Goal: Information Seeking & Learning: Learn about a topic

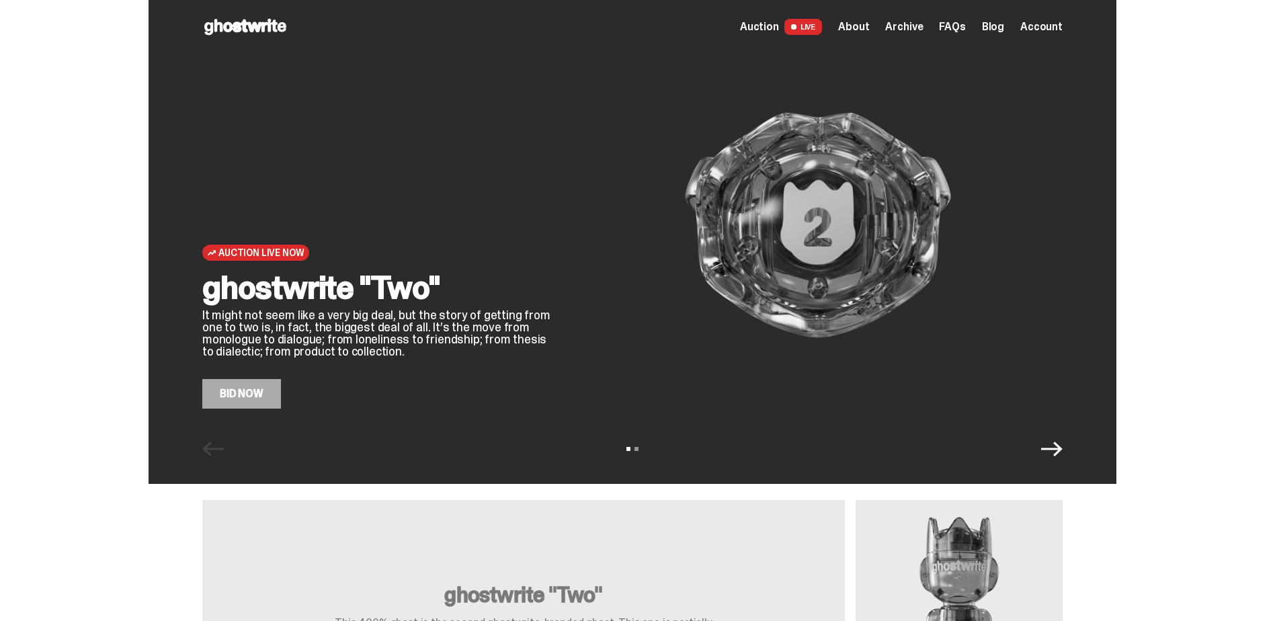
click at [779, 26] on span "Auction" at bounding box center [759, 27] width 39 height 11
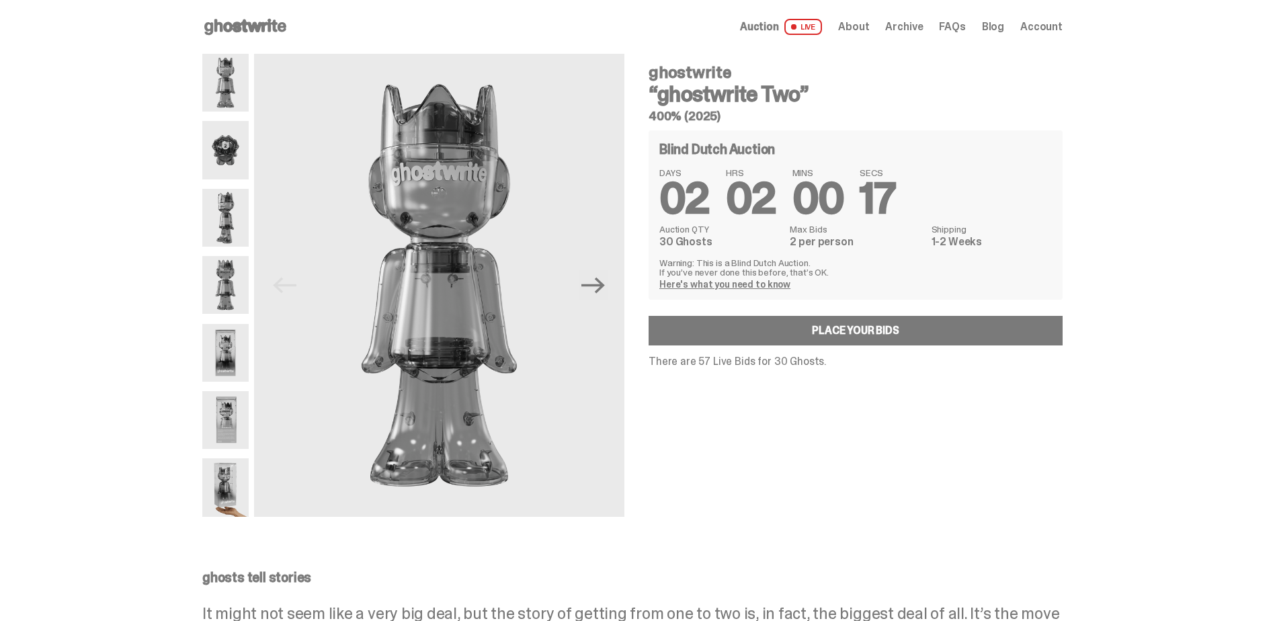
click at [246, 27] on use at bounding box center [245, 27] width 82 height 16
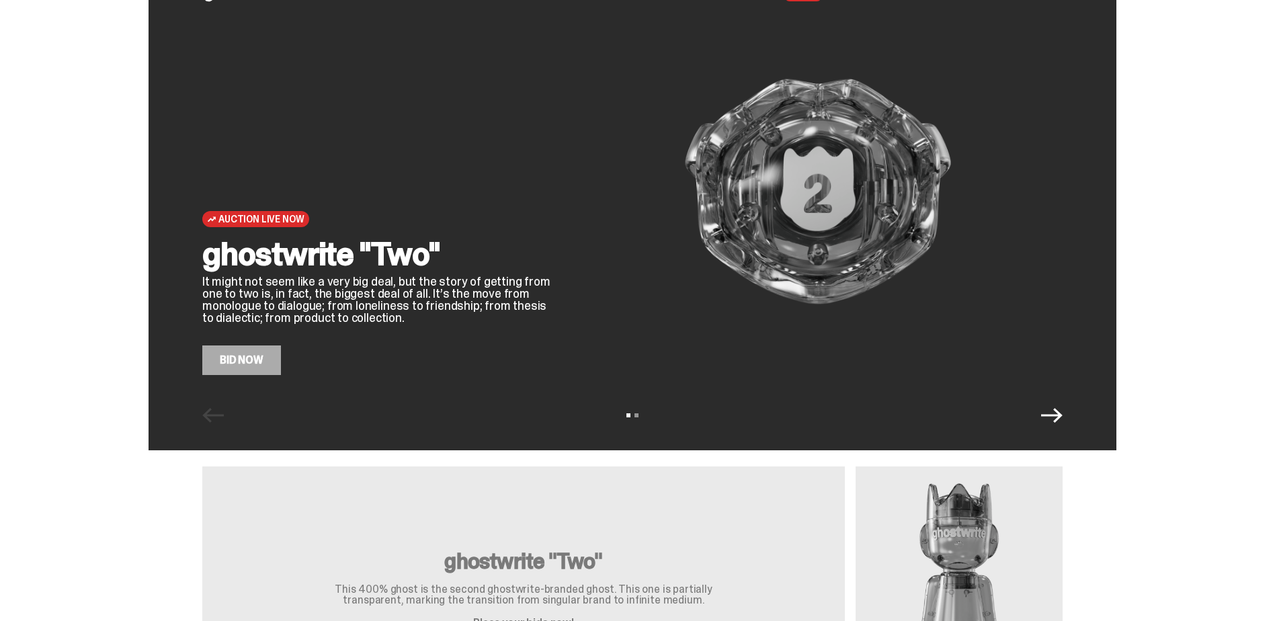
scroll to position [67, 0]
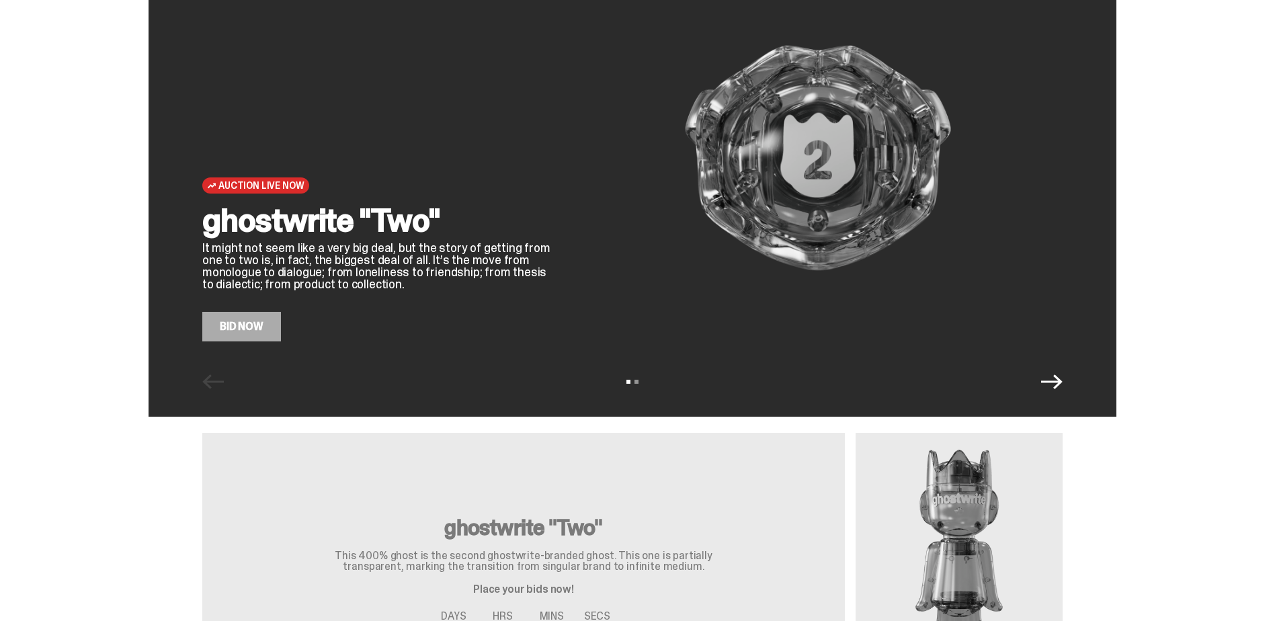
click at [1054, 380] on icon "Next" at bounding box center [1052, 382] width 22 height 22
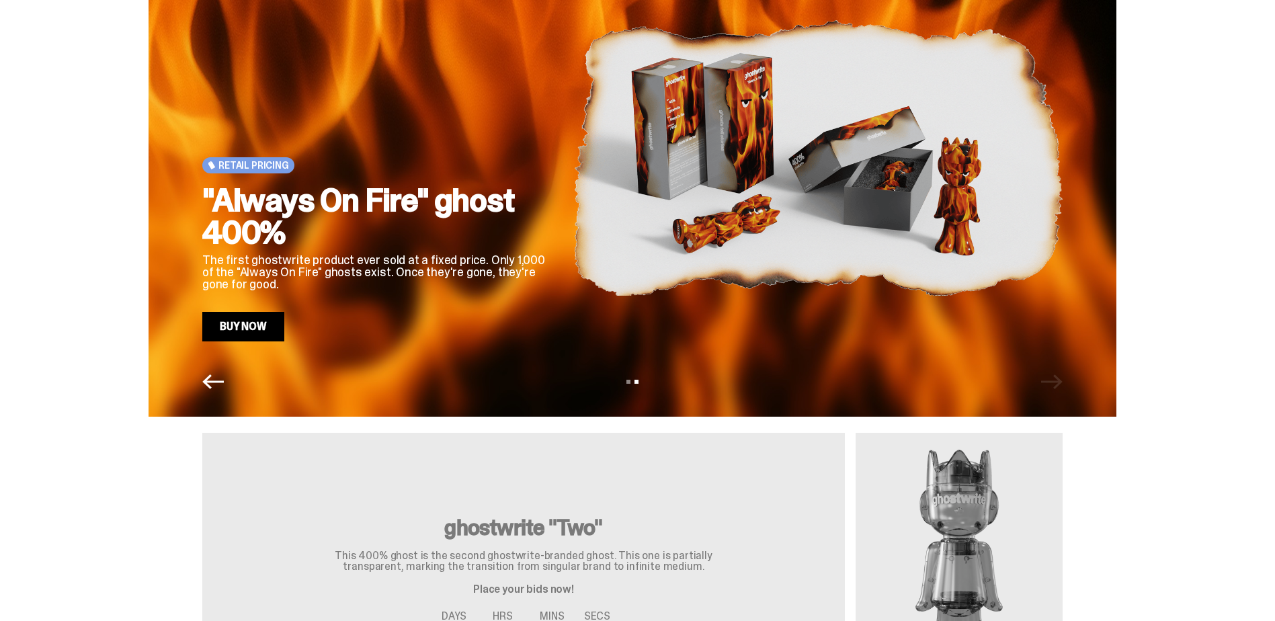
scroll to position [0, 0]
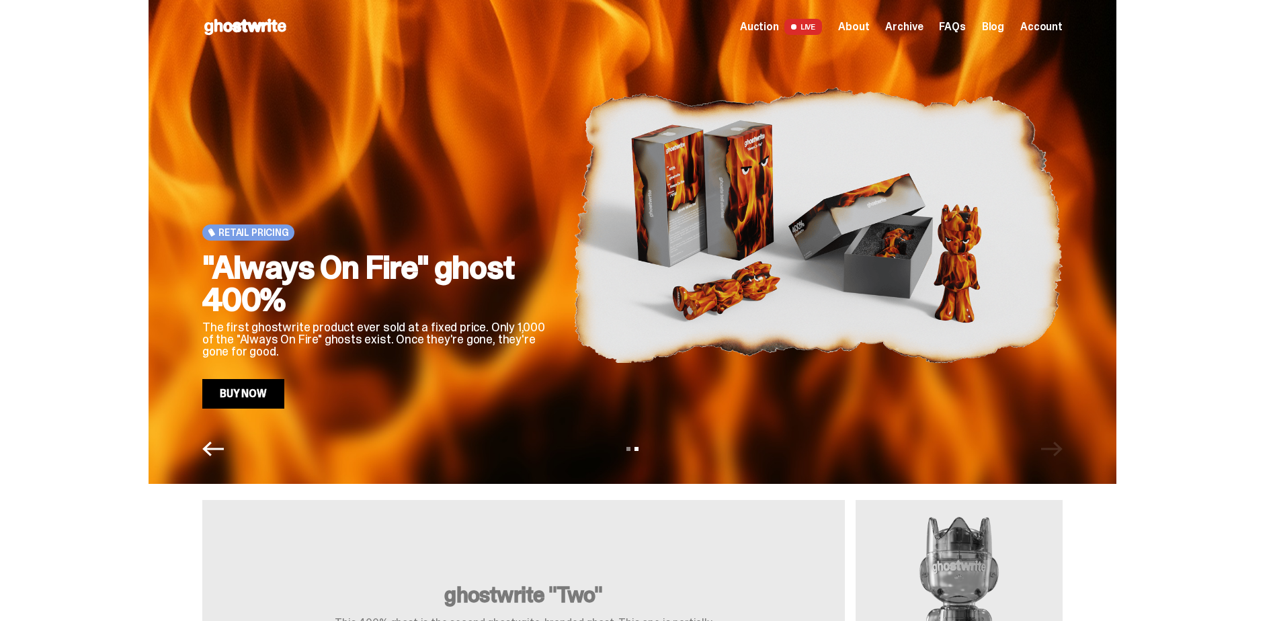
click at [251, 240] on div "Retail Pricing" at bounding box center [248, 232] width 92 height 16
click at [762, 23] on span "Auction" at bounding box center [759, 27] width 39 height 11
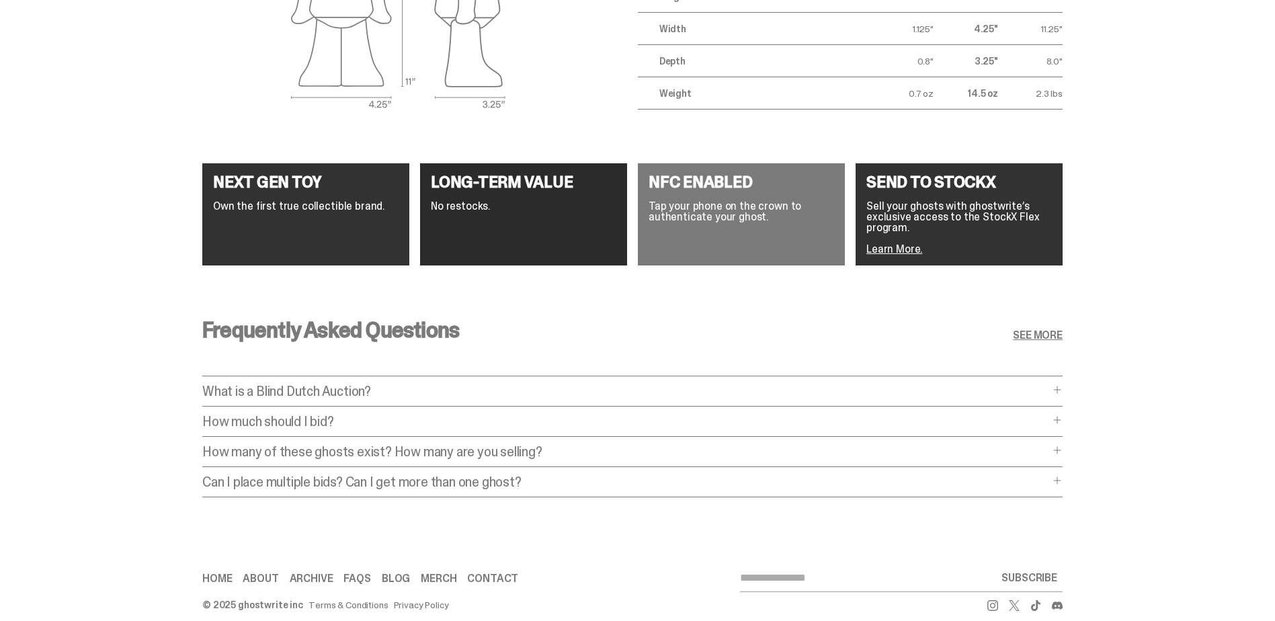
scroll to position [1884, 0]
click at [271, 573] on link "About" at bounding box center [261, 578] width 36 height 11
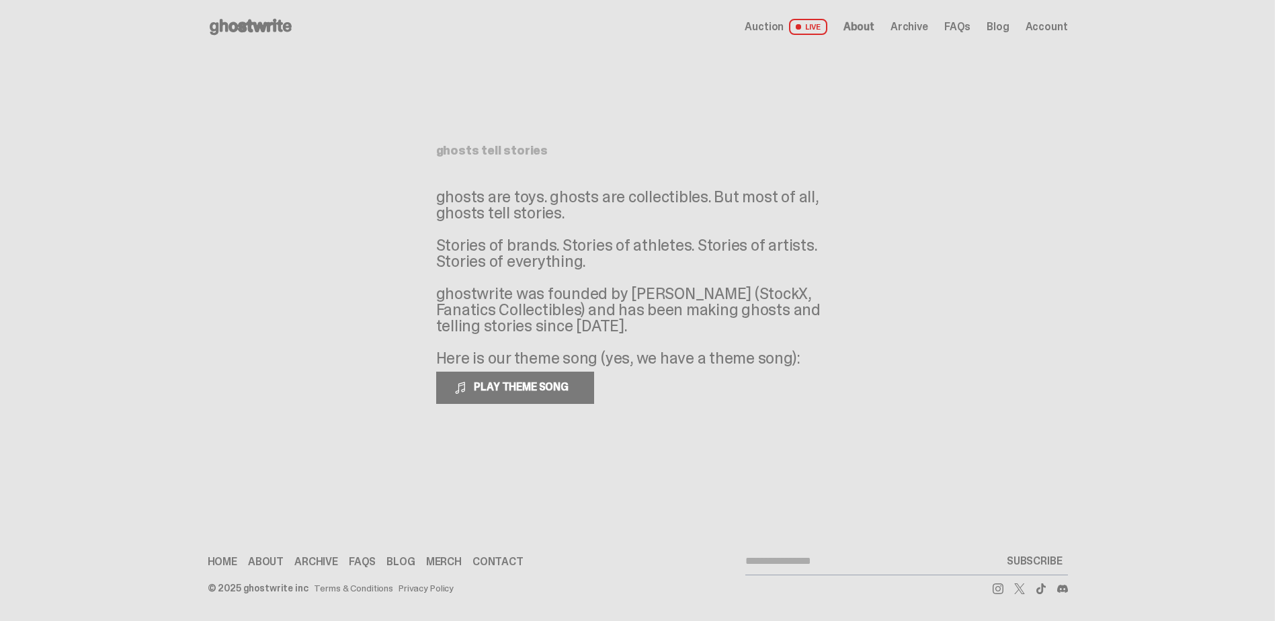
click at [215, 561] on link "Home" at bounding box center [223, 561] width 30 height 11
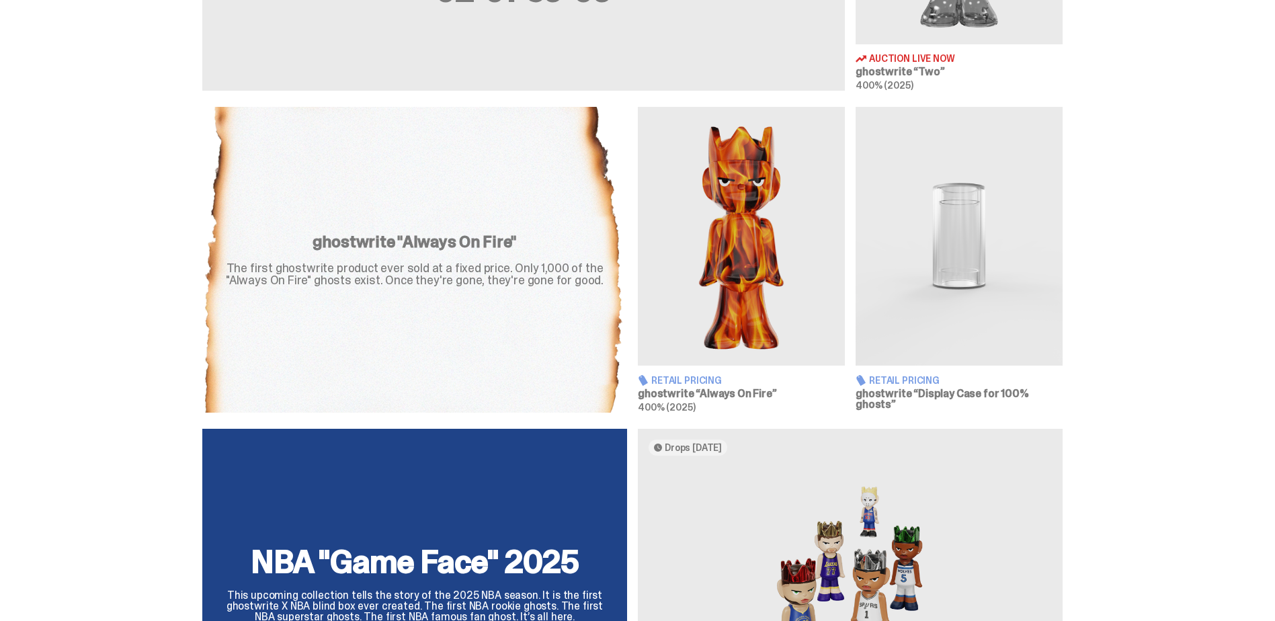
scroll to position [739, 0]
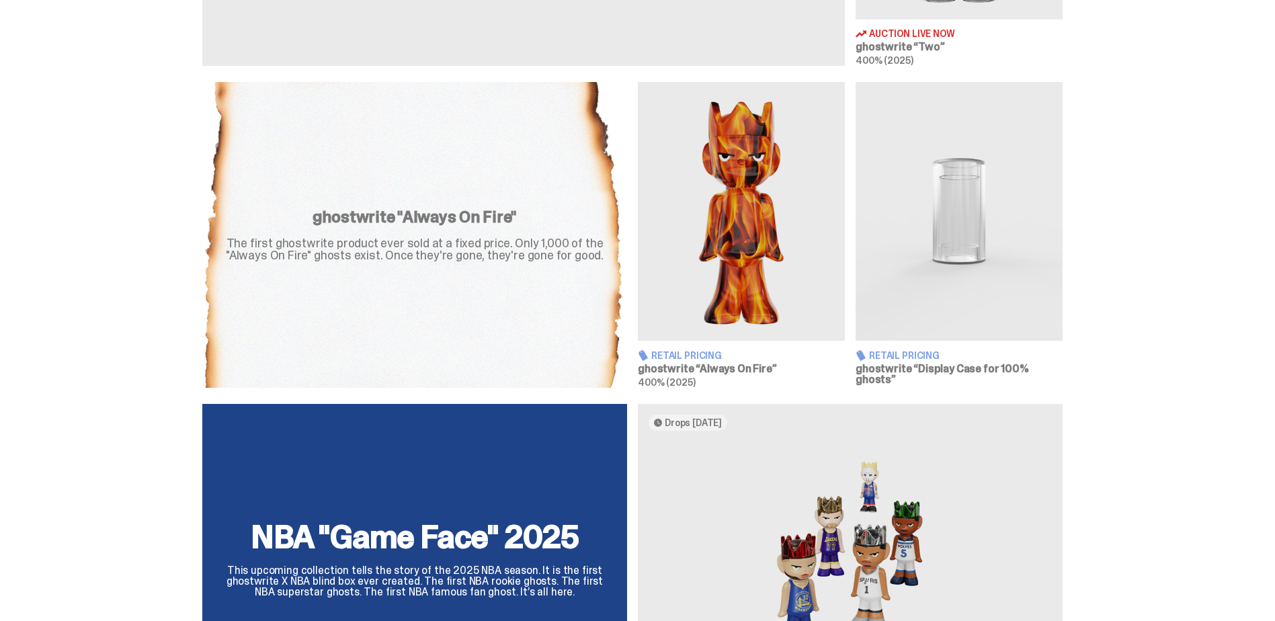
click at [946, 351] on div "Retail Pricing" at bounding box center [958, 354] width 207 height 11
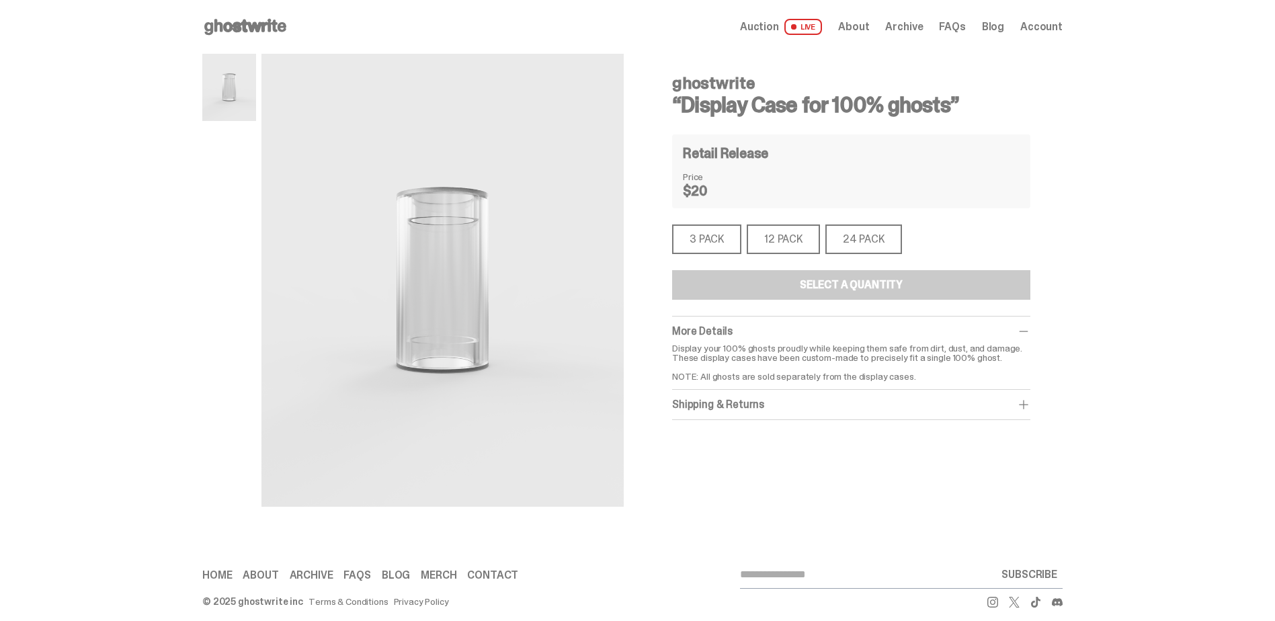
click at [708, 236] on div "3 PACK" at bounding box center [706, 239] width 69 height 30
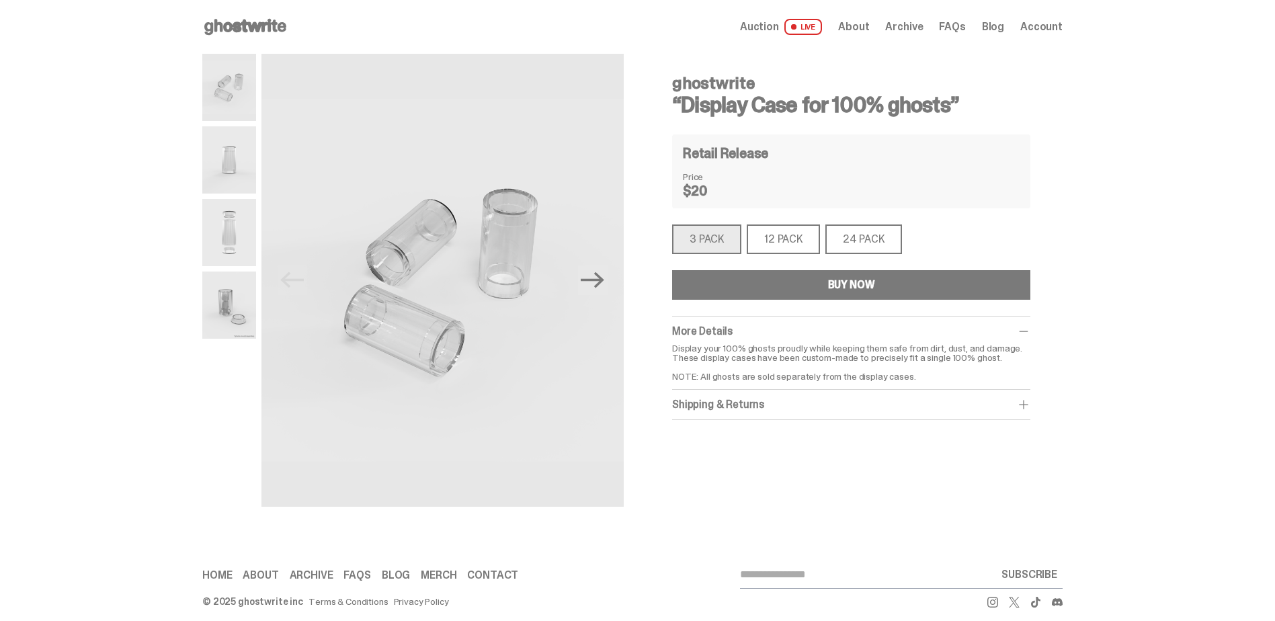
scroll to position [13, 0]
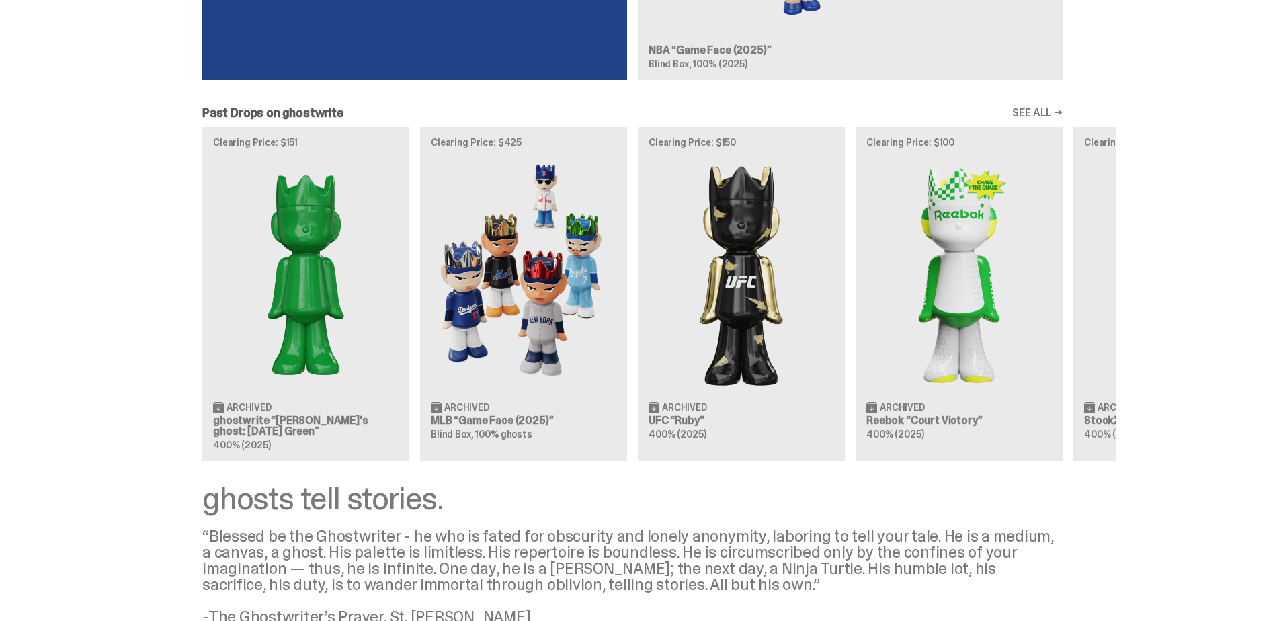
scroll to position [1411, 0]
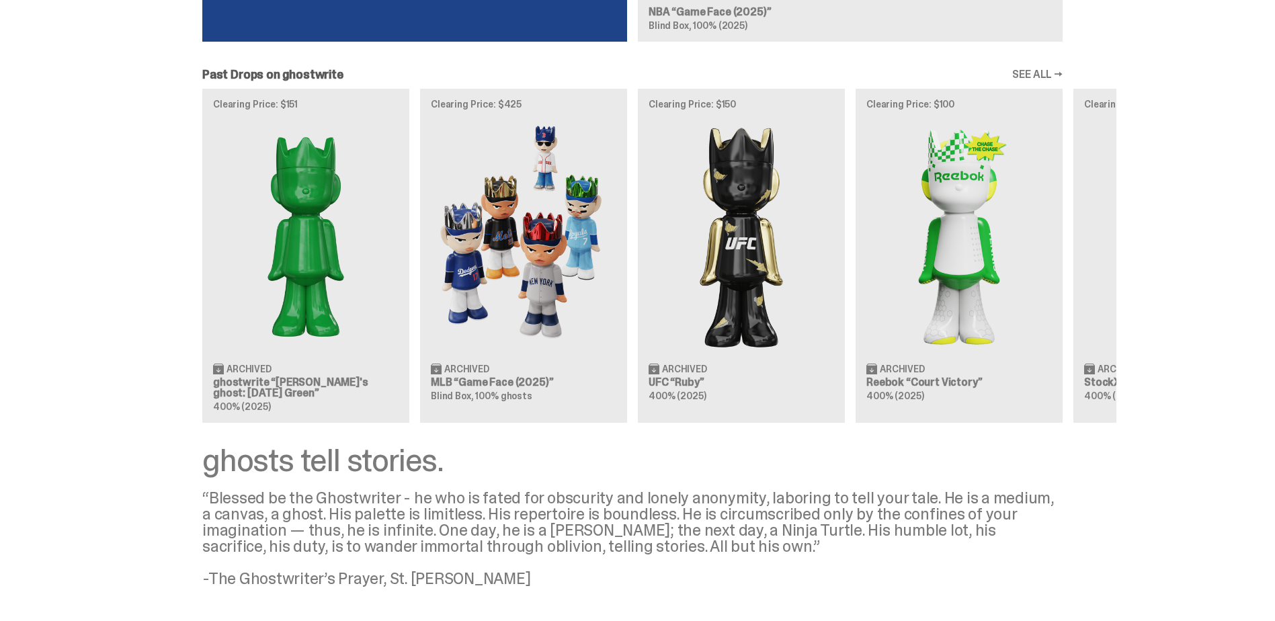
click at [1037, 69] on link "SEE ALL →" at bounding box center [1037, 74] width 50 height 11
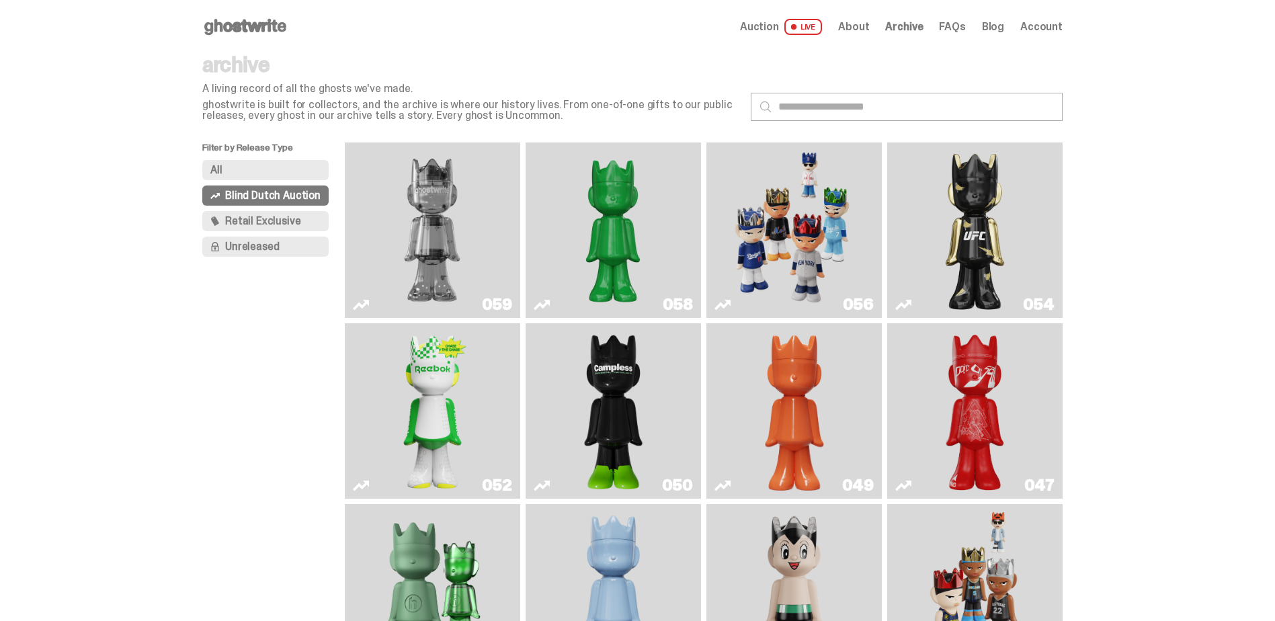
click at [266, 221] on span "Retail Exclusive" at bounding box center [262, 221] width 75 height 11
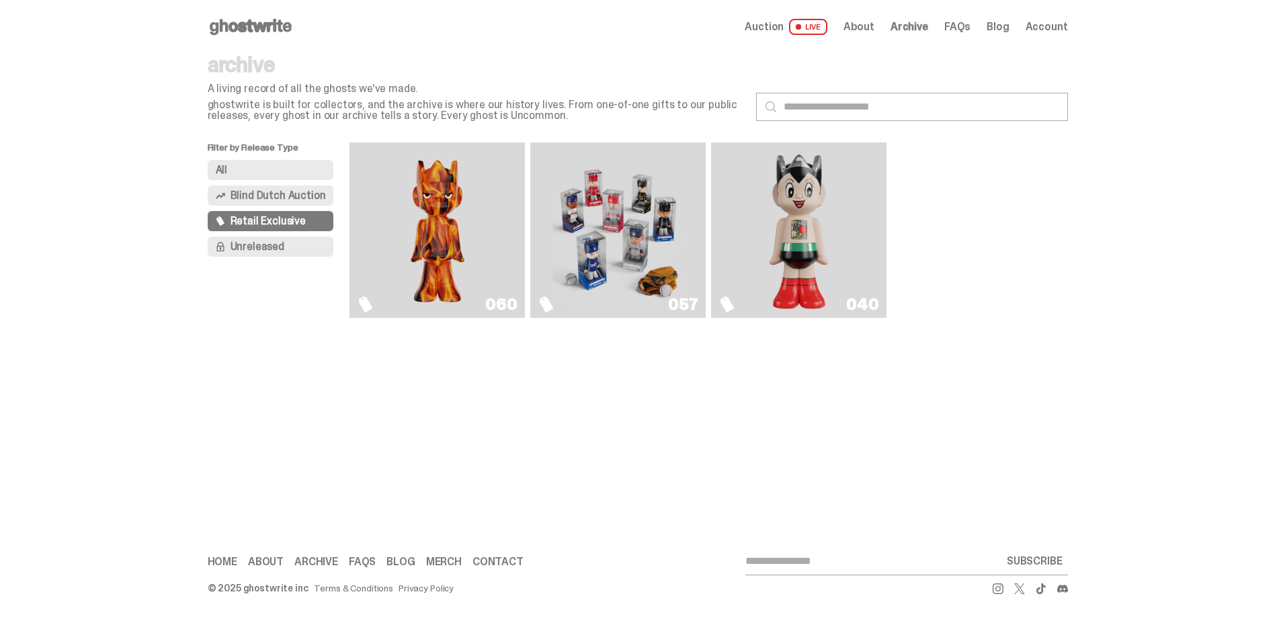
click at [265, 204] on button "Blind Dutch Auction" at bounding box center [271, 195] width 126 height 20
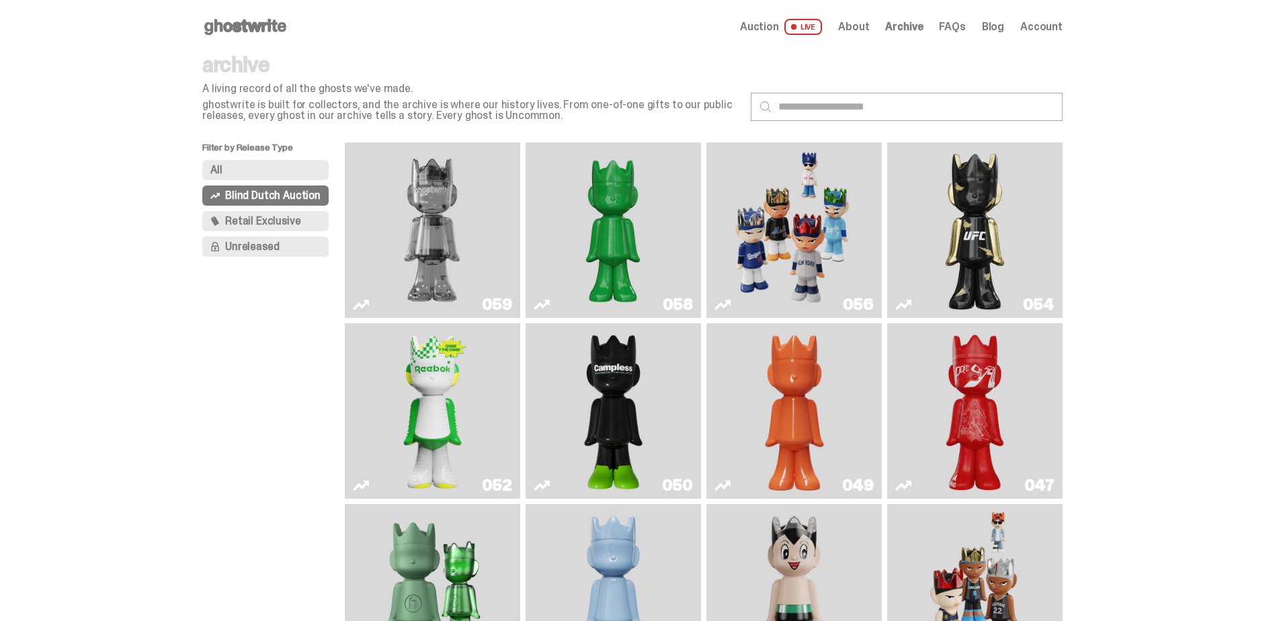
click at [243, 173] on button "All" at bounding box center [265, 170] width 126 height 20
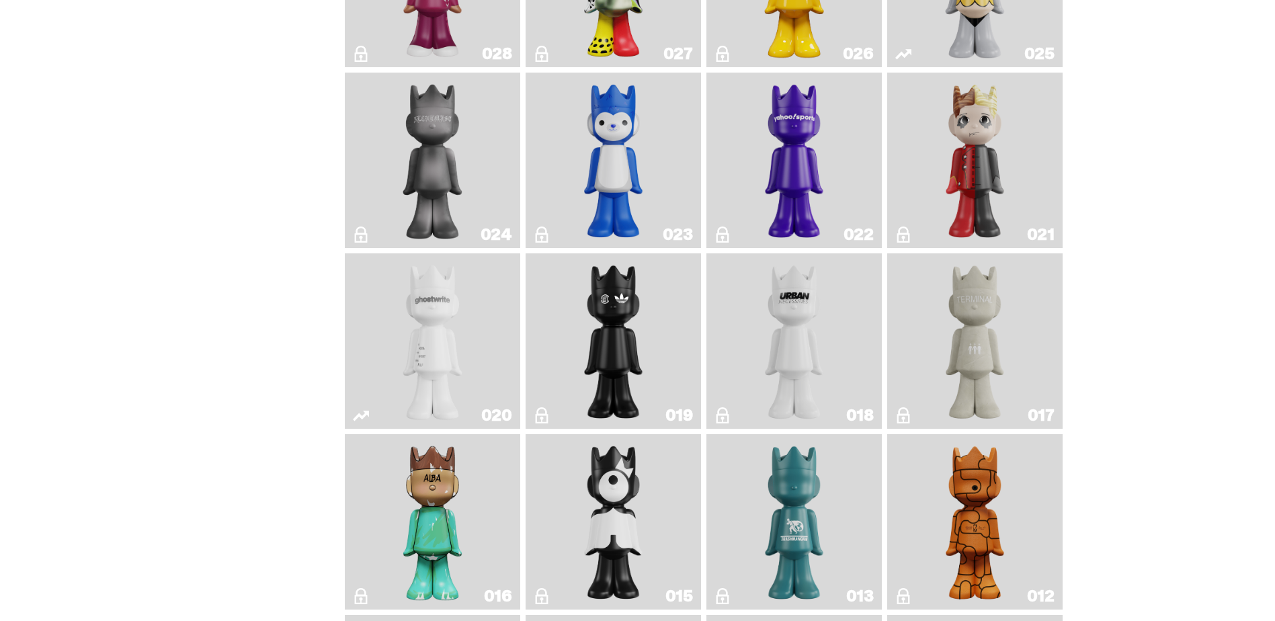
scroll to position [1613, 0]
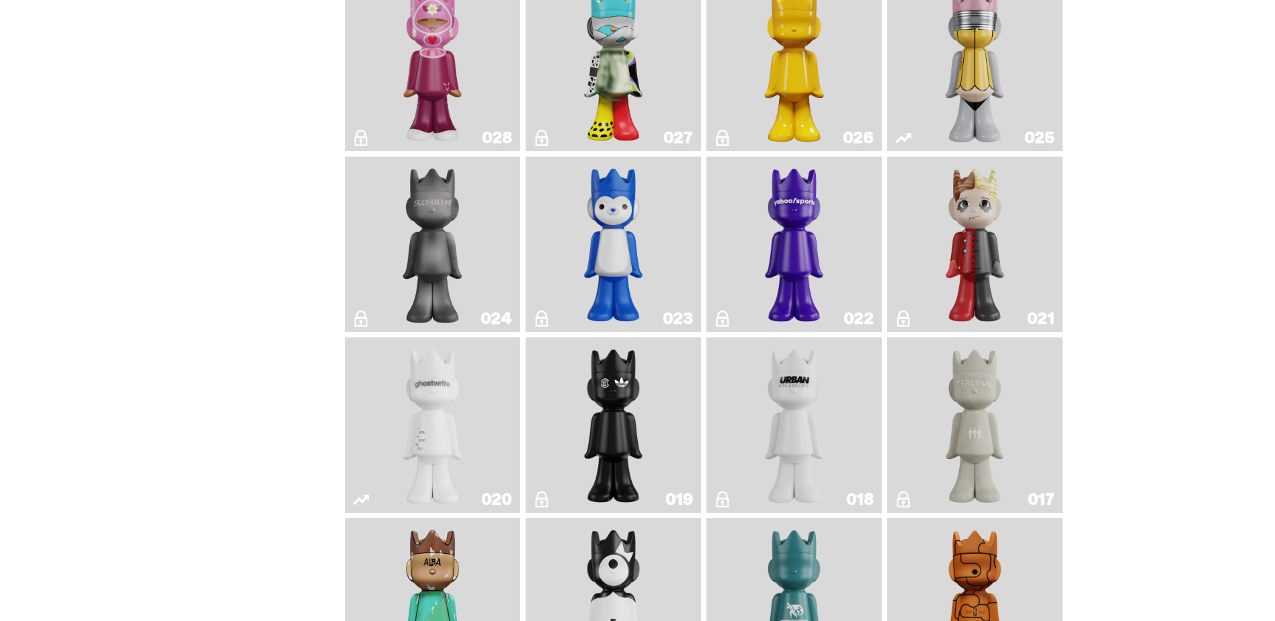
click at [807, 266] on img "Yahoo!" at bounding box center [794, 244] width 71 height 165
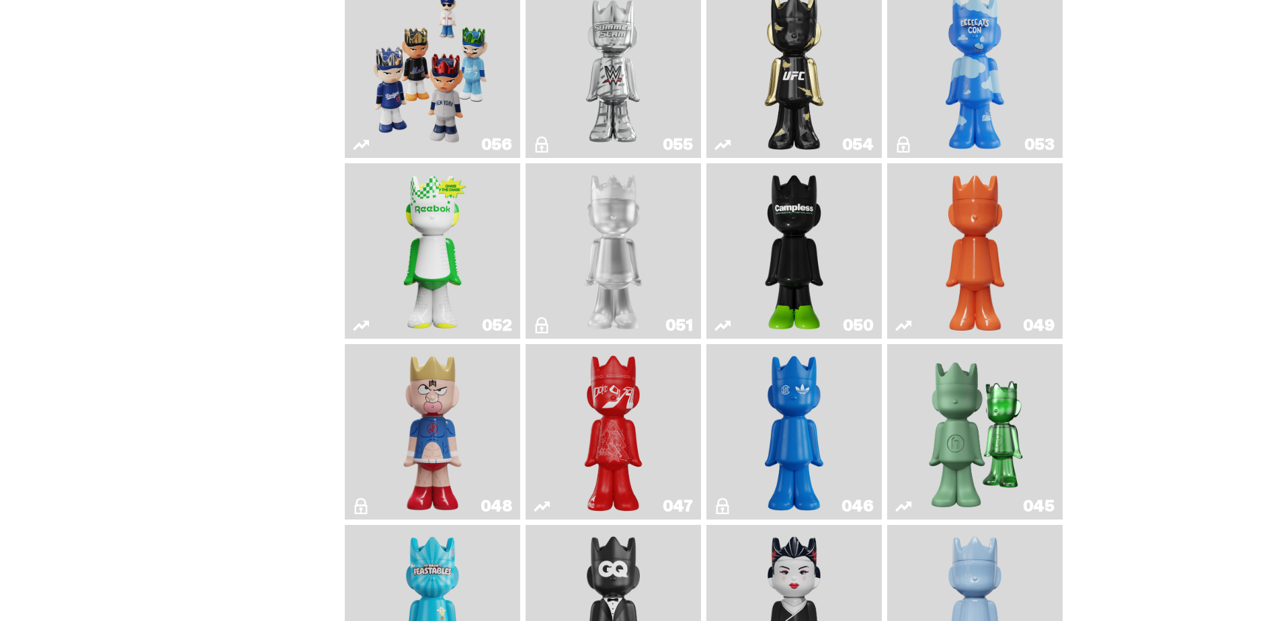
scroll to position [667, 0]
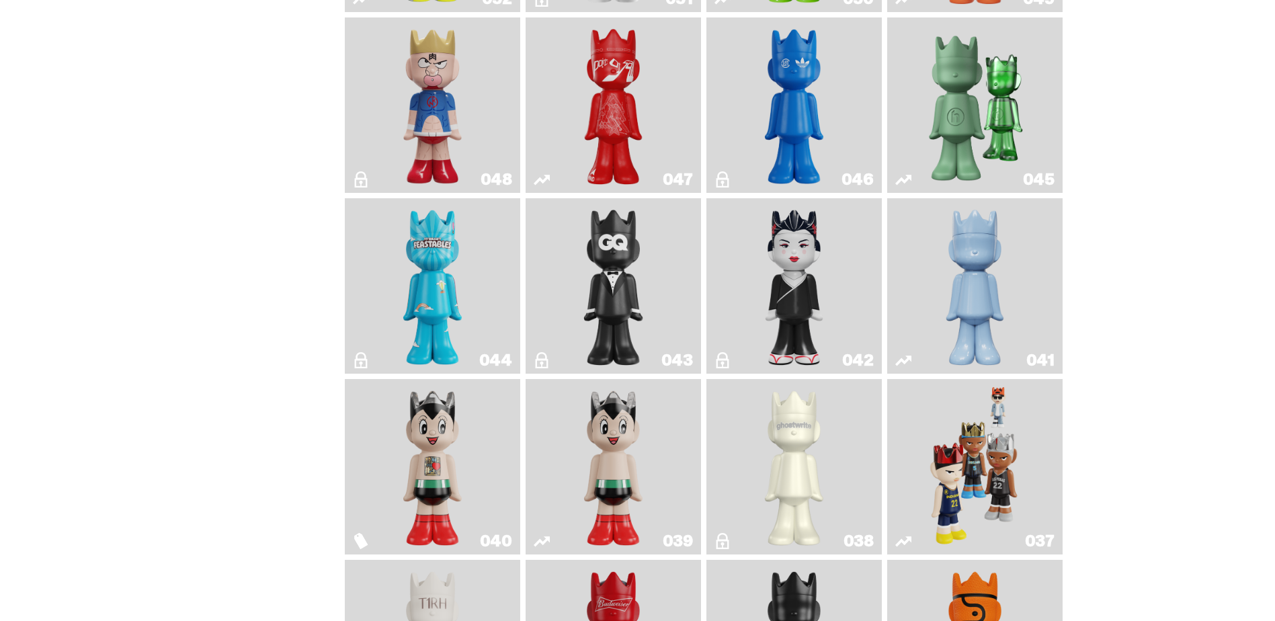
click at [606, 438] on img "Astro Boy" at bounding box center [613, 466] width 71 height 165
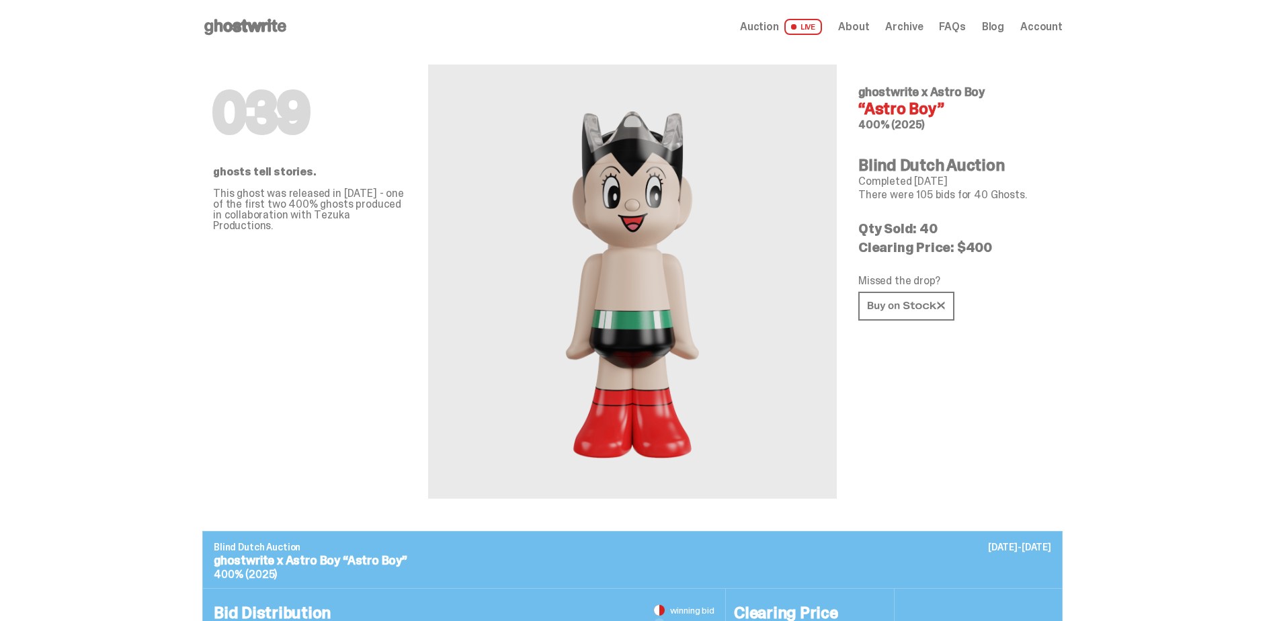
click at [863, 26] on span "About" at bounding box center [853, 27] width 31 height 11
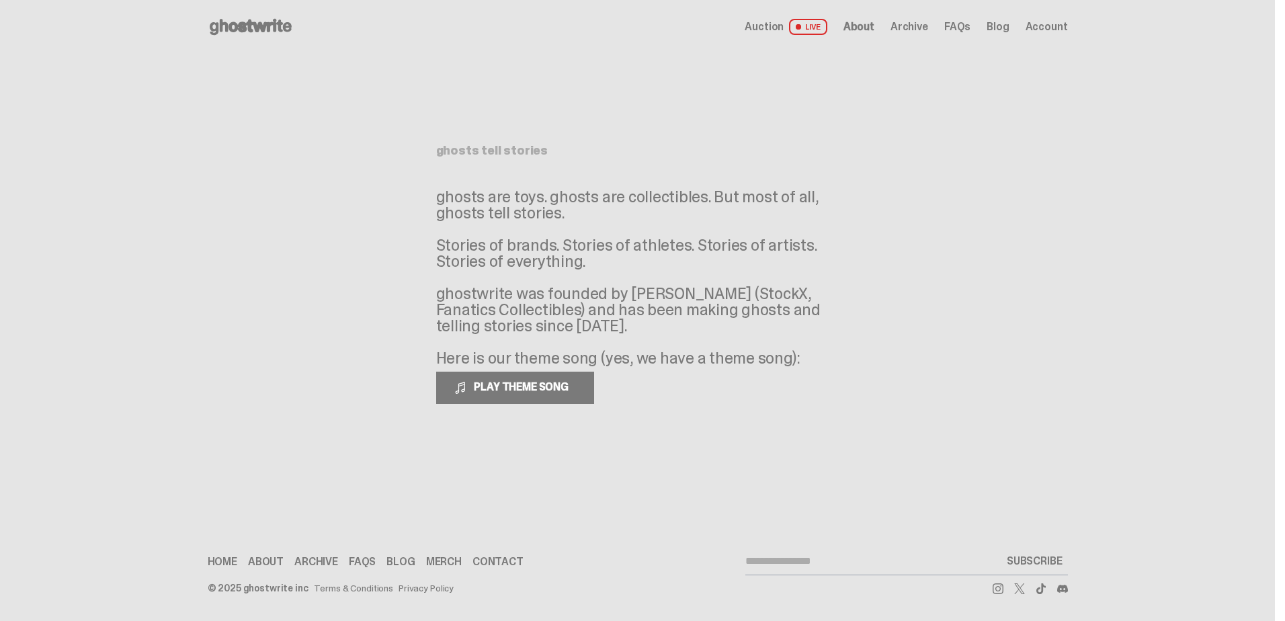
click at [912, 28] on span "Archive" at bounding box center [909, 27] width 38 height 11
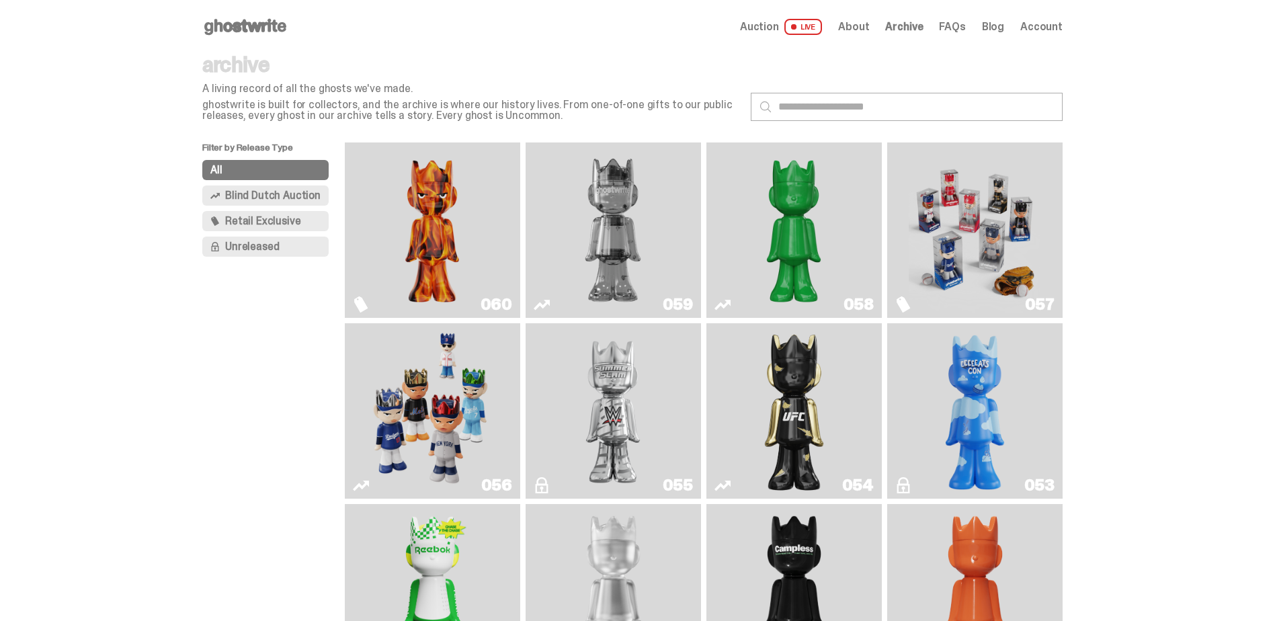
click at [256, 216] on span "Retail Exclusive" at bounding box center [262, 221] width 75 height 11
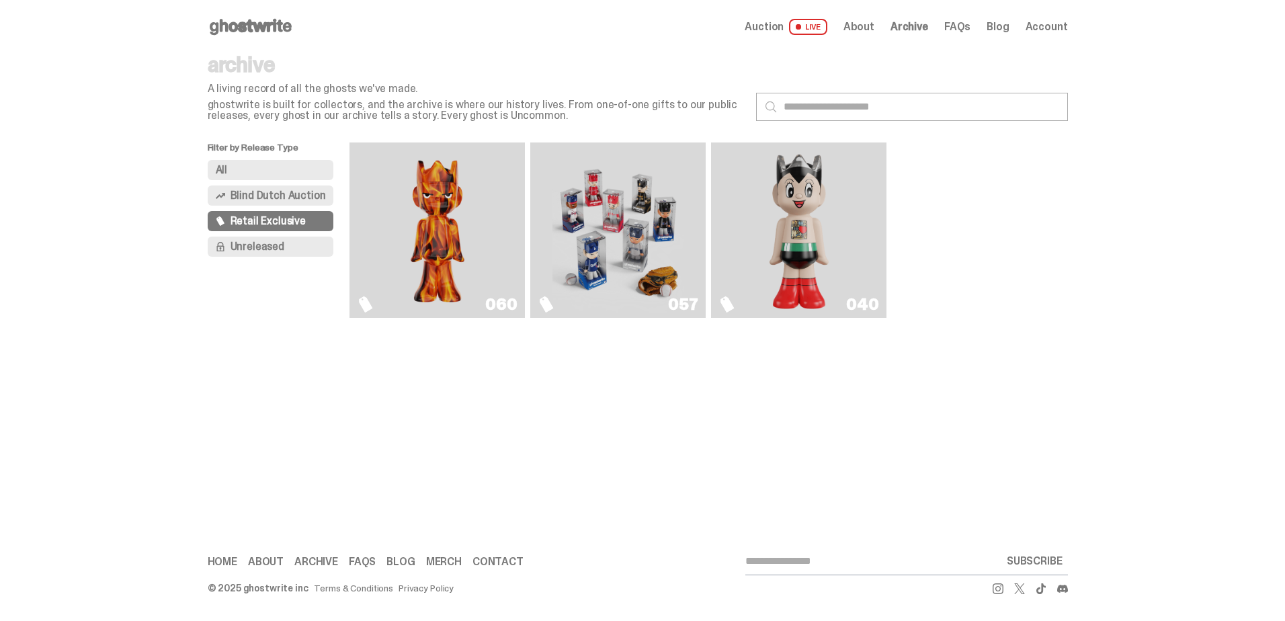
click at [269, 242] on span "Unreleased" at bounding box center [257, 246] width 54 height 11
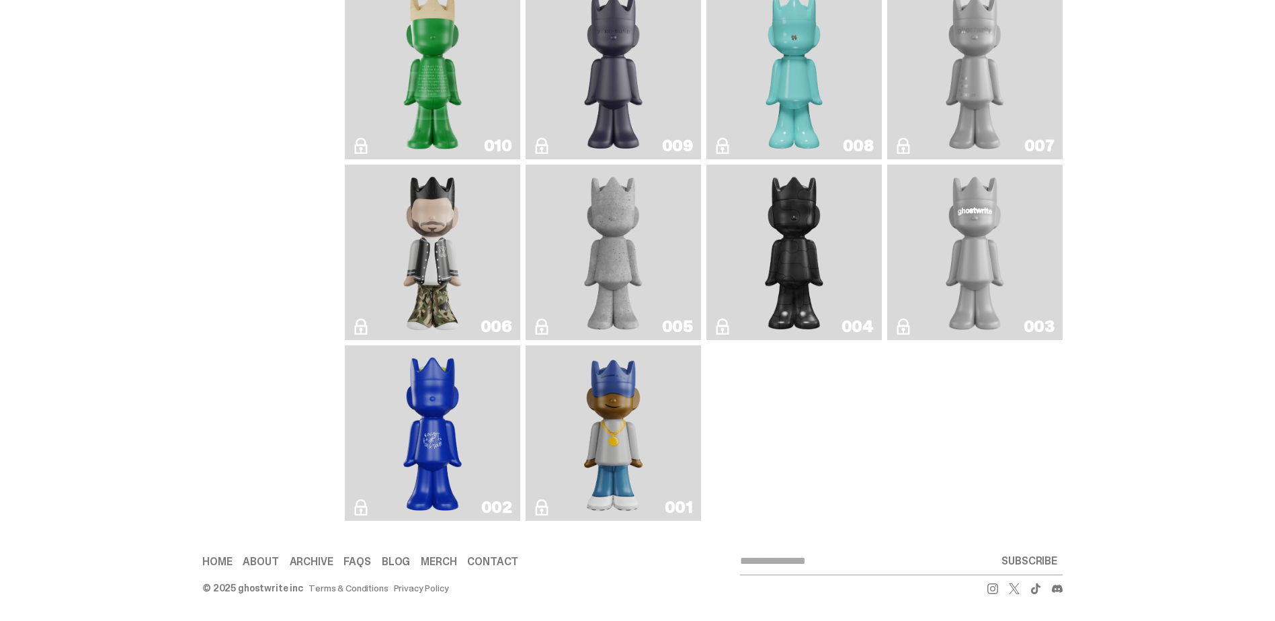
scroll to position [1437, 0]
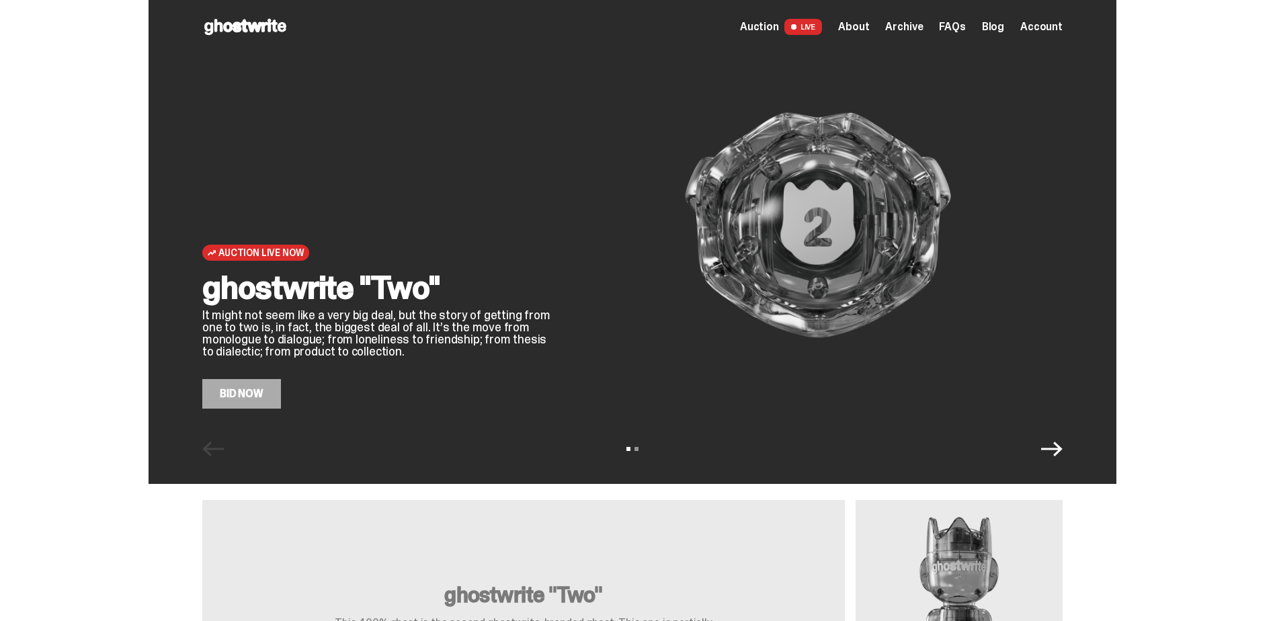
click at [1055, 31] on span "Account" at bounding box center [1041, 27] width 42 height 11
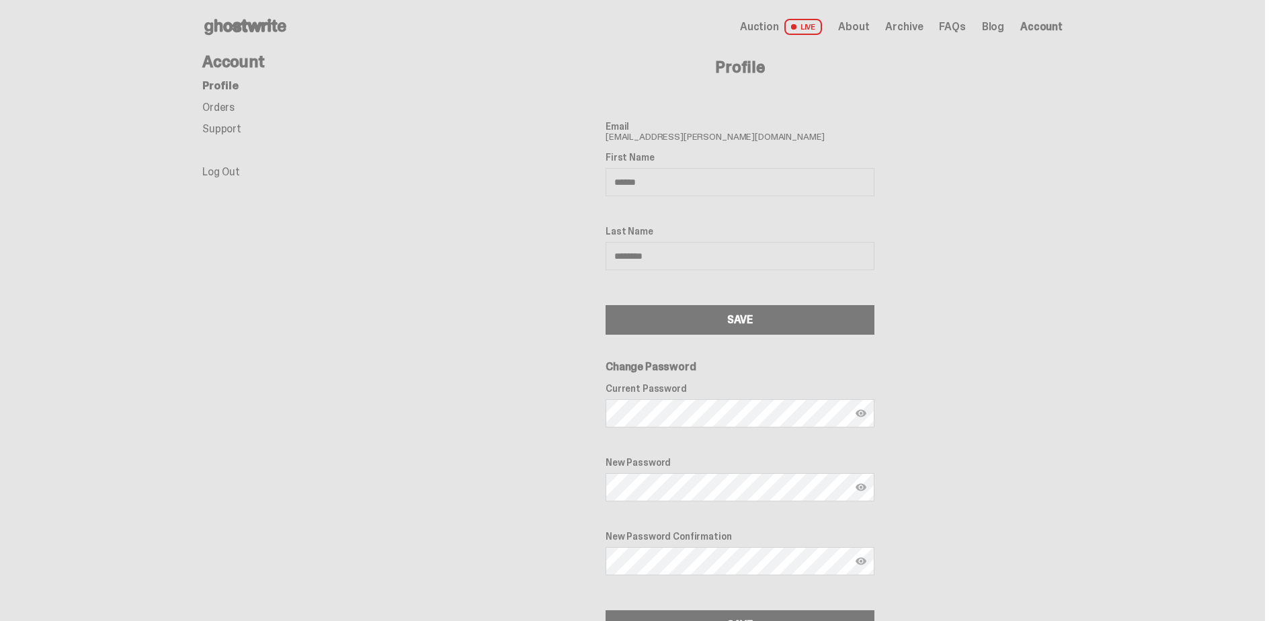
click at [228, 101] on link "Orders" at bounding box center [218, 107] width 32 height 14
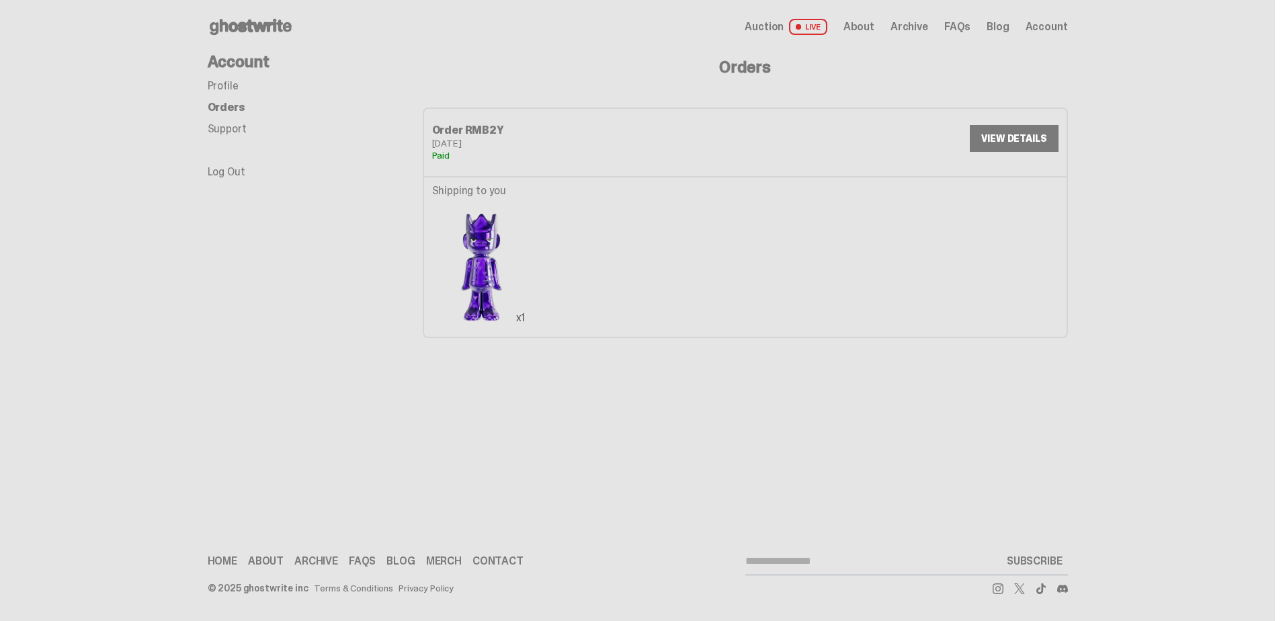
click at [482, 206] on img at bounding box center [481, 266] width 99 height 124
click at [1009, 149] on link "VIEW DETAILS" at bounding box center [1014, 138] width 88 height 27
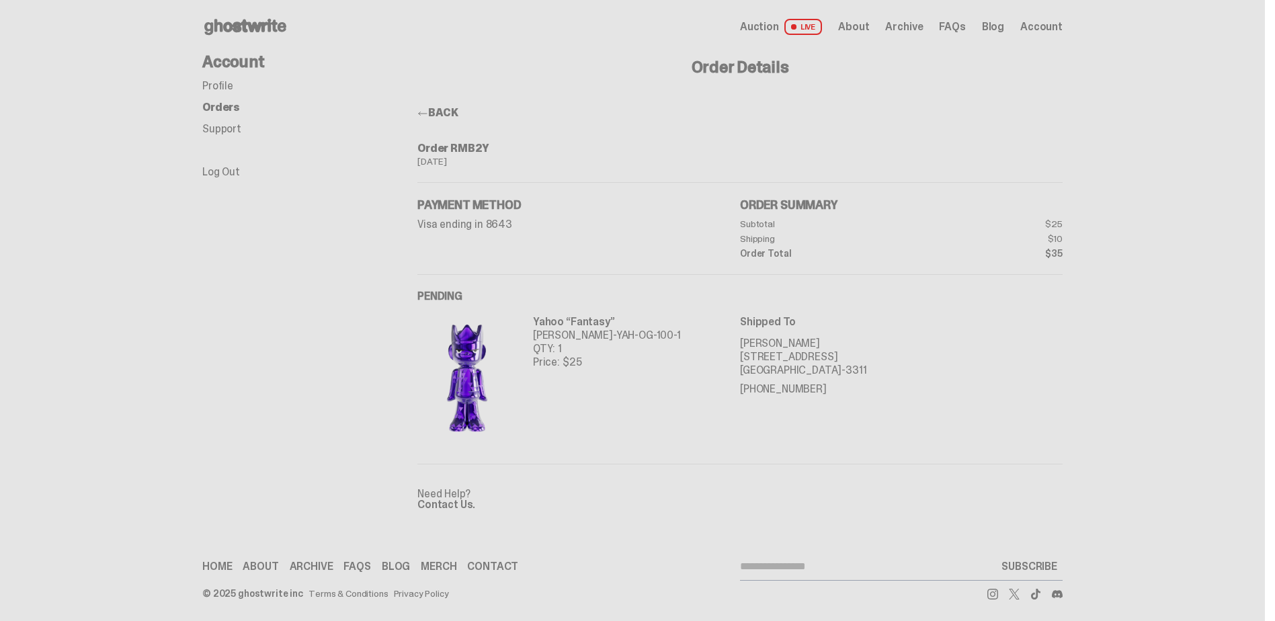
click at [592, 325] on p "Yahoo “Fantasy”" at bounding box center [607, 321] width 148 height 13
drag, startPoint x: 514, startPoint y: 315, endPoint x: 579, endPoint y: 317, distance: 64.5
click at [579, 317] on div "Yahoo “Fantasy” TY-GH-YAH-OG-100-1 QTY: 1 Price: $25" at bounding box center [578, 377] width 323 height 124
click at [564, 317] on p "Yahoo “Fantasy”" at bounding box center [607, 321] width 148 height 13
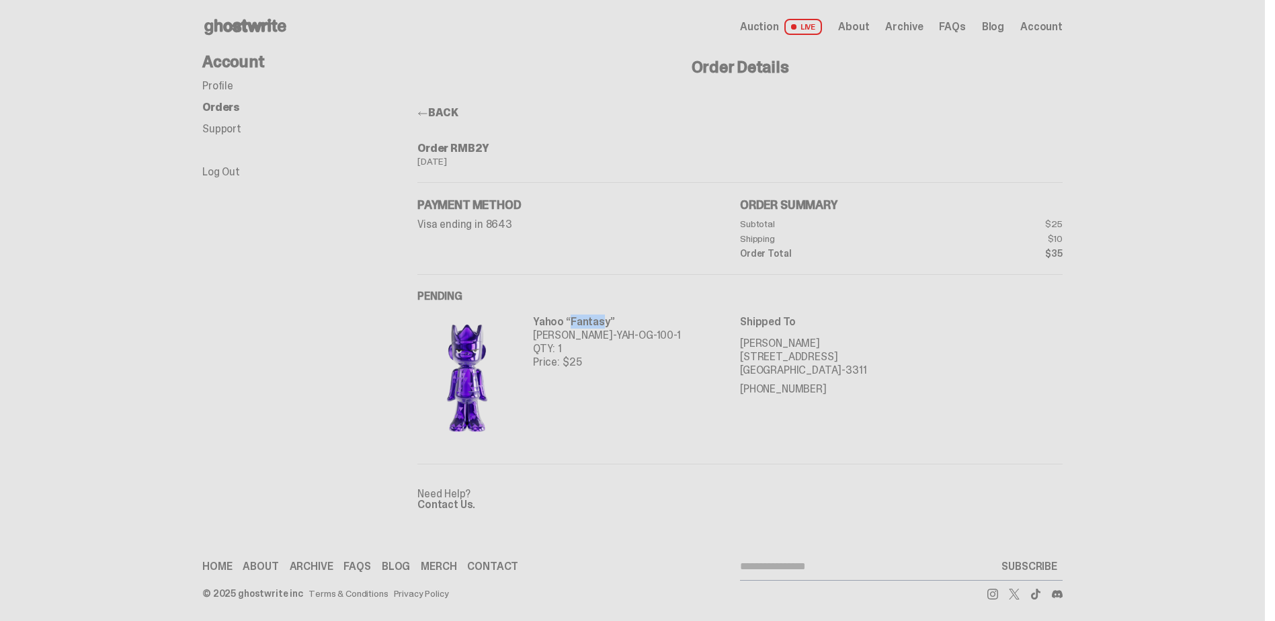
click at [564, 317] on p "Yahoo “Fantasy”" at bounding box center [607, 321] width 148 height 13
drag, startPoint x: 564, startPoint y: 317, endPoint x: 553, endPoint y: 318, distance: 10.8
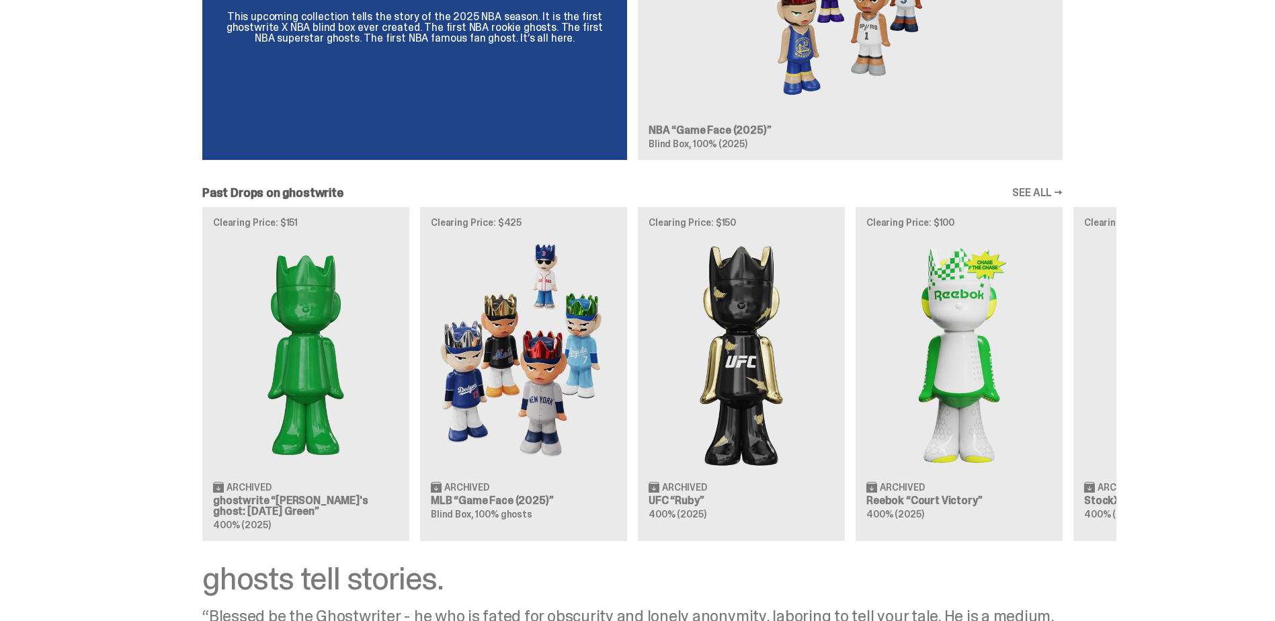
scroll to position [1292, 0]
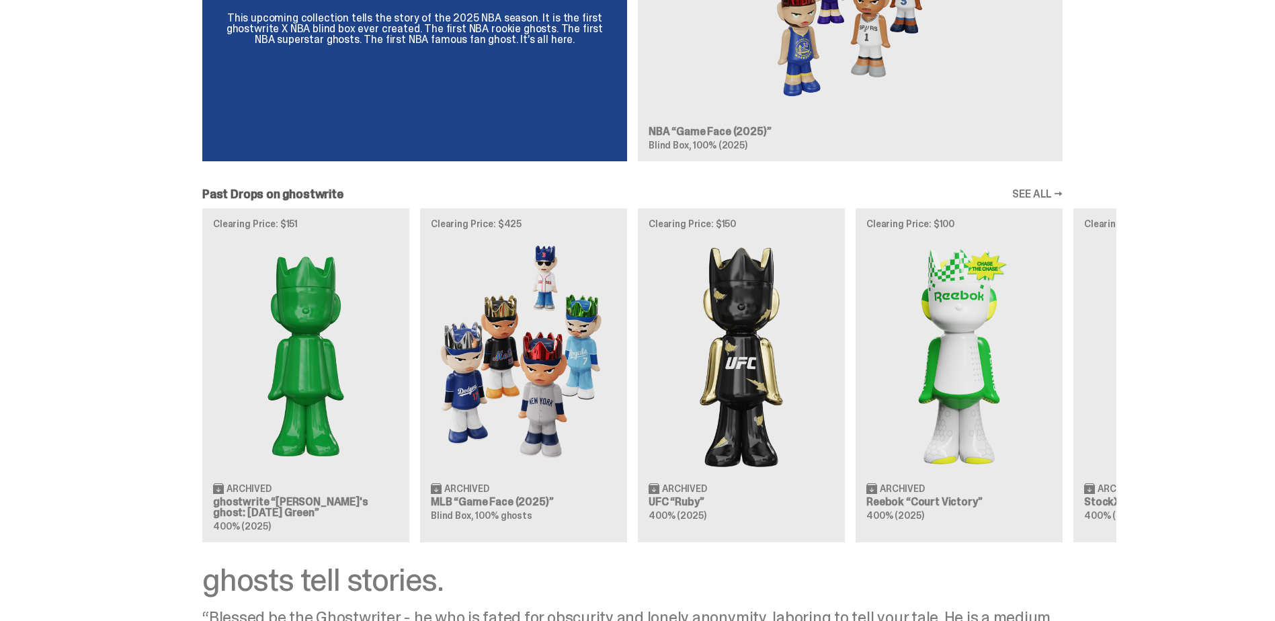
click at [1036, 190] on link "SEE ALL →" at bounding box center [1037, 194] width 50 height 11
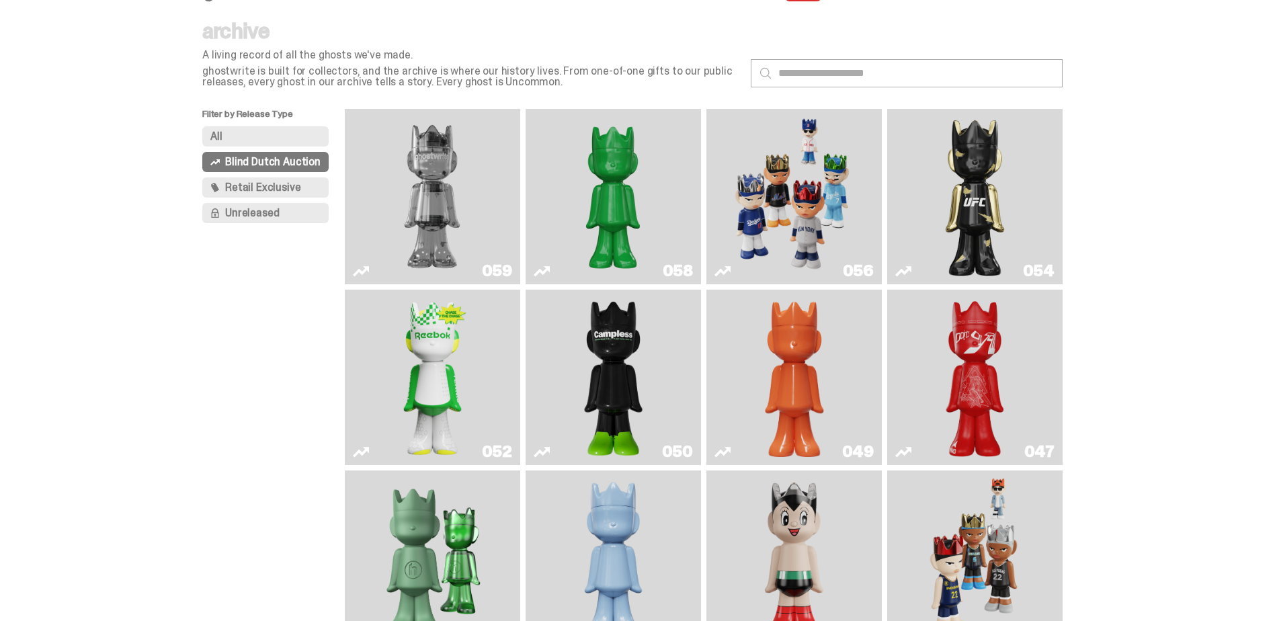
scroll to position [67, 0]
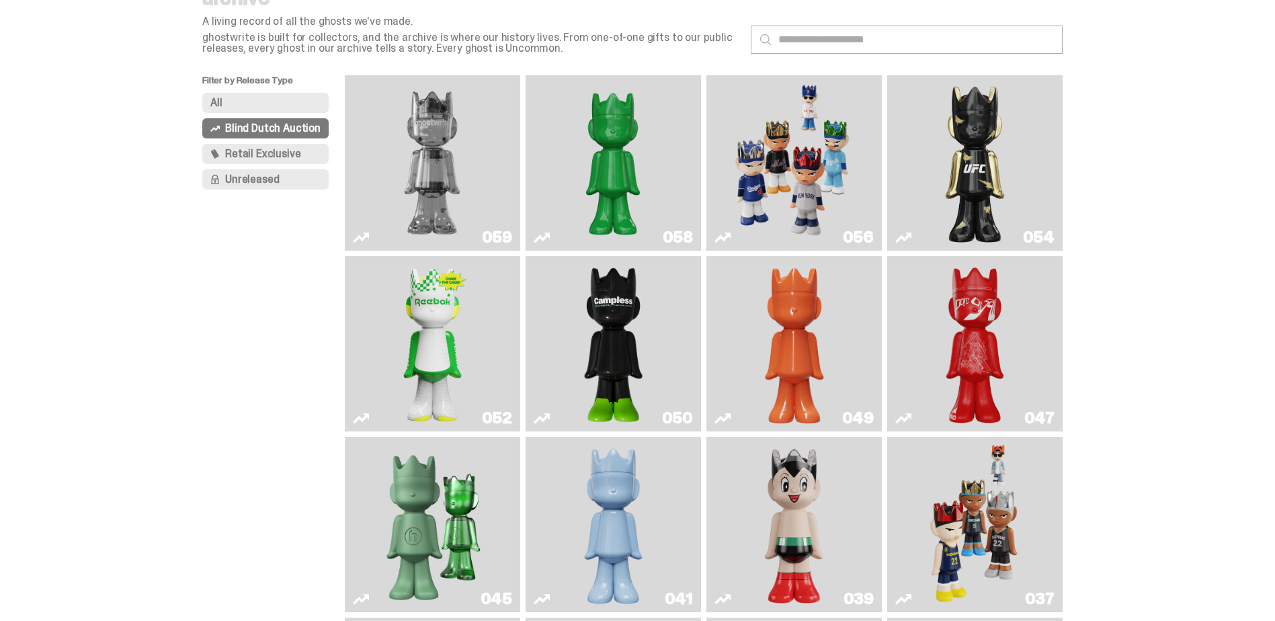
click at [249, 179] on span "Unreleased" at bounding box center [252, 179] width 54 height 11
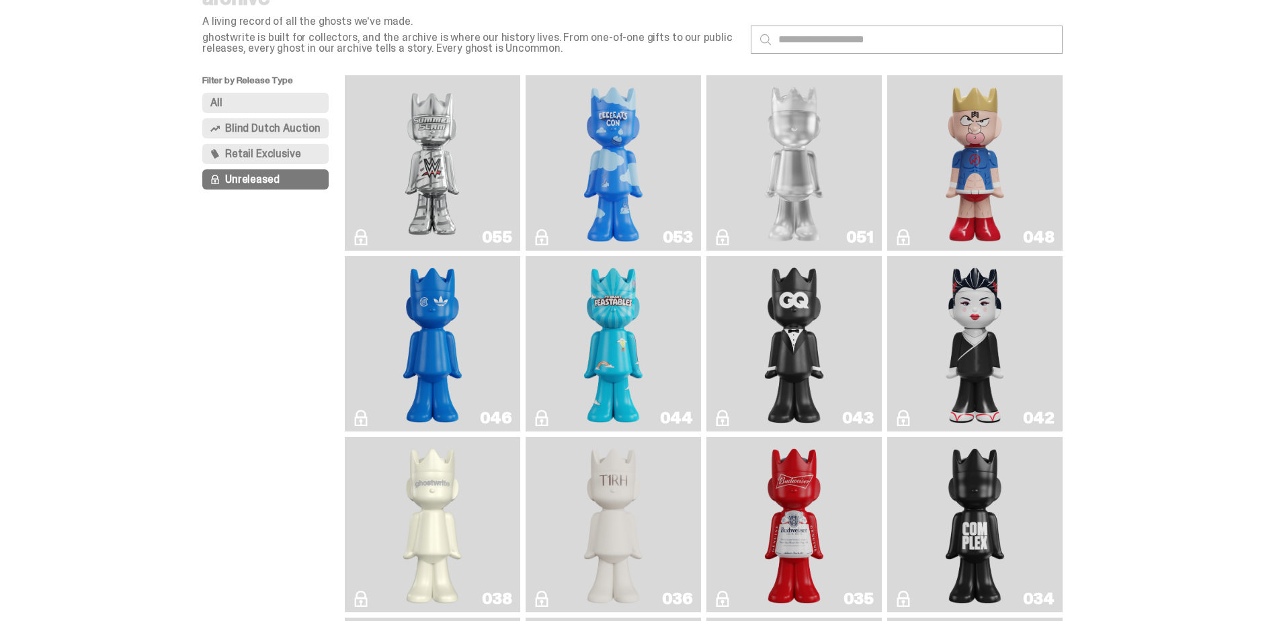
click at [243, 131] on span "Blind Dutch Auction" at bounding box center [272, 128] width 95 height 11
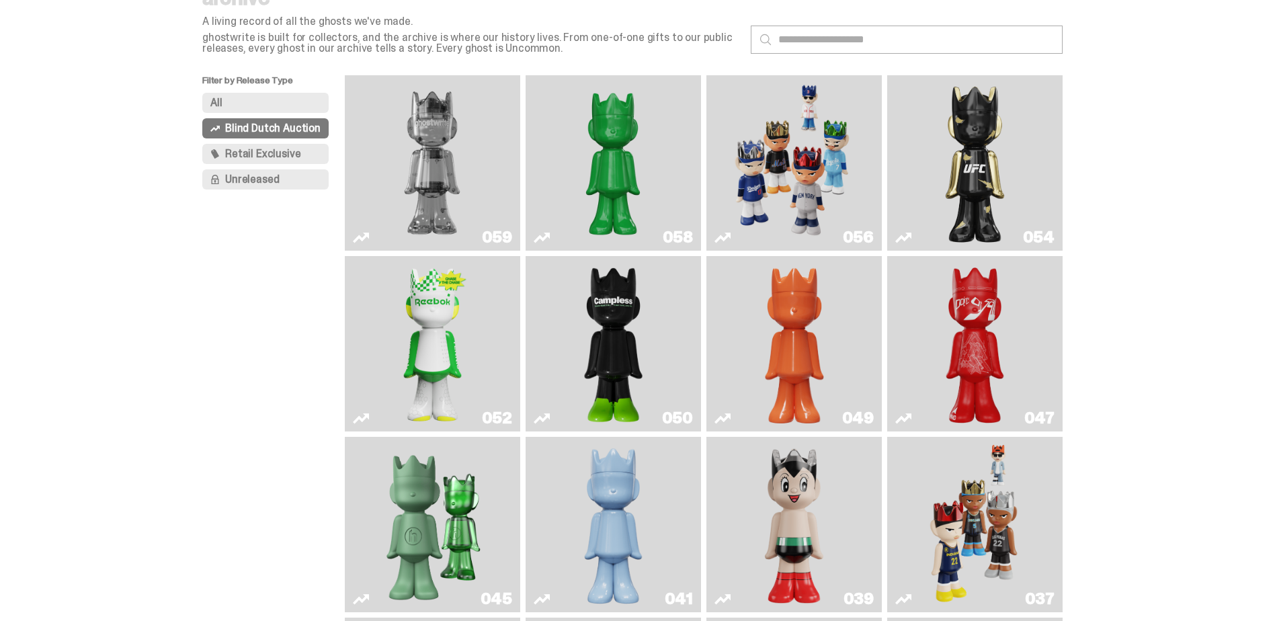
click at [243, 152] on span "Retail Exclusive" at bounding box center [262, 154] width 75 height 11
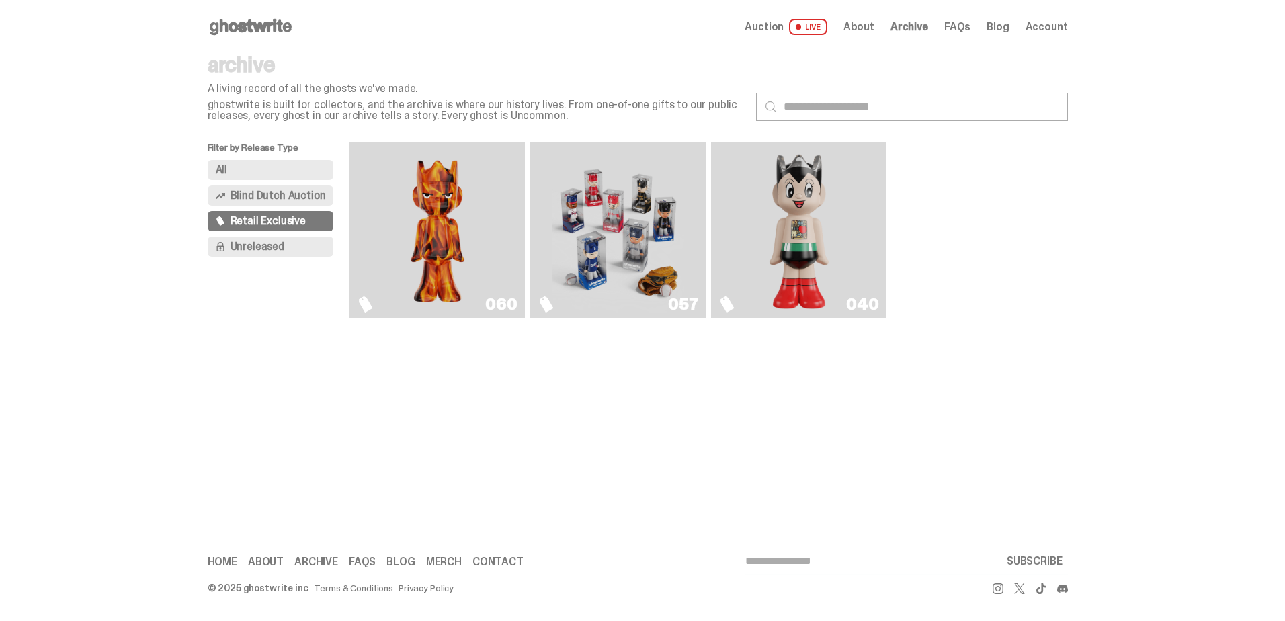
click at [794, 200] on img "Astro Boy (Heart)" at bounding box center [798, 230] width 71 height 165
click at [464, 227] on img "Always On Fire" at bounding box center [438, 230] width 132 height 165
click at [673, 219] on img "Game Face (2025)" at bounding box center [618, 230] width 132 height 165
click at [273, 198] on span "Blind Dutch Auction" at bounding box center [277, 195] width 95 height 11
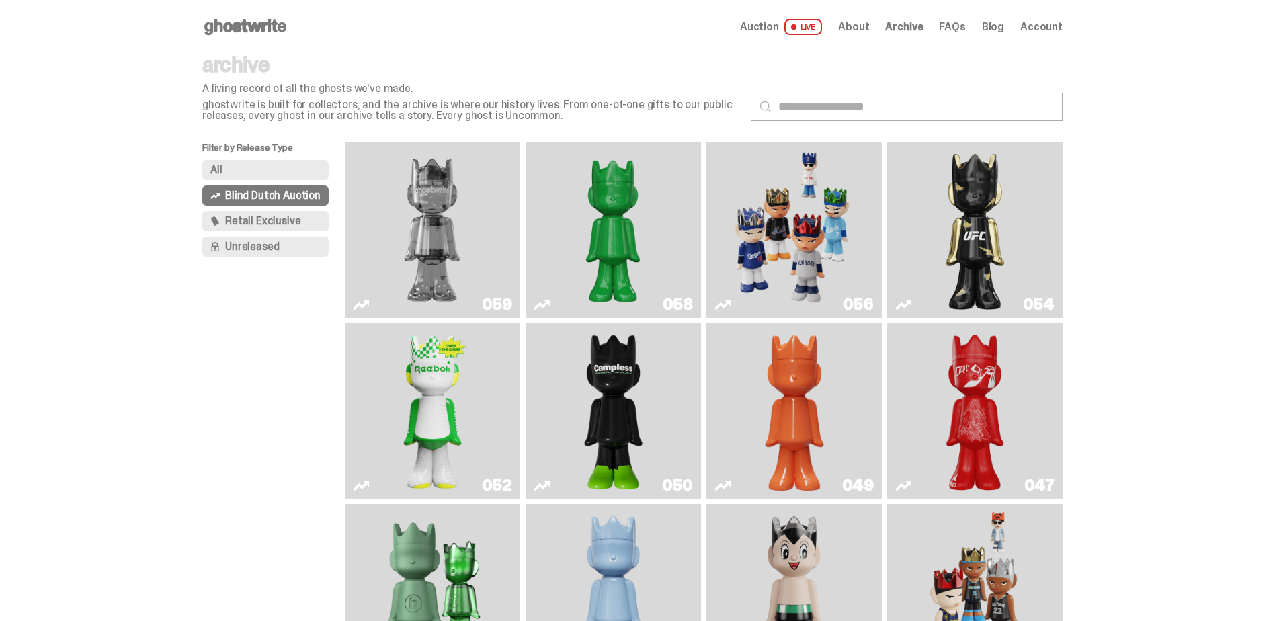
click at [457, 284] on img "Two" at bounding box center [432, 230] width 132 height 165
click at [610, 259] on img "Schrödinger's ghost: Sunday Green" at bounding box center [613, 230] width 132 height 165
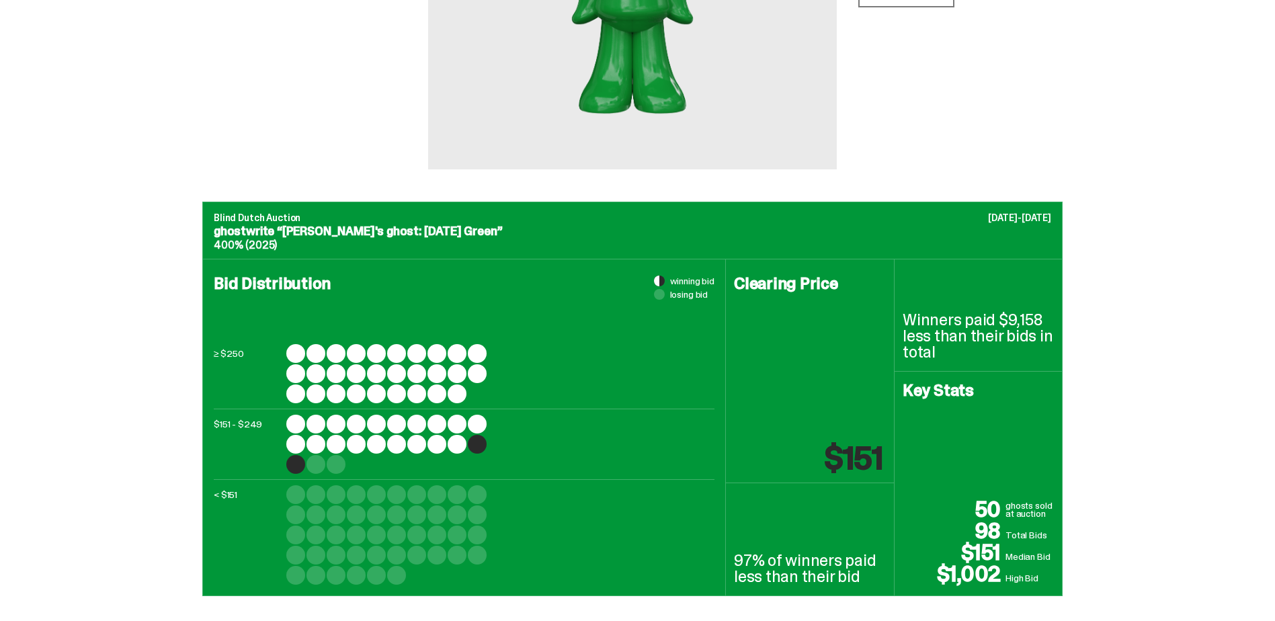
scroll to position [336, 0]
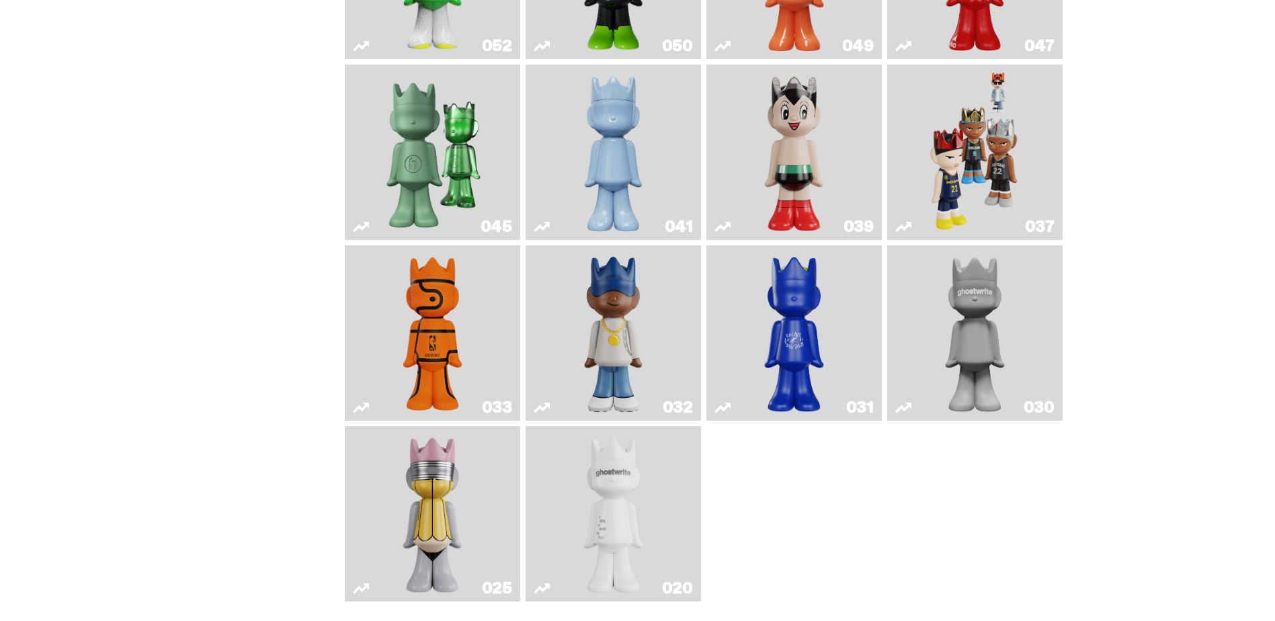
scroll to position [527, 0]
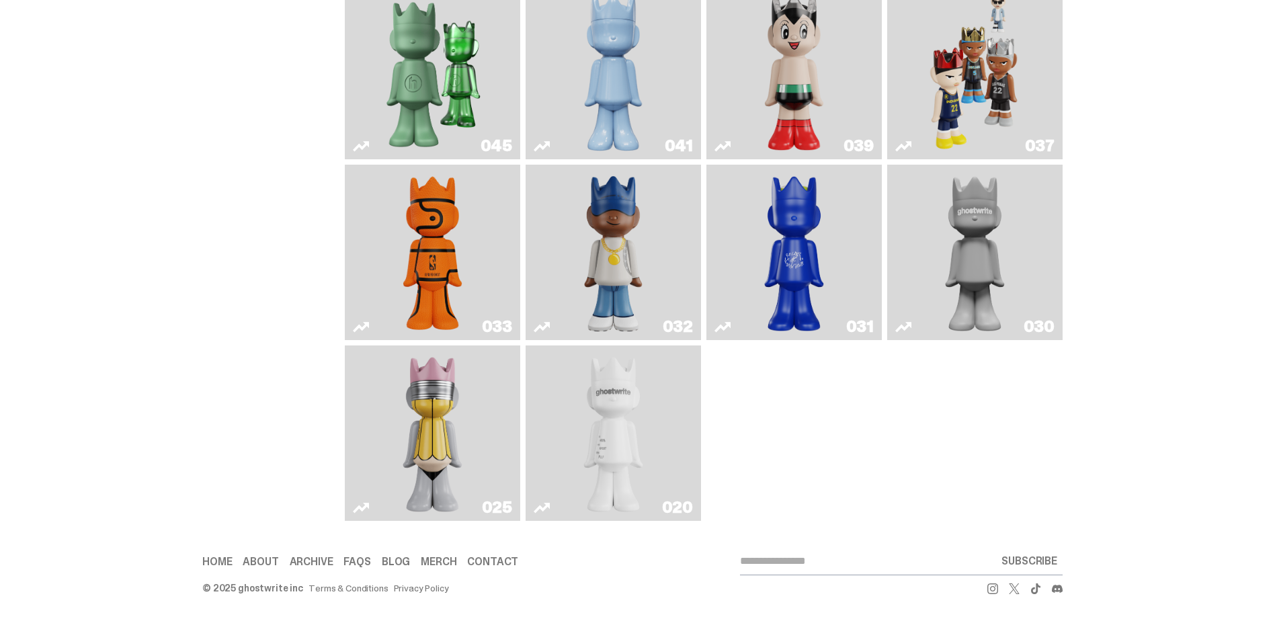
click at [645, 417] on img "ghost" at bounding box center [613, 433] width 93 height 165
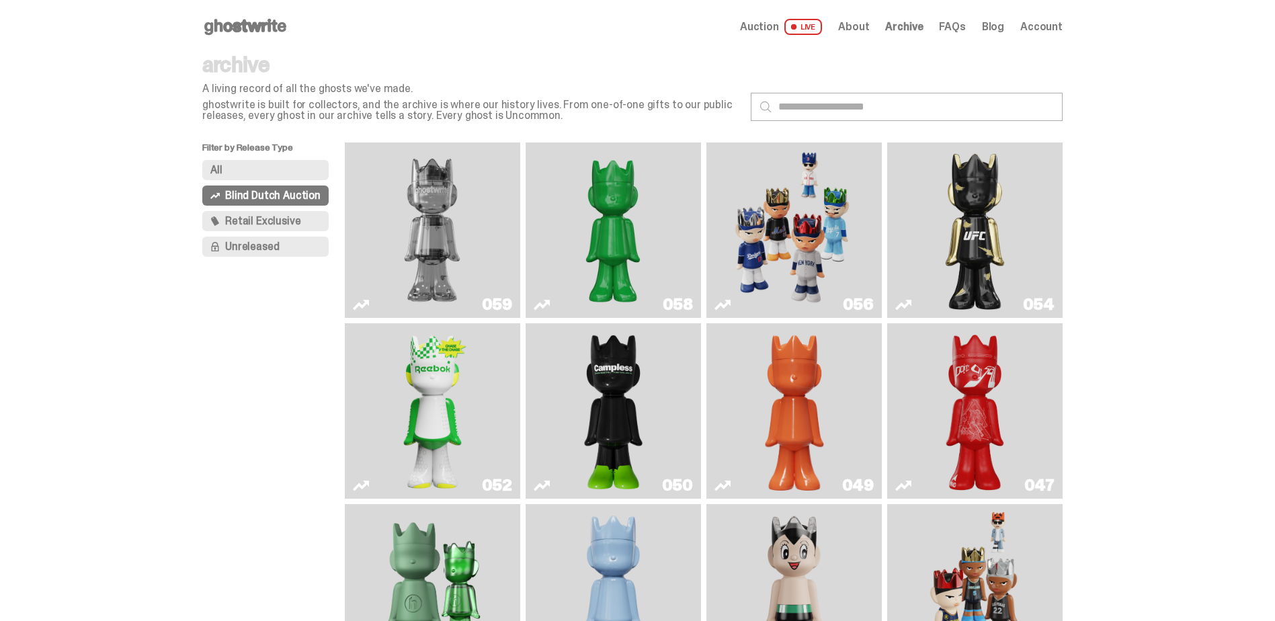
click at [260, 173] on button "All" at bounding box center [265, 170] width 126 height 20
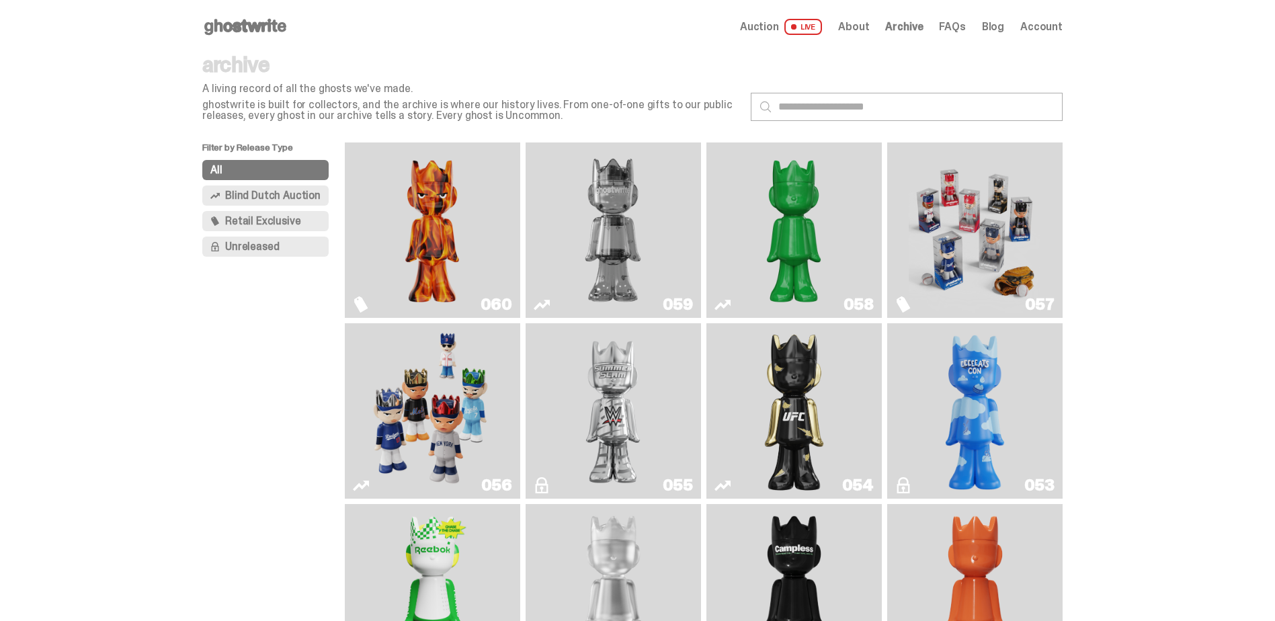
click at [256, 246] on span "Unreleased" at bounding box center [252, 246] width 54 height 11
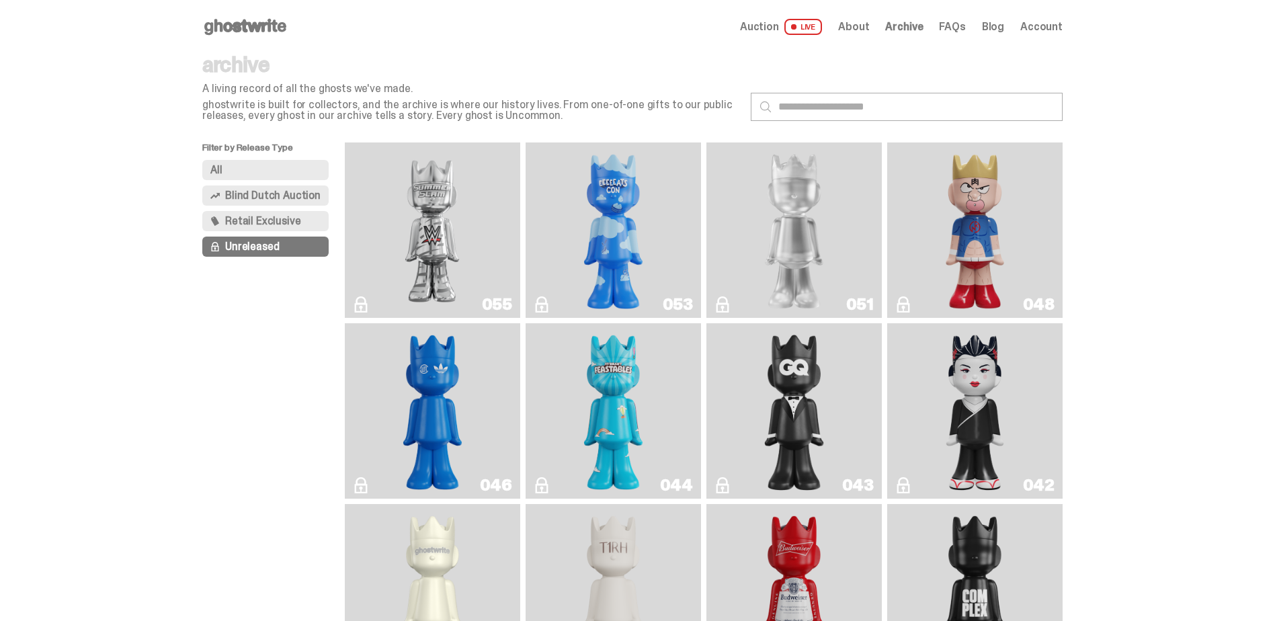
click at [260, 218] on span "Retail Exclusive" at bounding box center [262, 221] width 75 height 11
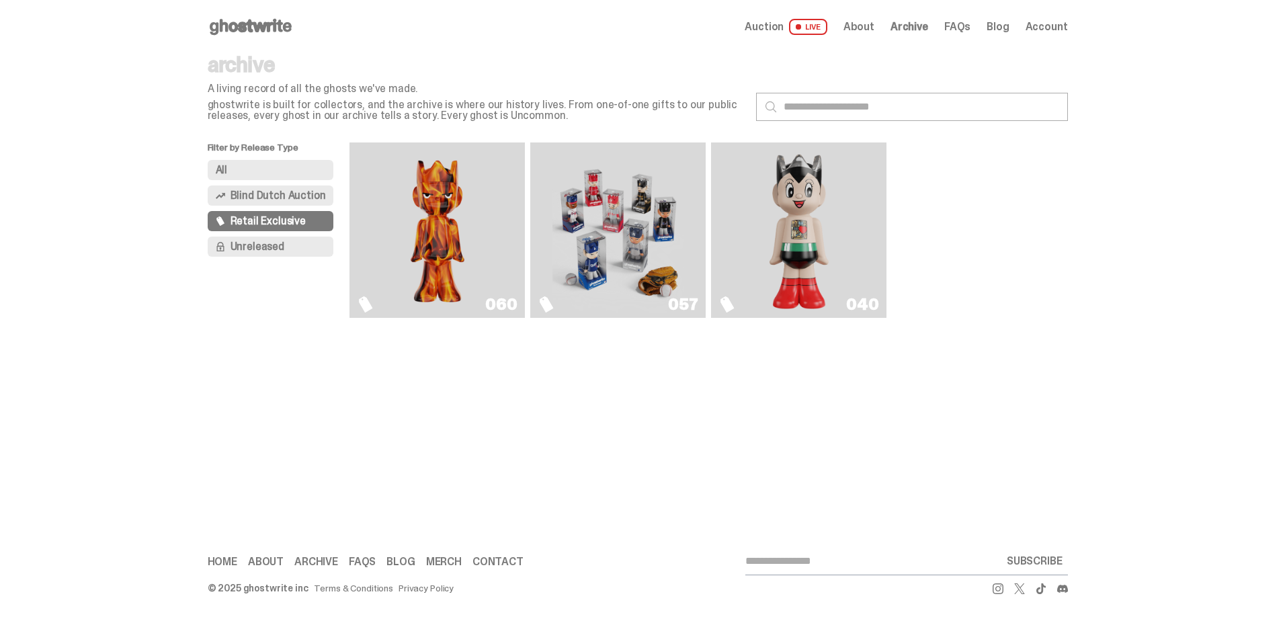
click at [741, 386] on div "Open main menu Home Auction LIVE About Archive FAQs Blog" at bounding box center [637, 310] width 1275 height 621
click at [755, 379] on div "Open main menu Home Auction LIVE About Archive FAQs Blog" at bounding box center [637, 310] width 1275 height 621
drag, startPoint x: 1034, startPoint y: 325, endPoint x: 1033, endPoint y: 315, distance: 9.4
click at [1033, 315] on div "Open main menu Home Auction LIVE About Archive FAQs Blog" at bounding box center [637, 310] width 1275 height 621
drag, startPoint x: 1033, startPoint y: 315, endPoint x: 997, endPoint y: 254, distance: 70.8
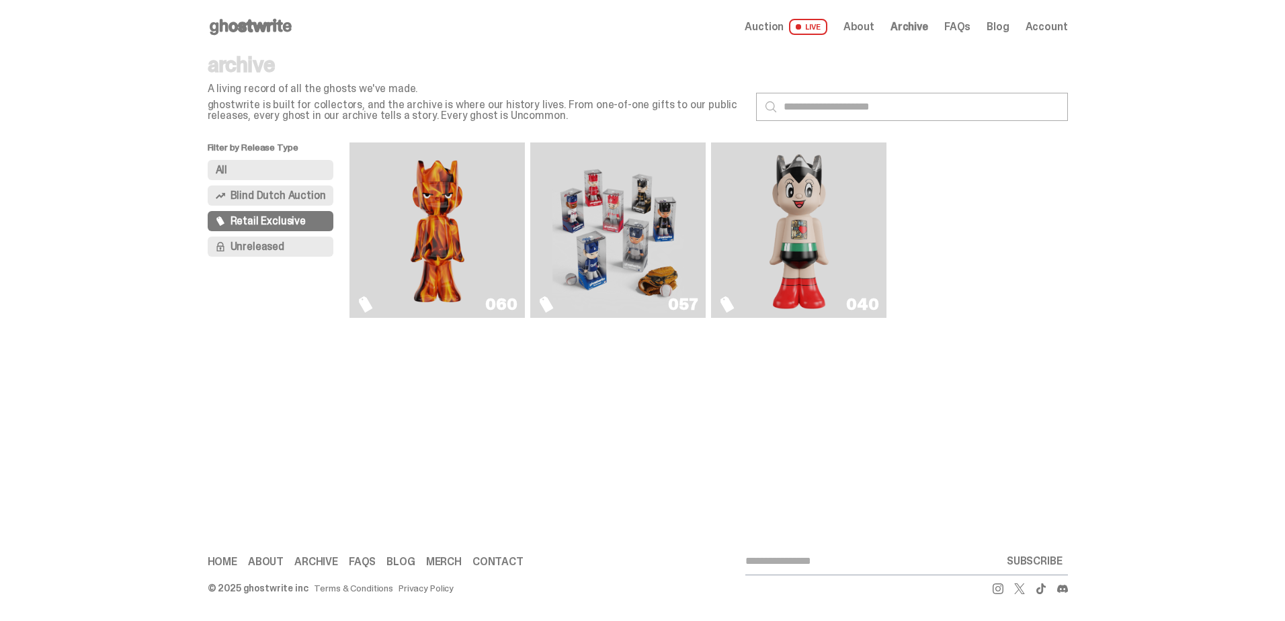
click at [997, 254] on div "060 057 040" at bounding box center [708, 229] width 718 height 175
click at [856, 22] on span "About" at bounding box center [858, 27] width 31 height 11
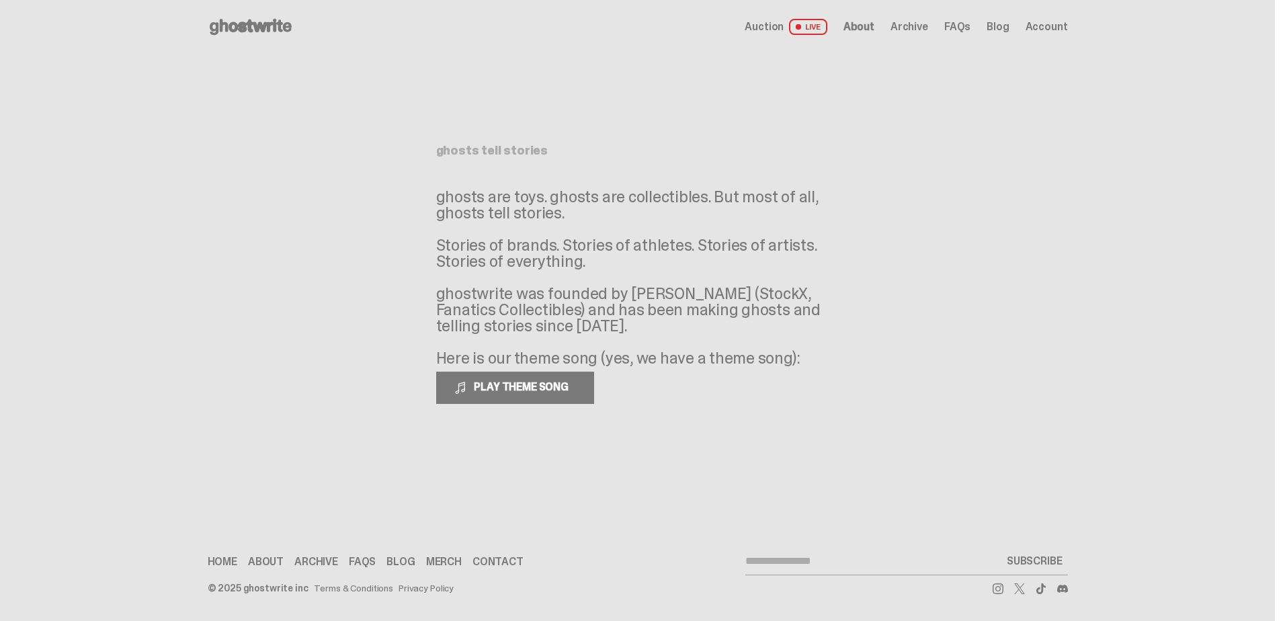
click at [906, 22] on span "Archive" at bounding box center [909, 27] width 38 height 11
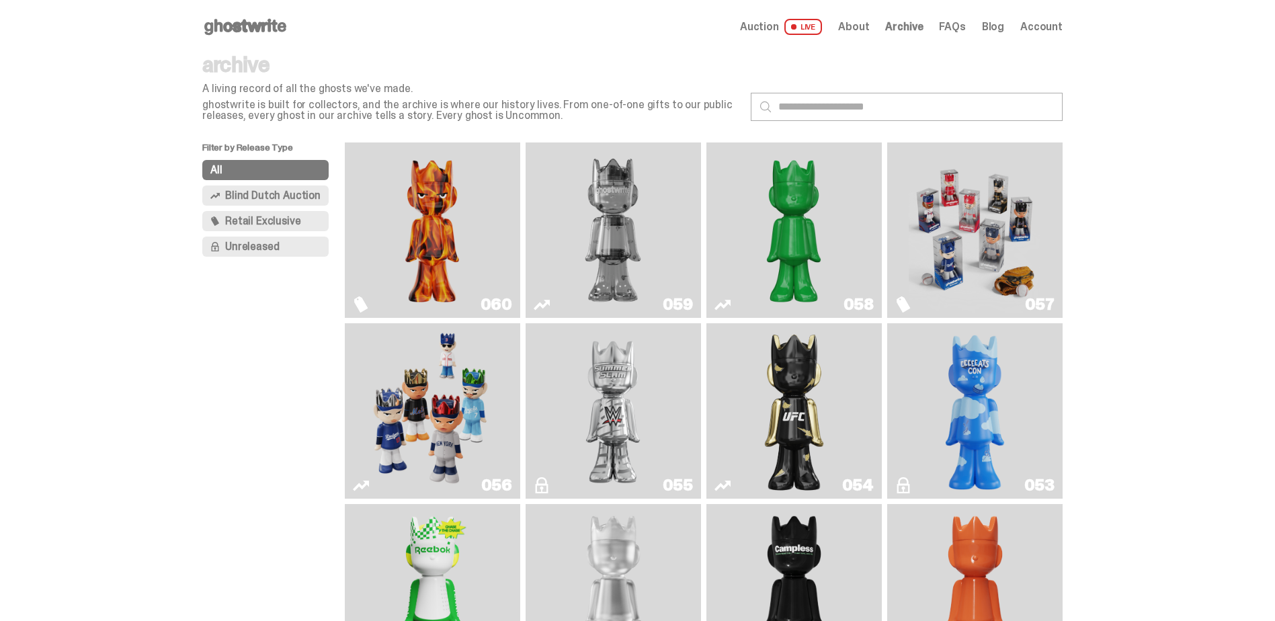
click at [1062, 29] on span "Account" at bounding box center [1041, 27] width 42 height 11
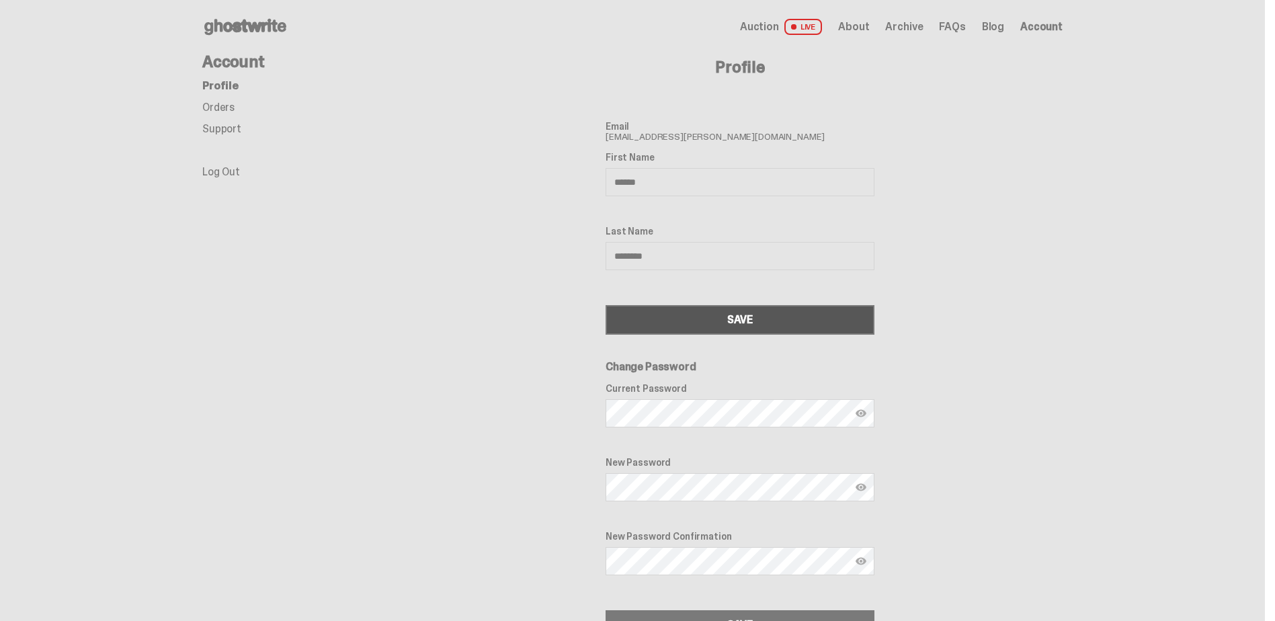
click at [720, 312] on button "SAVE" at bounding box center [739, 320] width 269 height 30
click at [227, 97] on ul "Profile Orders Support Log Out" at bounding box center [309, 129] width 215 height 97
click at [225, 108] on link "Orders" at bounding box center [218, 107] width 32 height 14
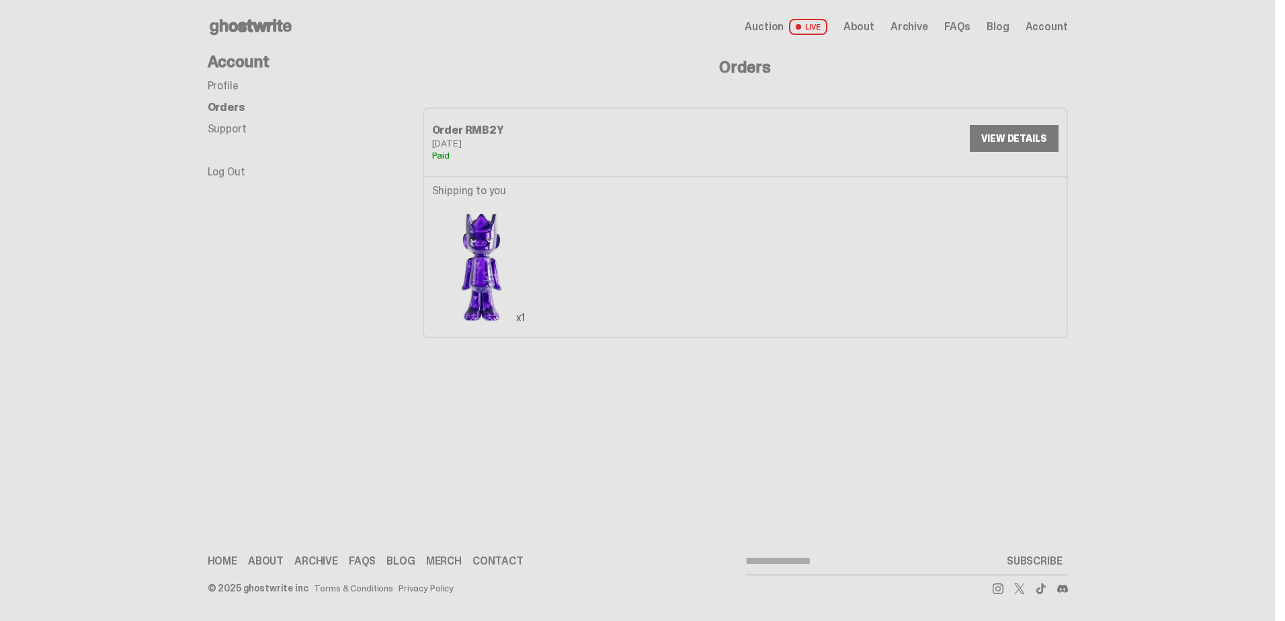
click at [988, 144] on link "VIEW DETAILS" at bounding box center [1014, 138] width 88 height 27
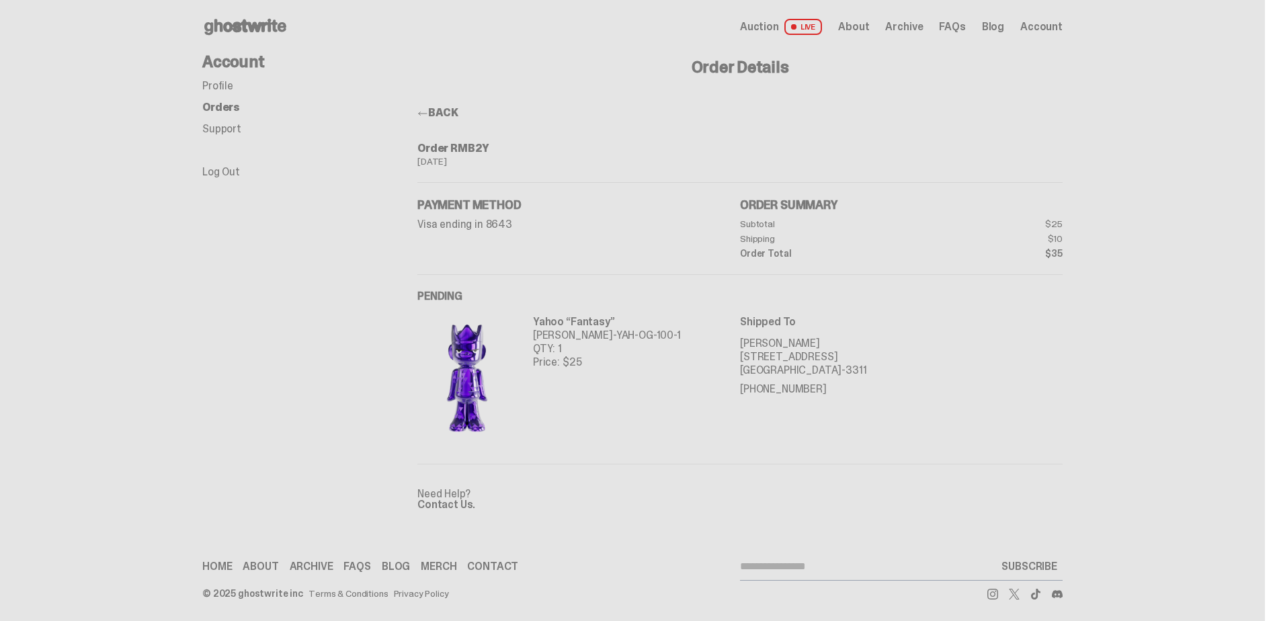
click at [229, 108] on link "Orders" at bounding box center [221, 107] width 38 height 14
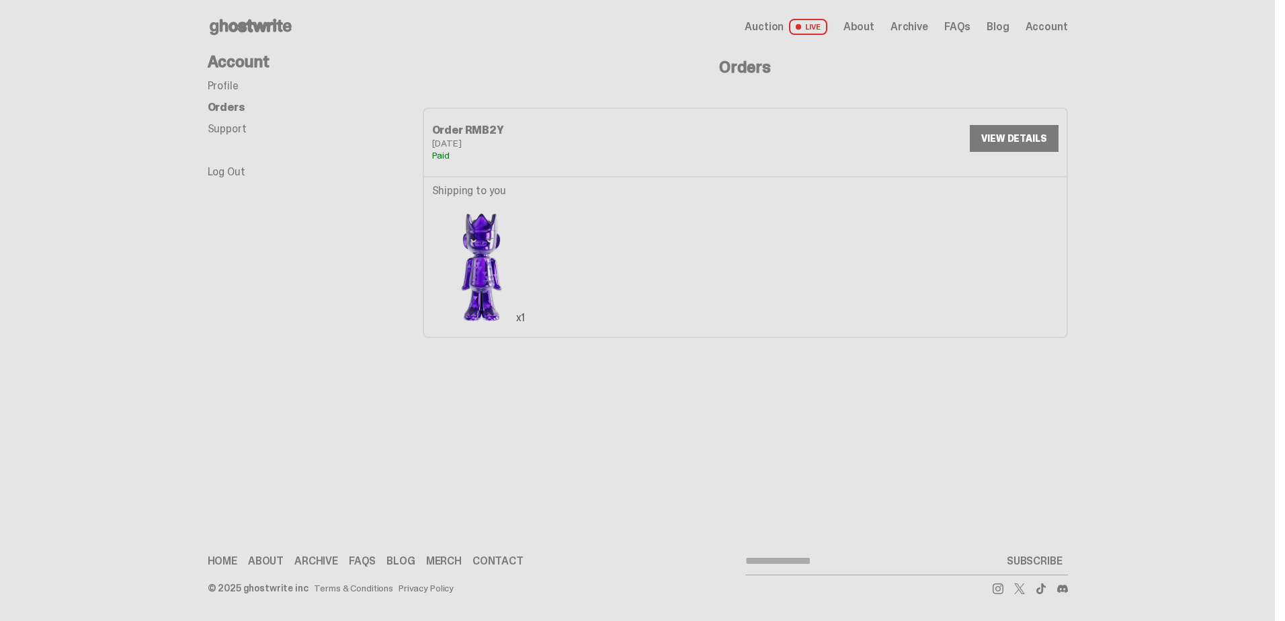
click at [222, 70] on h4 "Account" at bounding box center [315, 62] width 215 height 16
click at [230, 80] on link "Profile" at bounding box center [223, 86] width 31 height 14
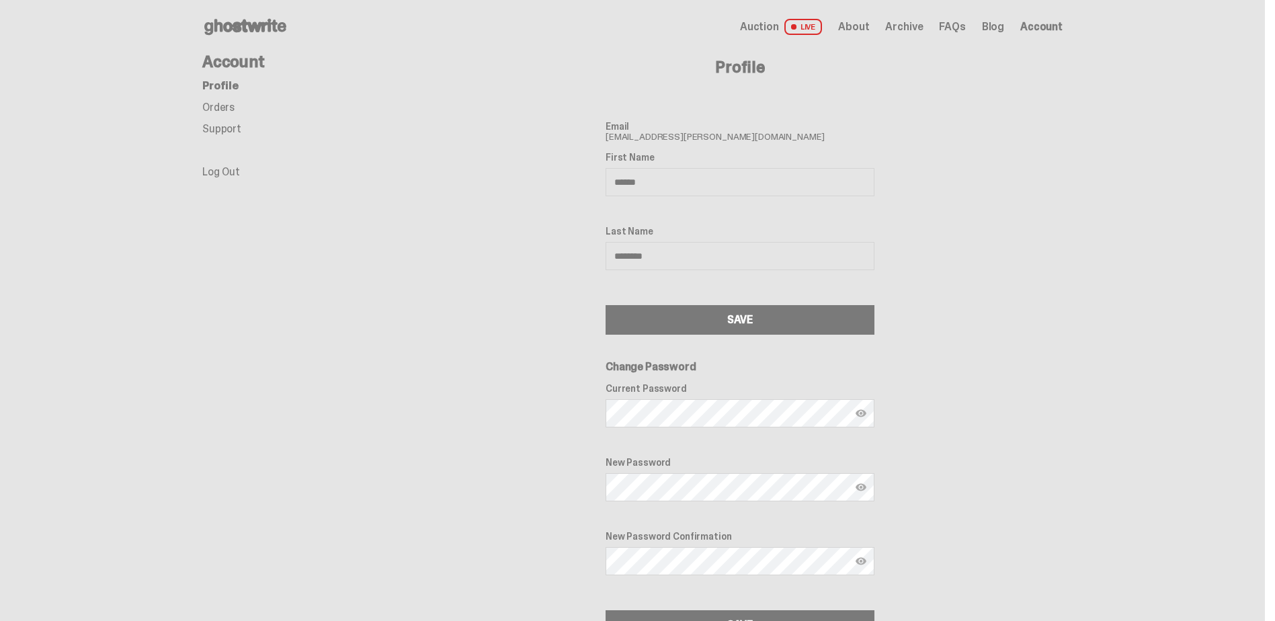
click at [241, 65] on h4 "Account" at bounding box center [309, 62] width 215 height 16
click at [249, 20] on icon at bounding box center [245, 27] width 86 height 22
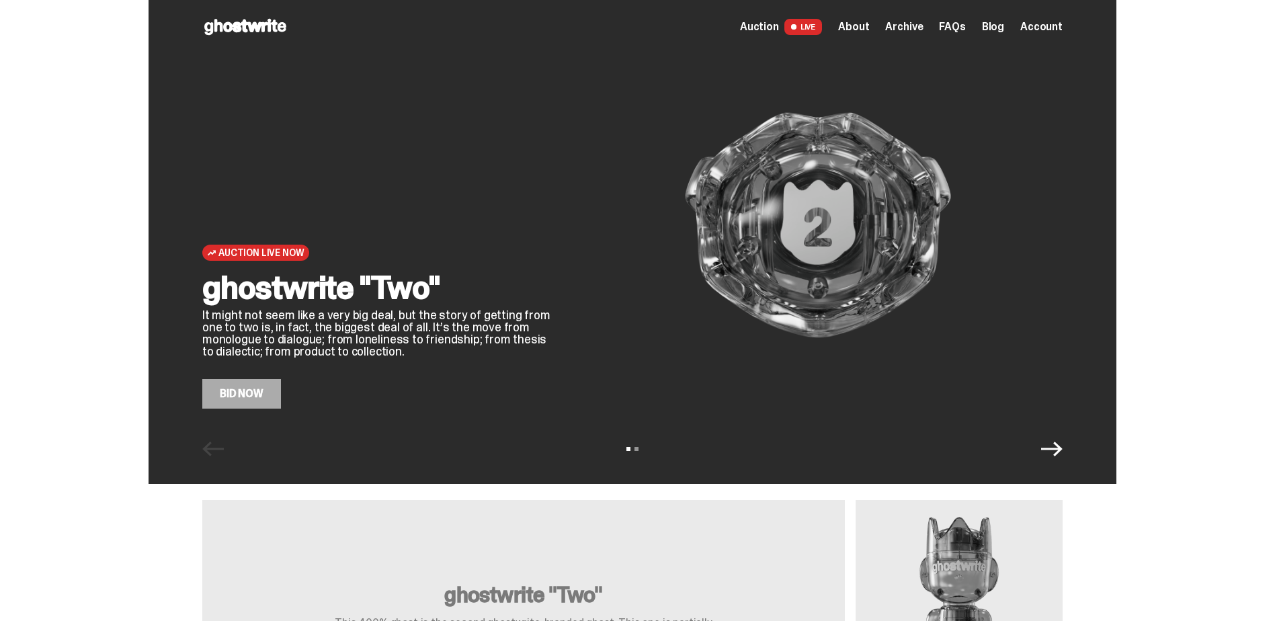
click at [1062, 448] on icon "Next" at bounding box center [1052, 449] width 22 height 22
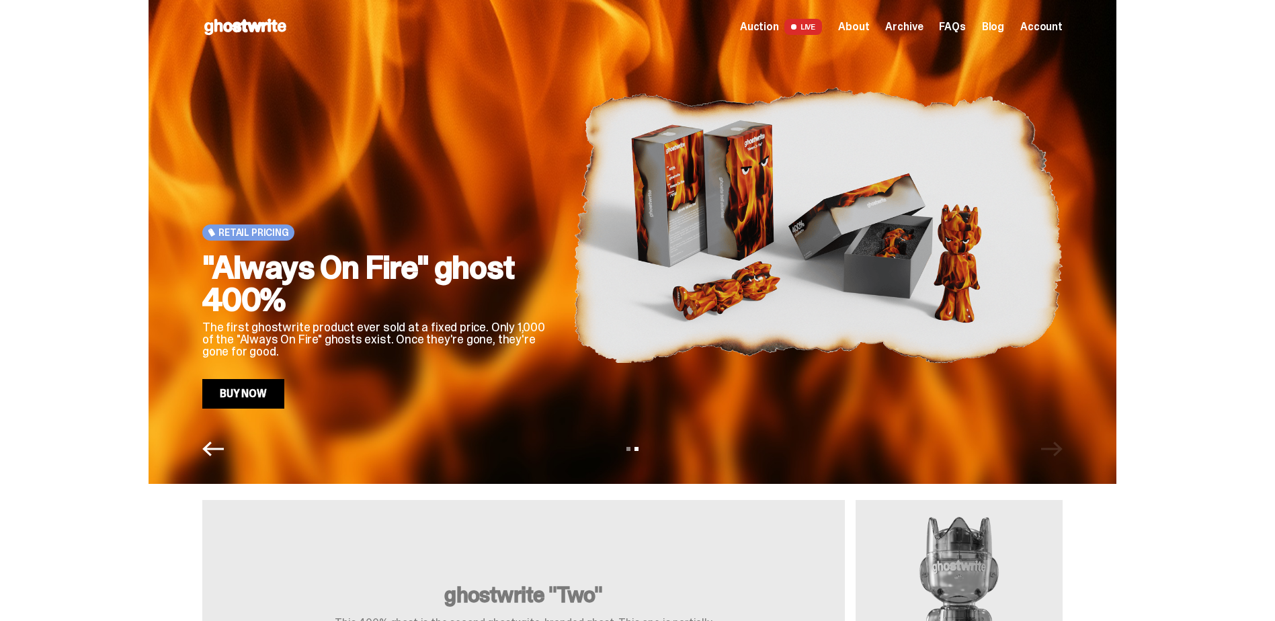
click at [789, 202] on img at bounding box center [817, 225] width 489 height 367
click at [446, 267] on h2 ""Always On Fire" ghost 400%" at bounding box center [376, 283] width 349 height 65
click at [247, 394] on link "Buy Now" at bounding box center [243, 394] width 82 height 30
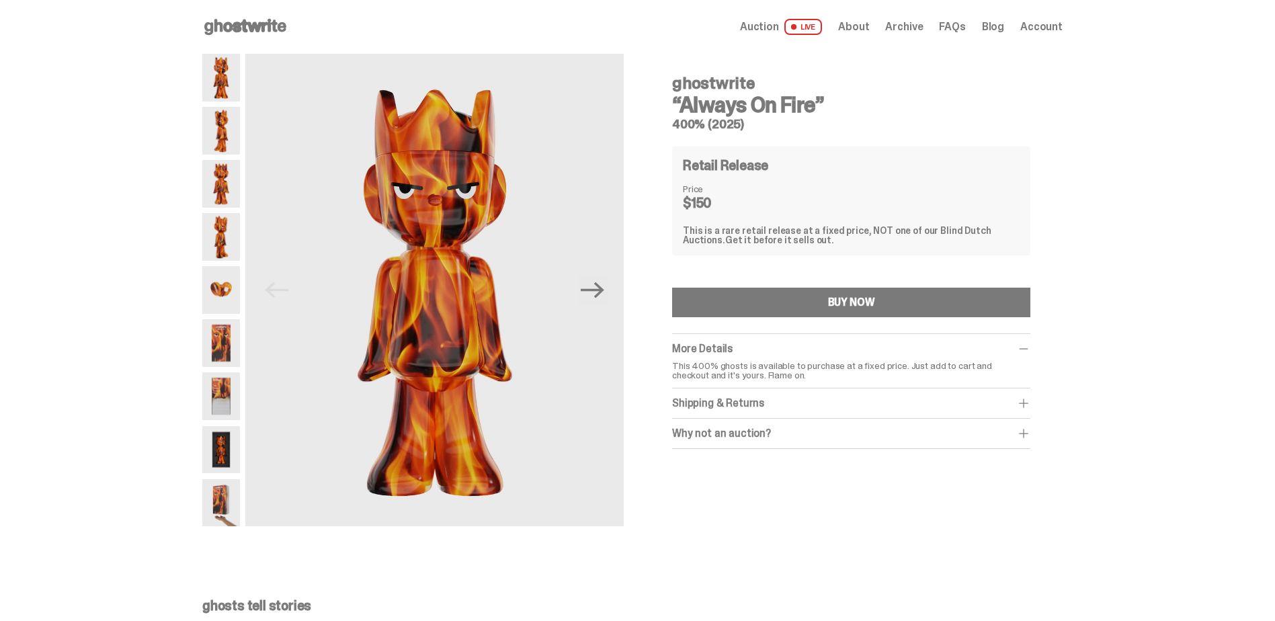
click at [779, 23] on span "Auction" at bounding box center [759, 27] width 39 height 11
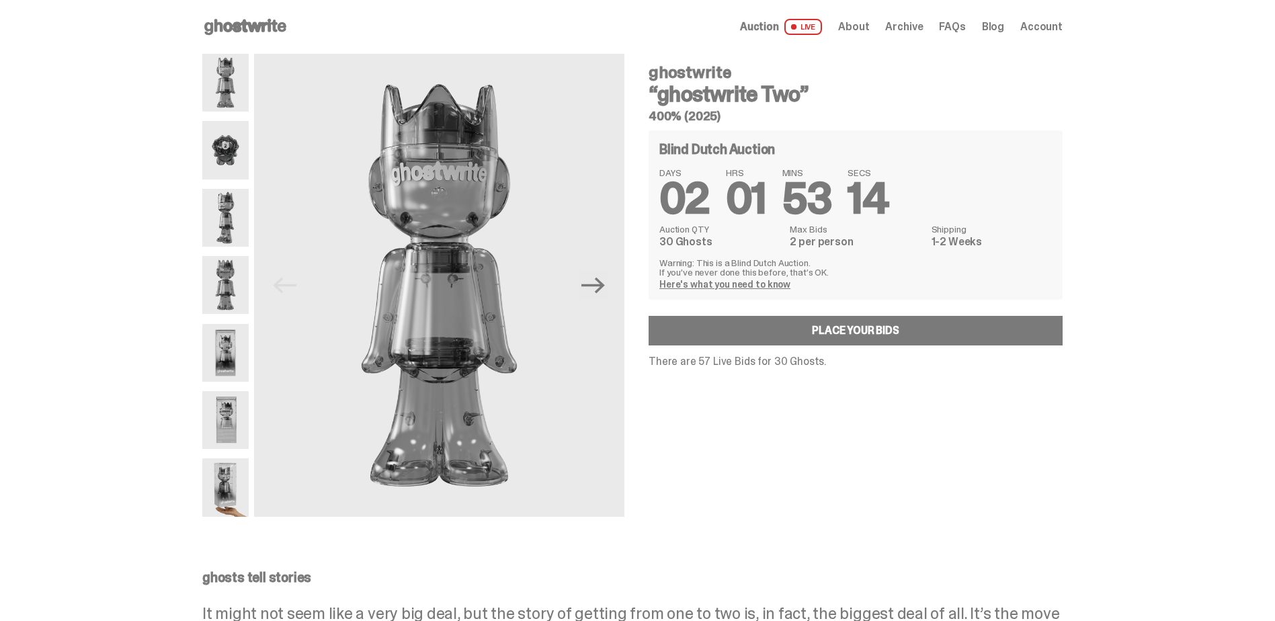
click at [734, 282] on link "Here's what you need to know" at bounding box center [724, 284] width 131 height 12
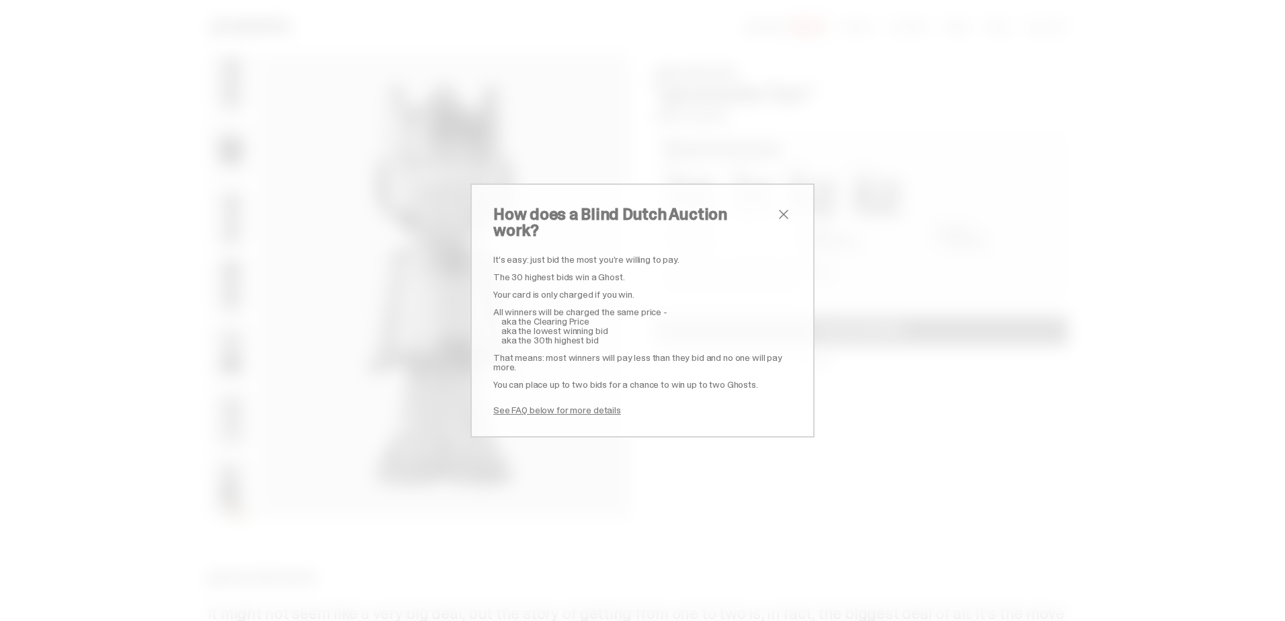
click at [779, 222] on span "close" at bounding box center [783, 214] width 16 height 16
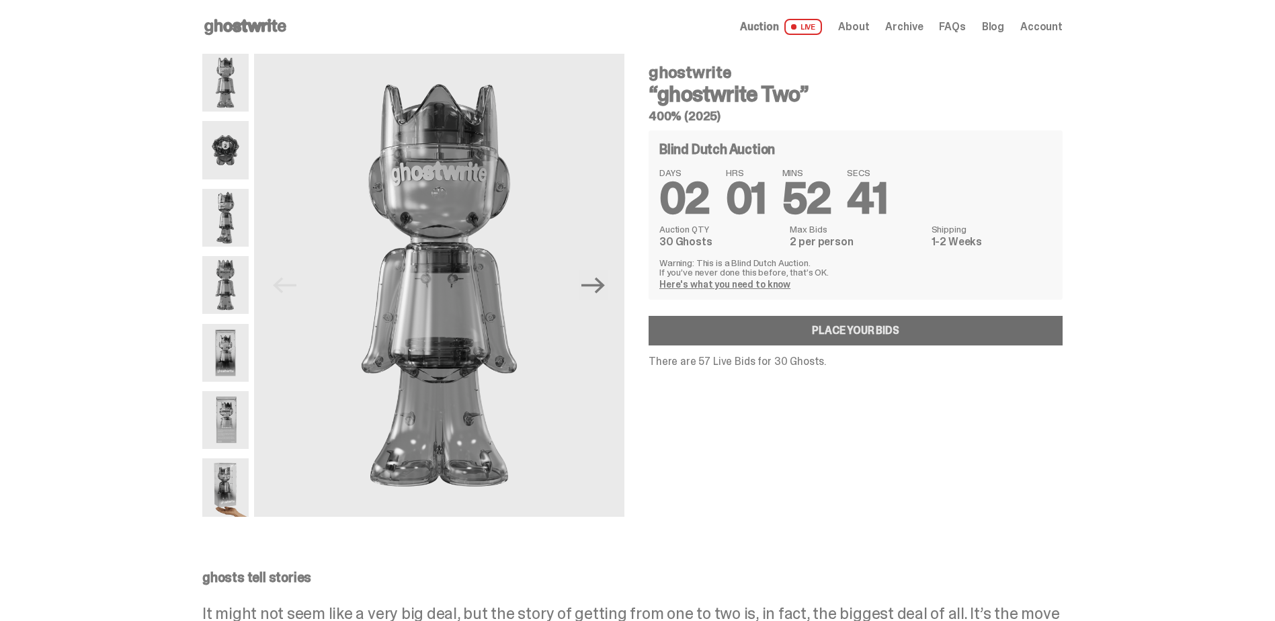
click at [855, 323] on link "Place your Bids" at bounding box center [855, 331] width 414 height 30
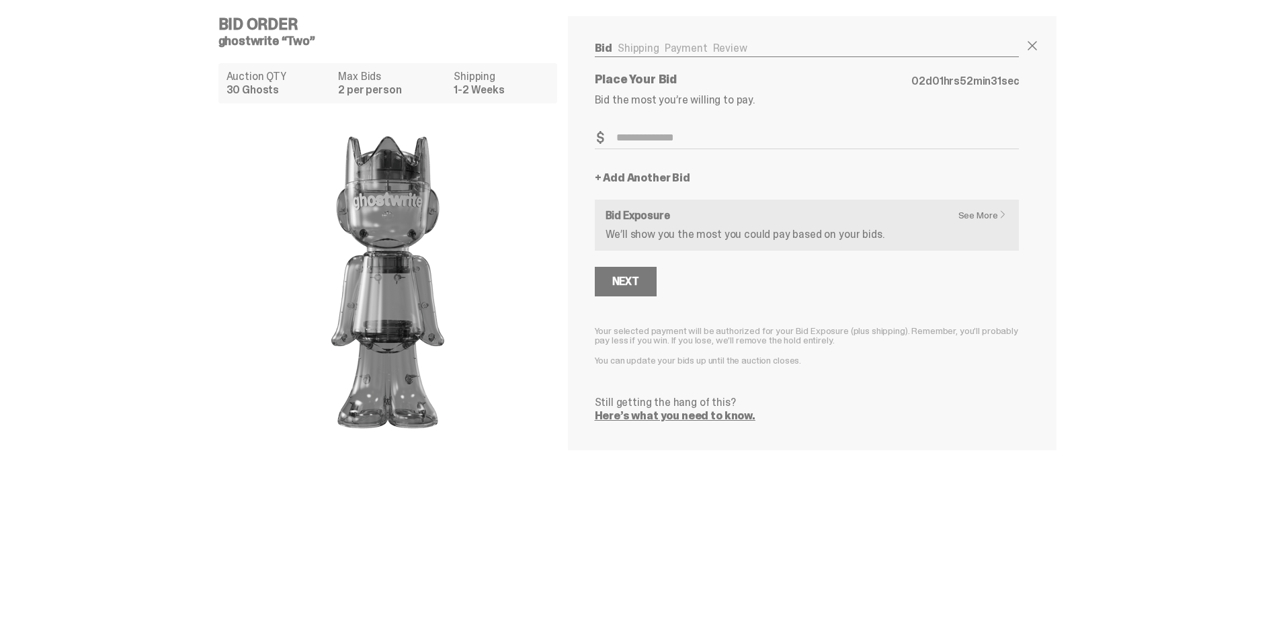
click at [912, 75] on span "02" at bounding box center [918, 81] width 14 height 14
click at [734, 121] on div "Place Your Bid 02 d 01 hrs 52 min 30 sec Bid the most you’re willing to pay. Bi…" at bounding box center [807, 247] width 425 height 348
click at [710, 138] on input "Bid Amount" at bounding box center [807, 138] width 425 height 22
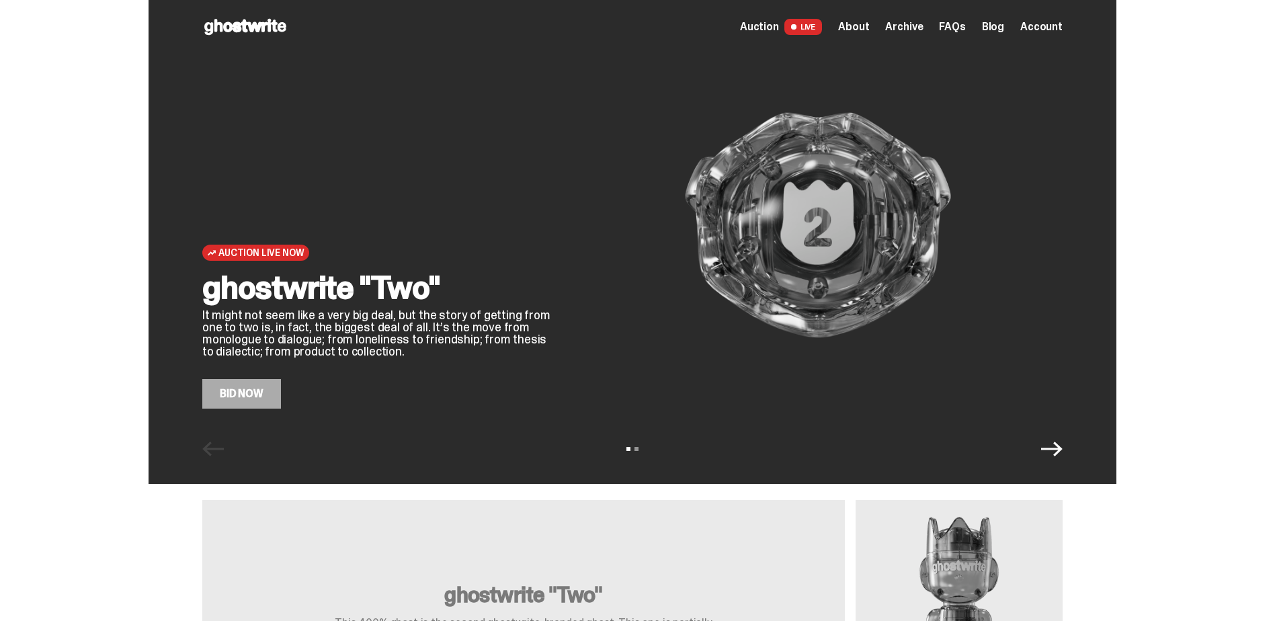
click at [864, 30] on span "About" at bounding box center [853, 27] width 31 height 11
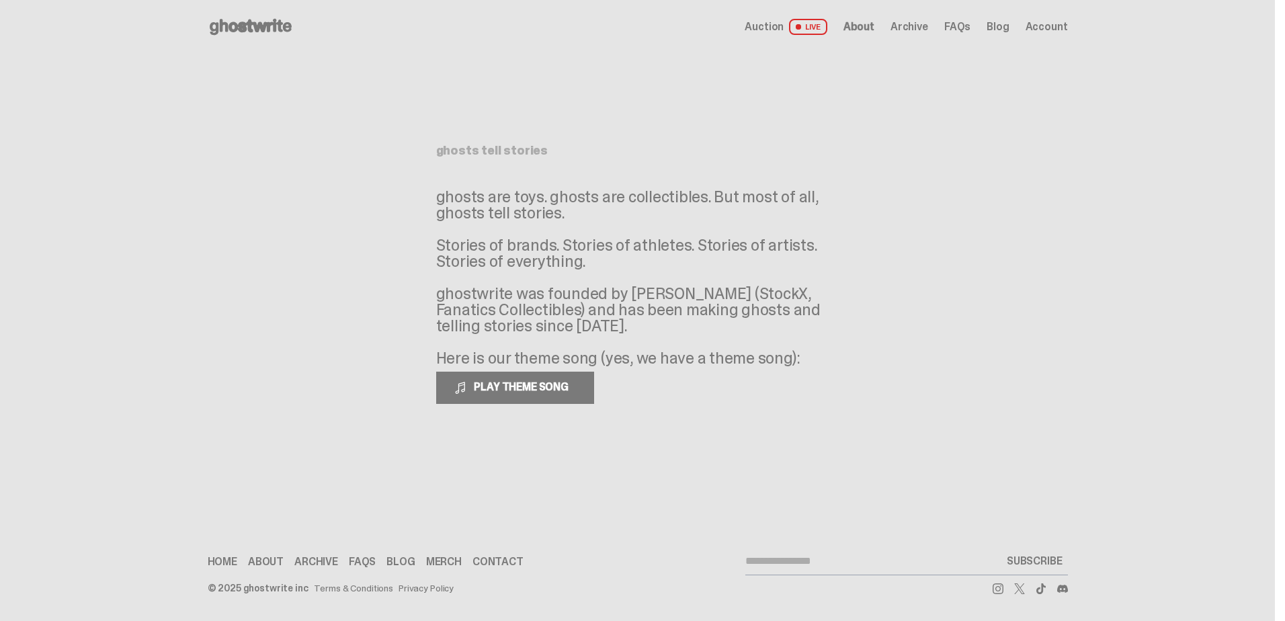
click at [908, 32] on span "Archive" at bounding box center [909, 27] width 38 height 11
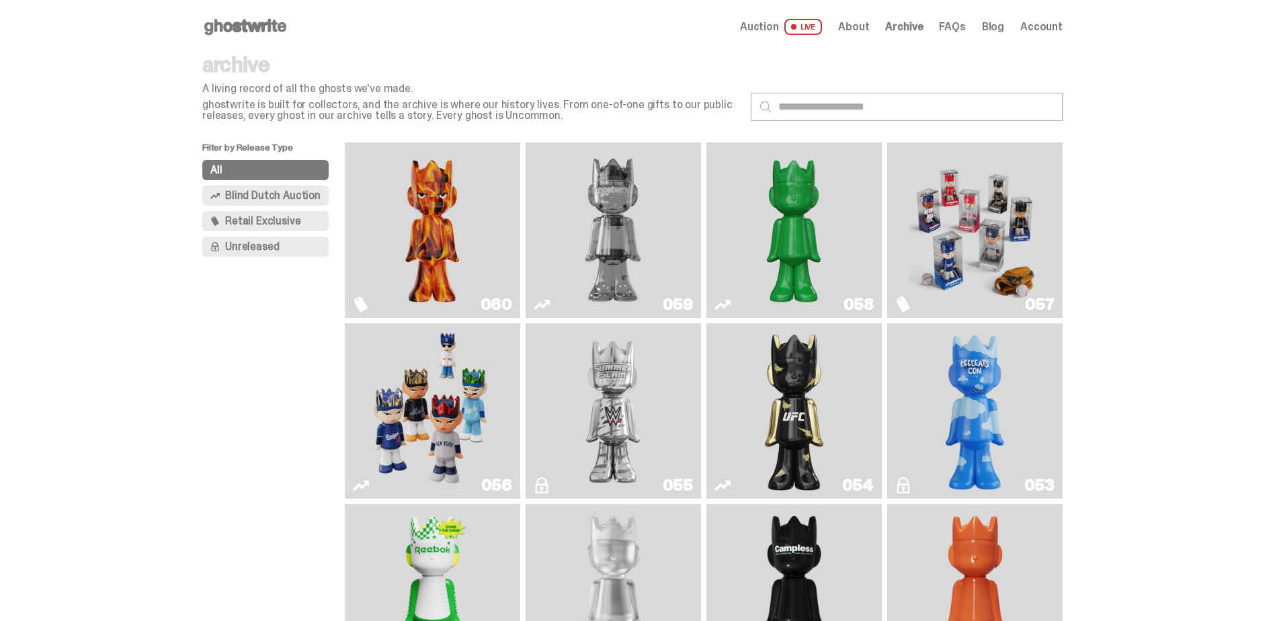
click at [308, 195] on span "Blind Dutch Auction" at bounding box center [272, 195] width 95 height 11
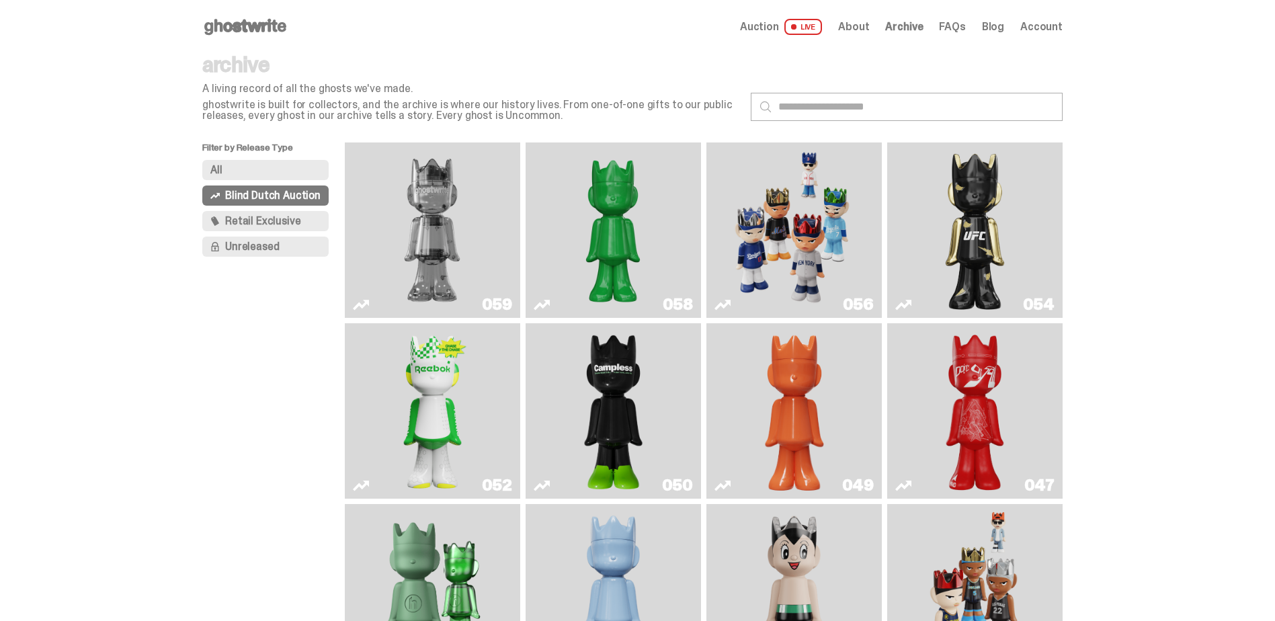
click at [784, 241] on img "Game Face (2025)" at bounding box center [794, 230] width 132 height 165
click at [776, 218] on img "Game Face (2025)" at bounding box center [794, 230] width 132 height 165
click at [940, 222] on link "054" at bounding box center [974, 230] width 159 height 165
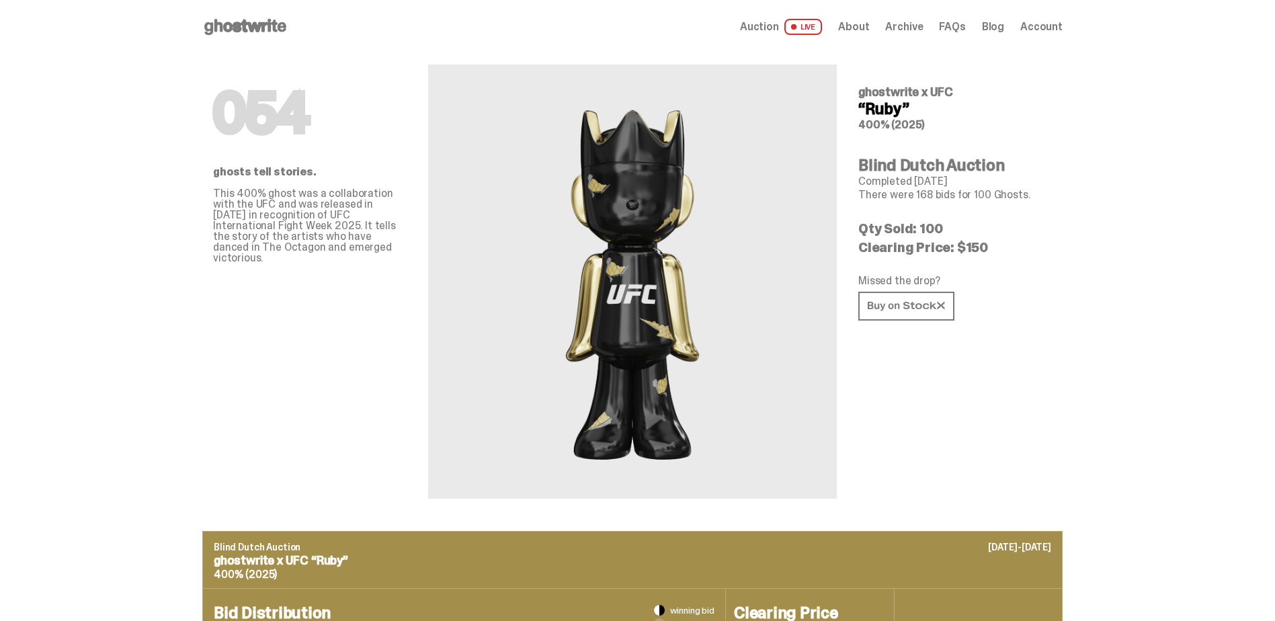
click at [1053, 24] on span "Account" at bounding box center [1041, 27] width 42 height 11
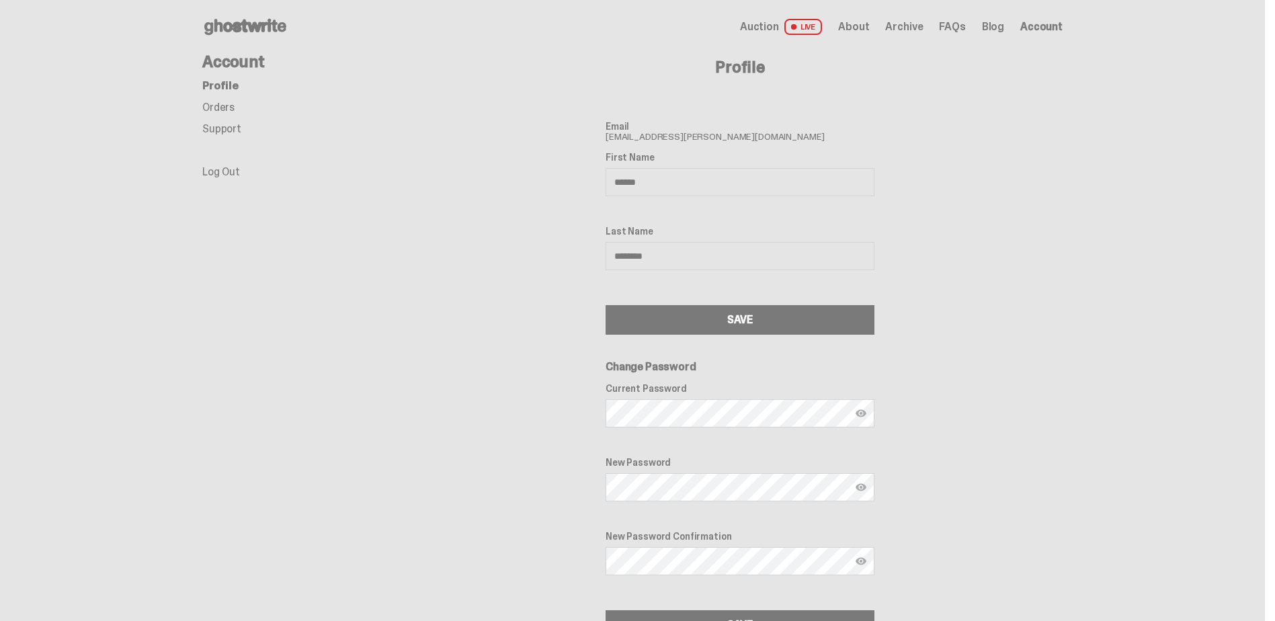
click at [226, 107] on link "Orders" at bounding box center [218, 107] width 32 height 14
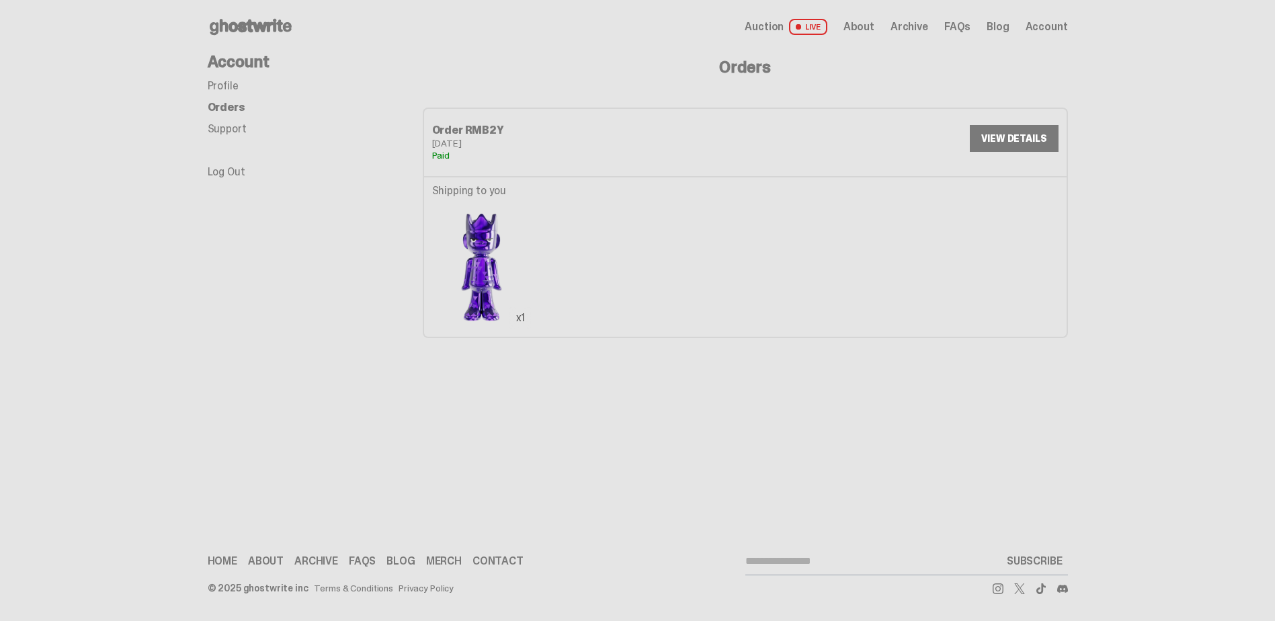
click at [479, 200] on div "Shipping to you x1" at bounding box center [481, 256] width 99 height 143
drag, startPoint x: 429, startPoint y: 192, endPoint x: 540, endPoint y: 194, distance: 110.9
click at [540, 194] on div "Shipping to you x1" at bounding box center [745, 256] width 642 height 161
drag, startPoint x: 540, startPoint y: 194, endPoint x: 499, endPoint y: 259, distance: 77.4
click at [500, 259] on img at bounding box center [481, 266] width 99 height 124
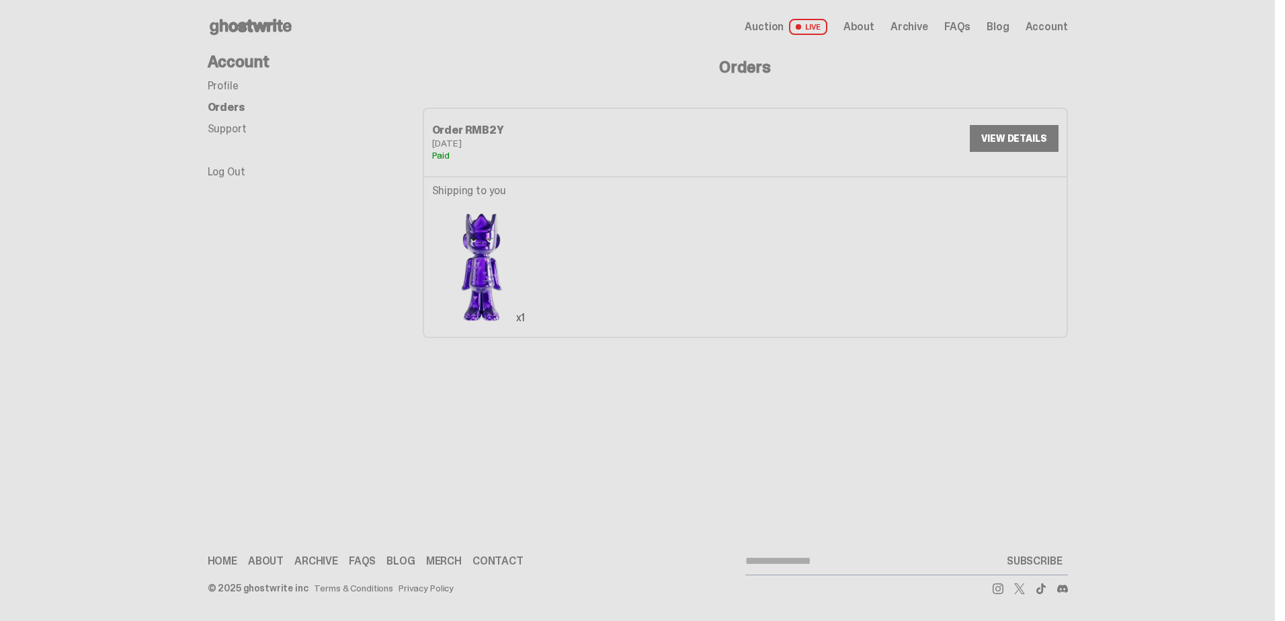
click at [784, 22] on span "Auction" at bounding box center [764, 27] width 39 height 11
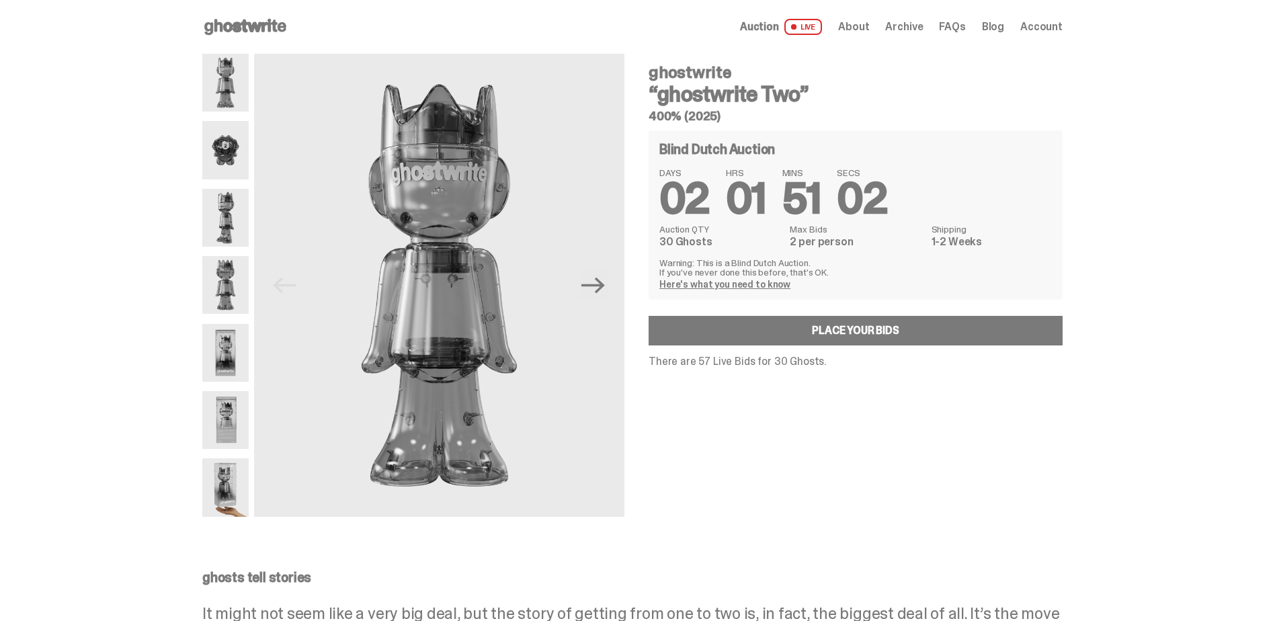
click at [867, 32] on span "About" at bounding box center [853, 27] width 31 height 11
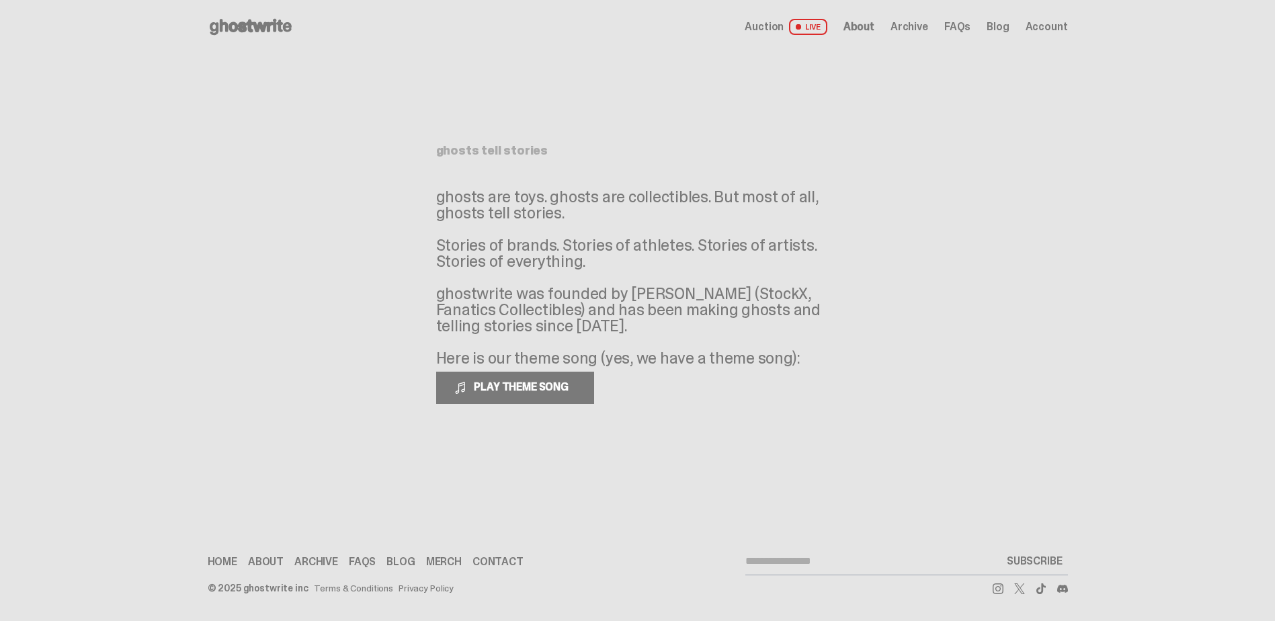
click at [933, 38] on div "Open main menu Home Auction LIVE About Archive FAQs Blog Account" at bounding box center [638, 27] width 860 height 54
click at [916, 34] on div "Auction LIVE About Archive FAQs Blog Account" at bounding box center [906, 27] width 323 height 16
click at [916, 17] on div "Open main menu Home Auction LIVE About Archive FAQs Blog Account" at bounding box center [638, 27] width 860 height 22
click at [904, 26] on span "Archive" at bounding box center [909, 27] width 38 height 11
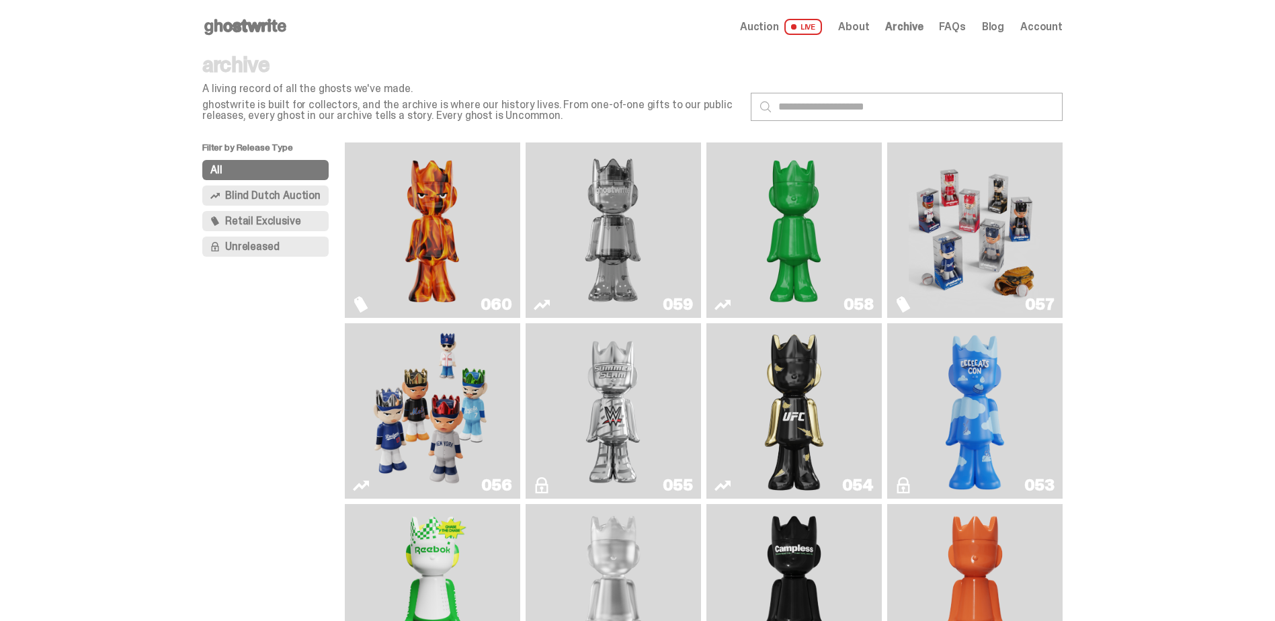
click at [255, 220] on span "Retail Exclusive" at bounding box center [262, 221] width 75 height 11
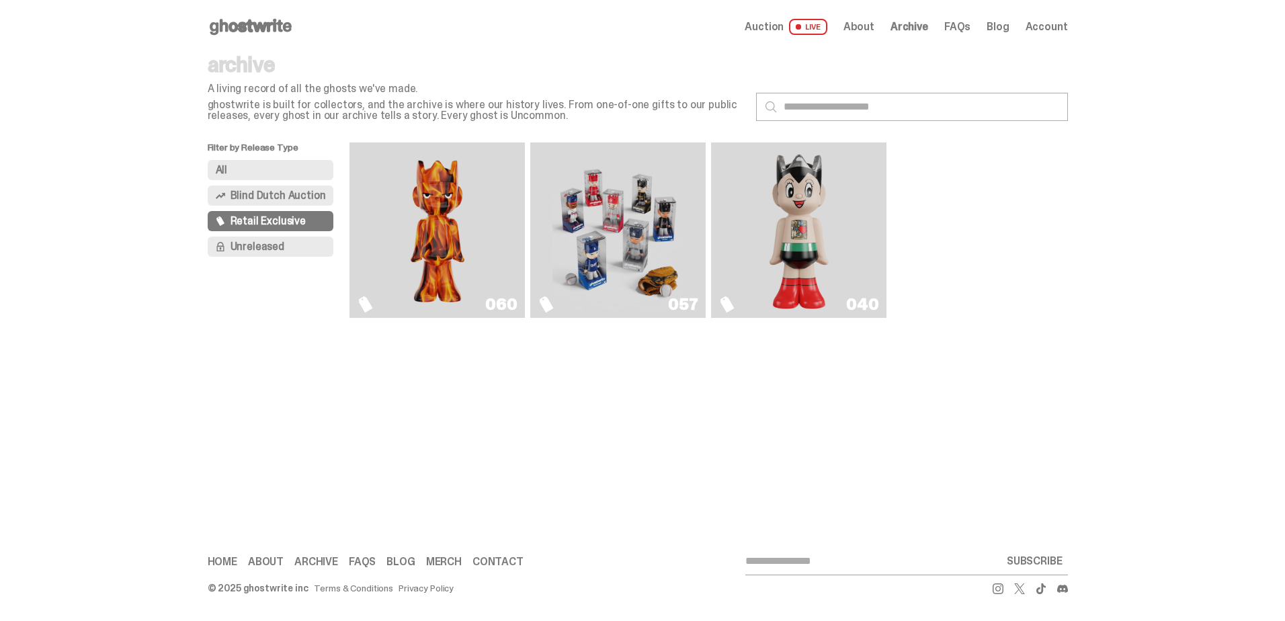
click at [839, 295] on link "040" at bounding box center [798, 230] width 159 height 165
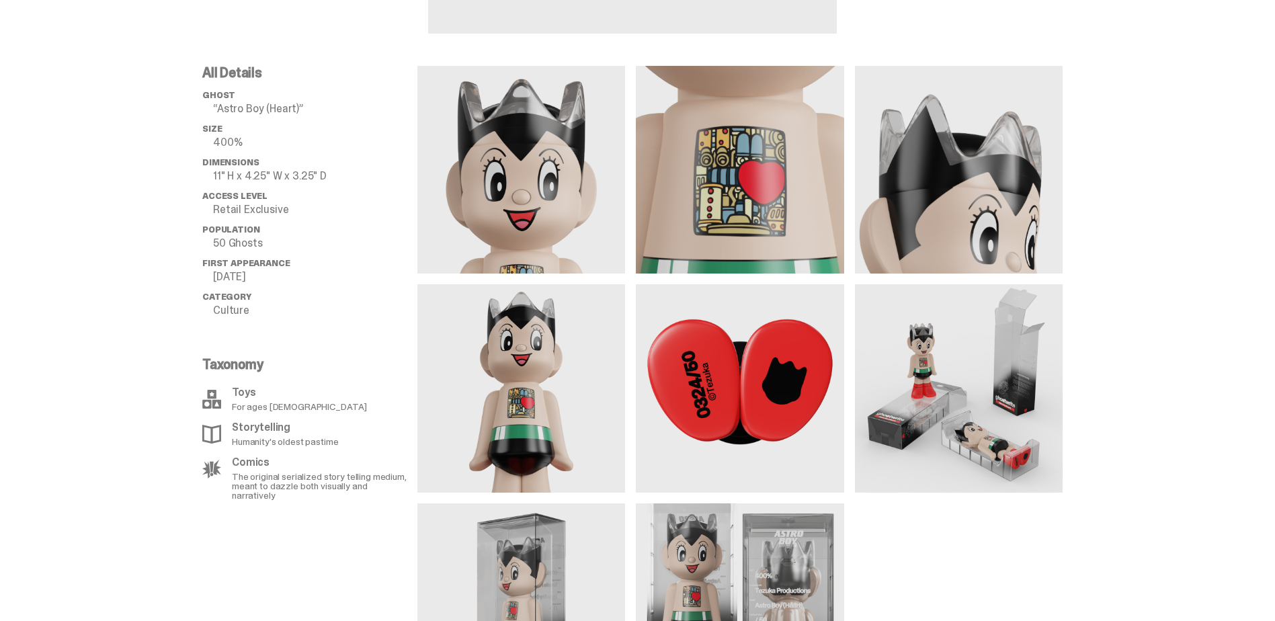
scroll to position [470, 0]
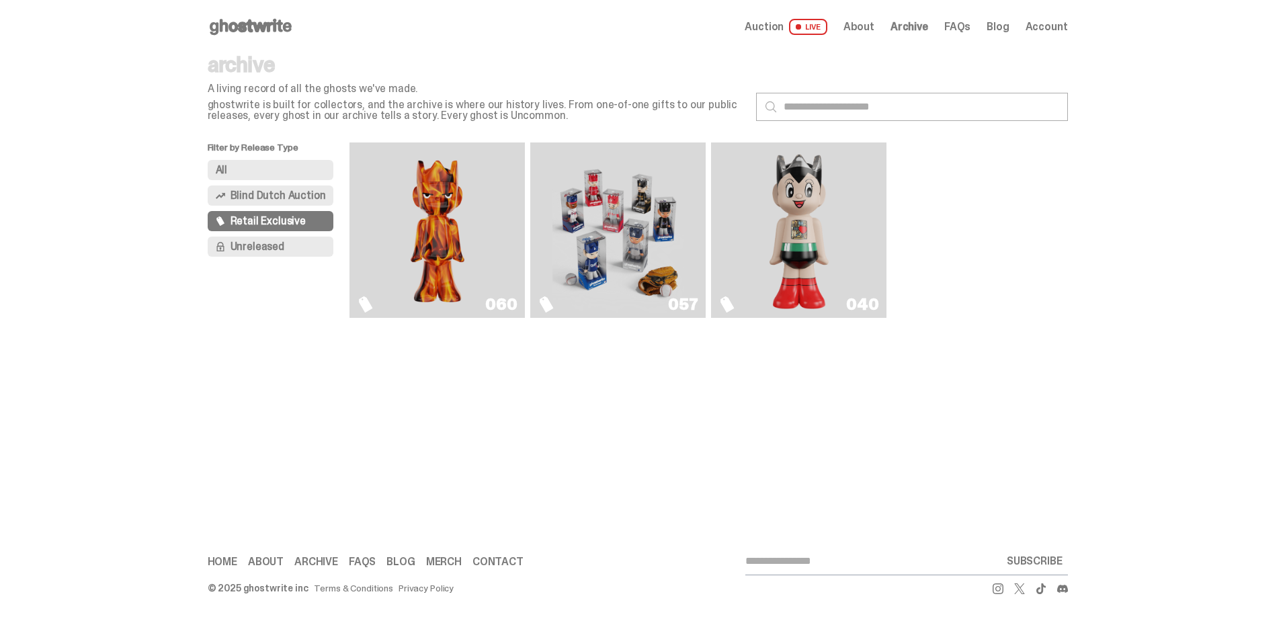
click at [612, 250] on img "Game Face (2025)" at bounding box center [618, 230] width 132 height 165
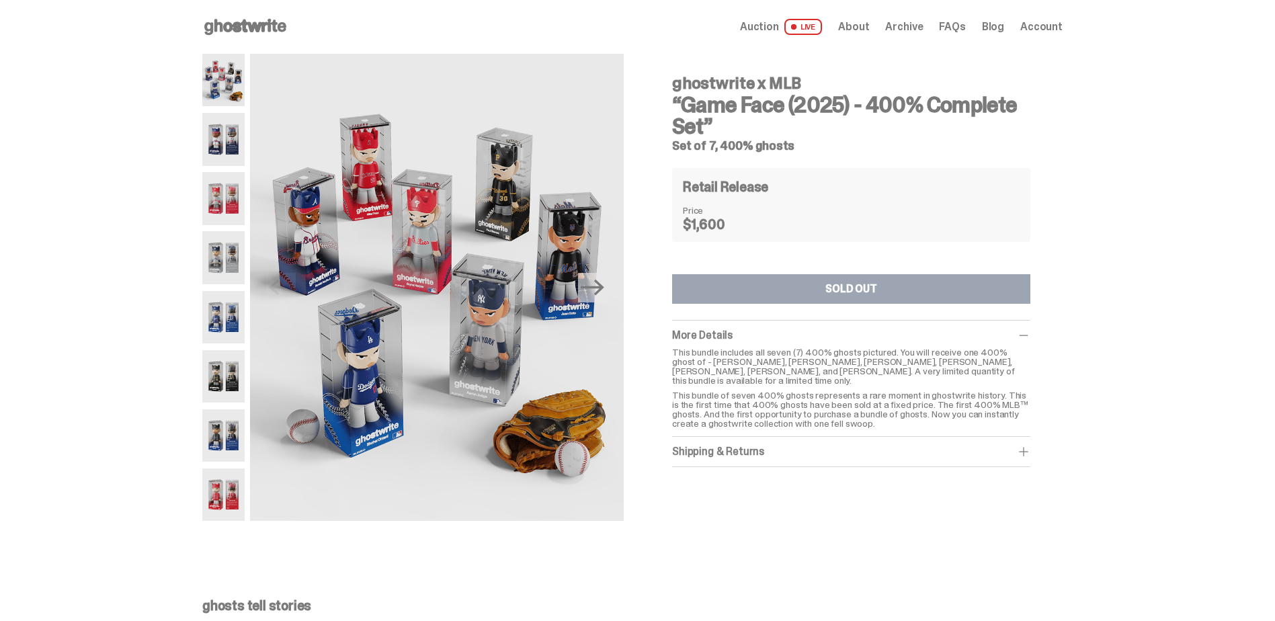
click at [212, 122] on img at bounding box center [223, 139] width 42 height 52
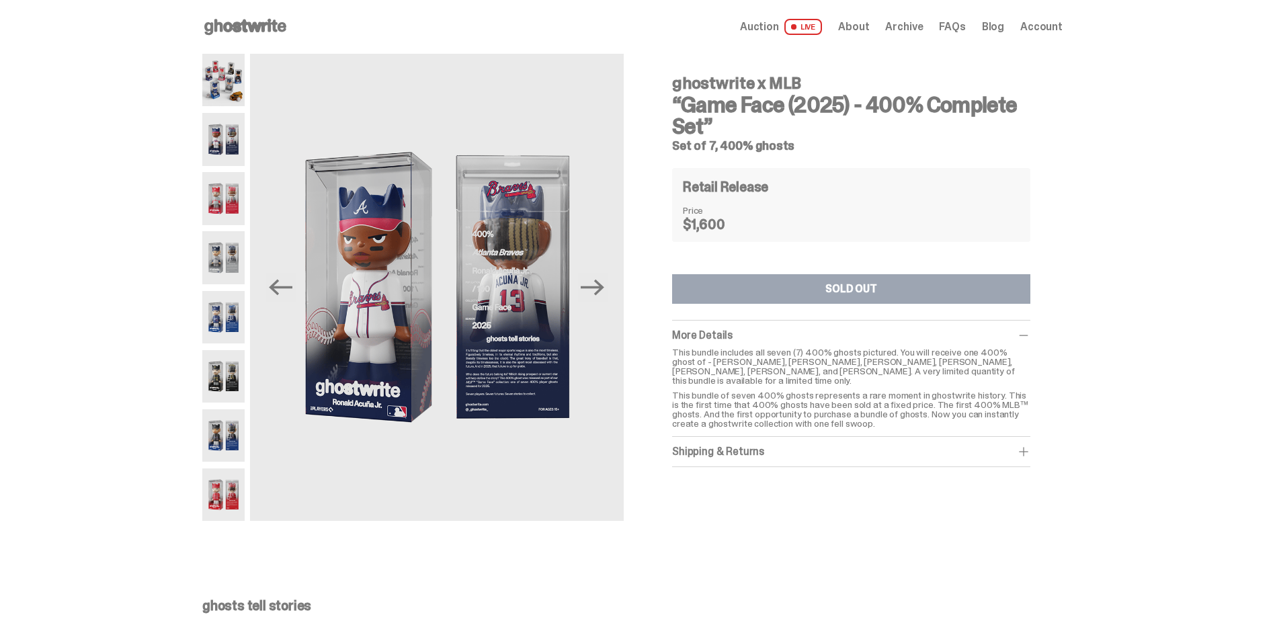
click at [221, 201] on img at bounding box center [223, 198] width 42 height 52
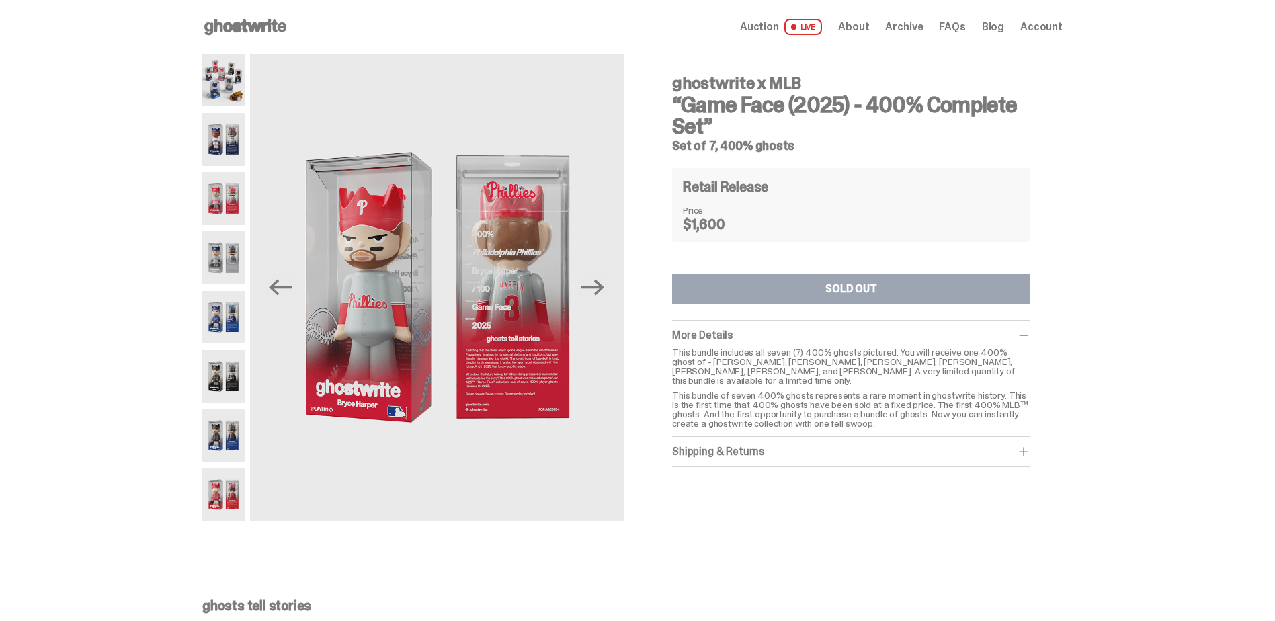
click at [227, 259] on img at bounding box center [223, 257] width 42 height 52
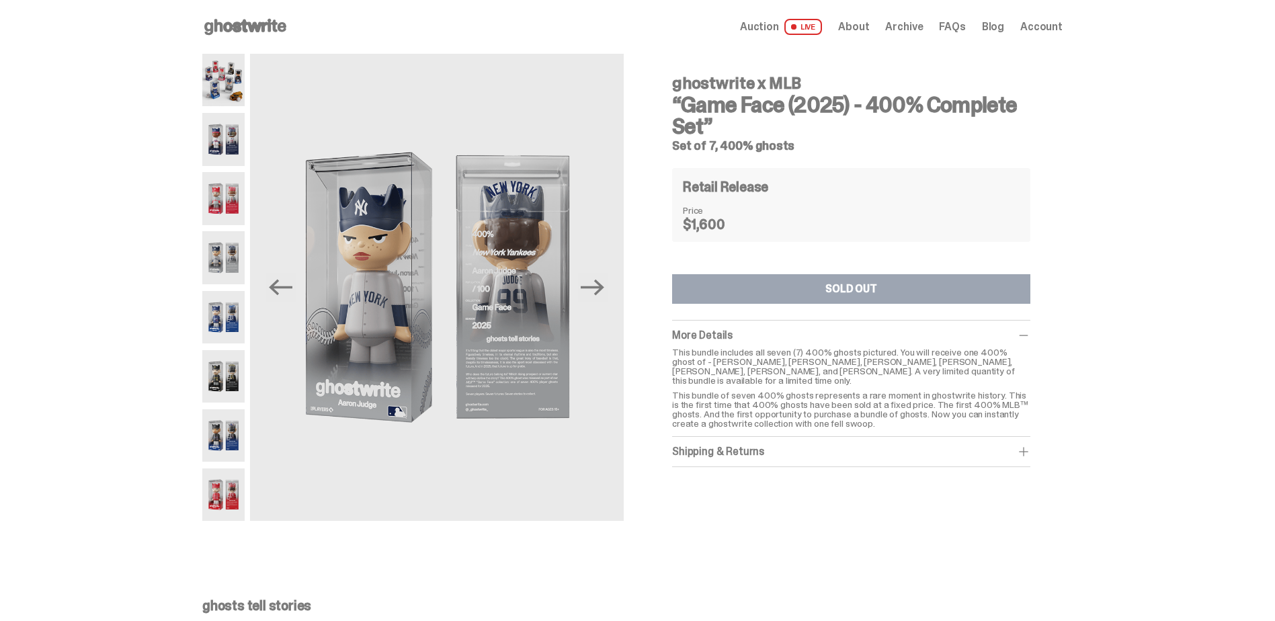
click at [223, 308] on img at bounding box center [223, 317] width 42 height 52
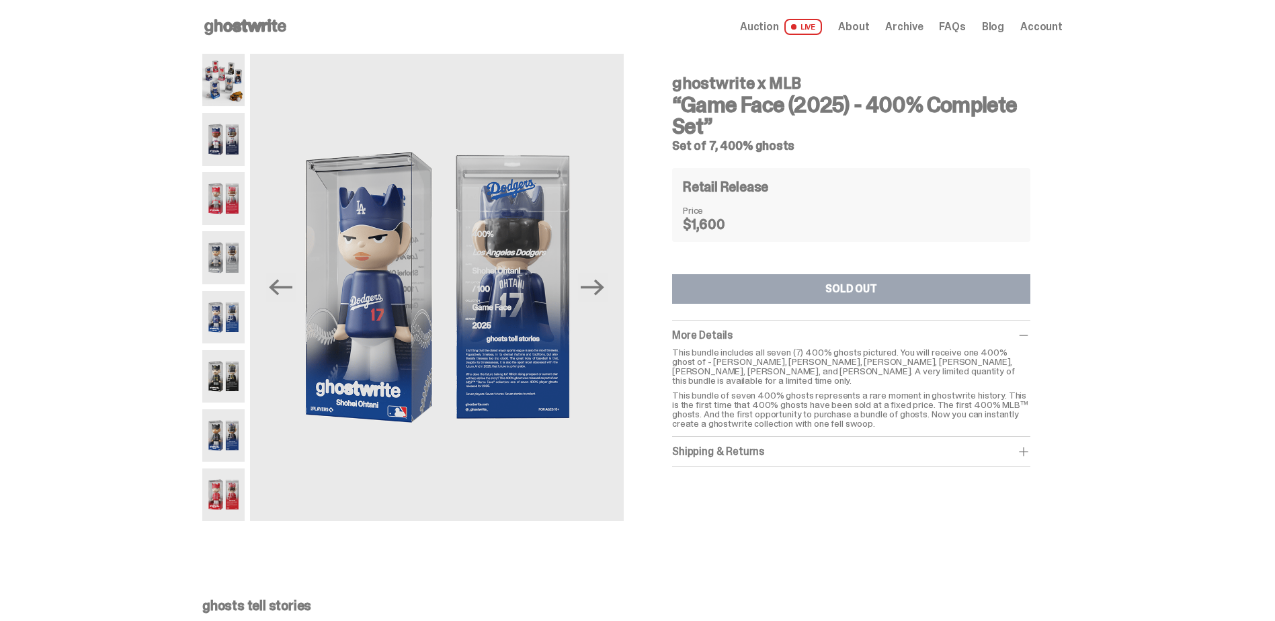
click at [233, 393] on img at bounding box center [223, 376] width 42 height 52
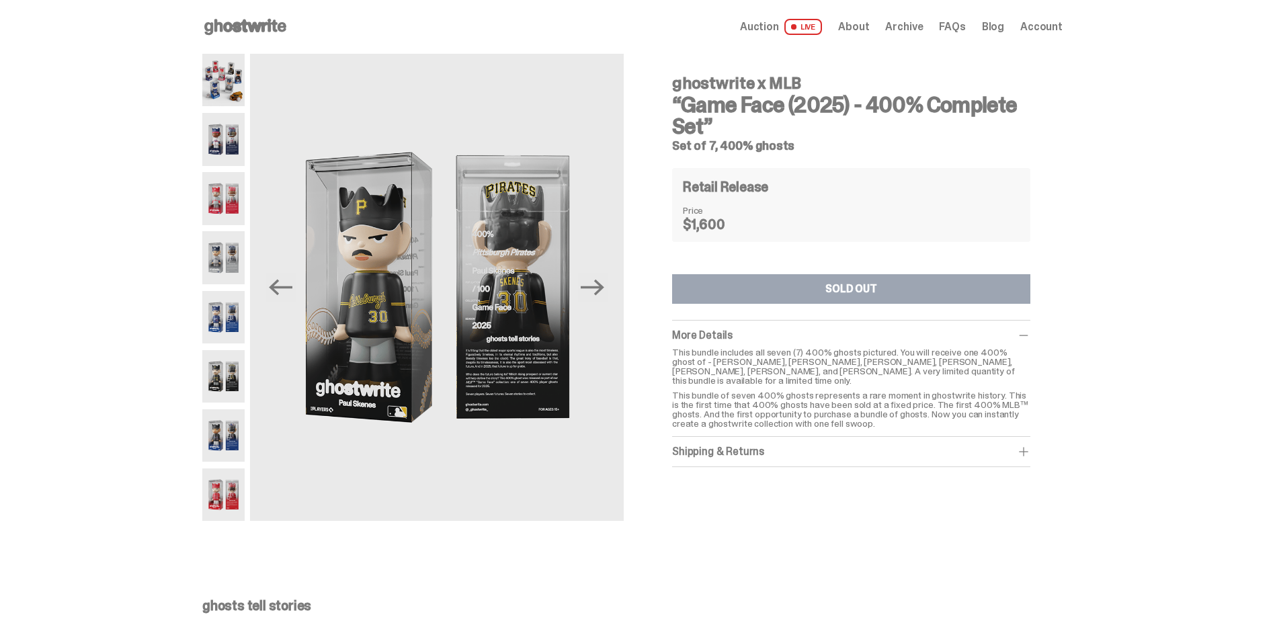
click at [230, 433] on img at bounding box center [223, 435] width 42 height 52
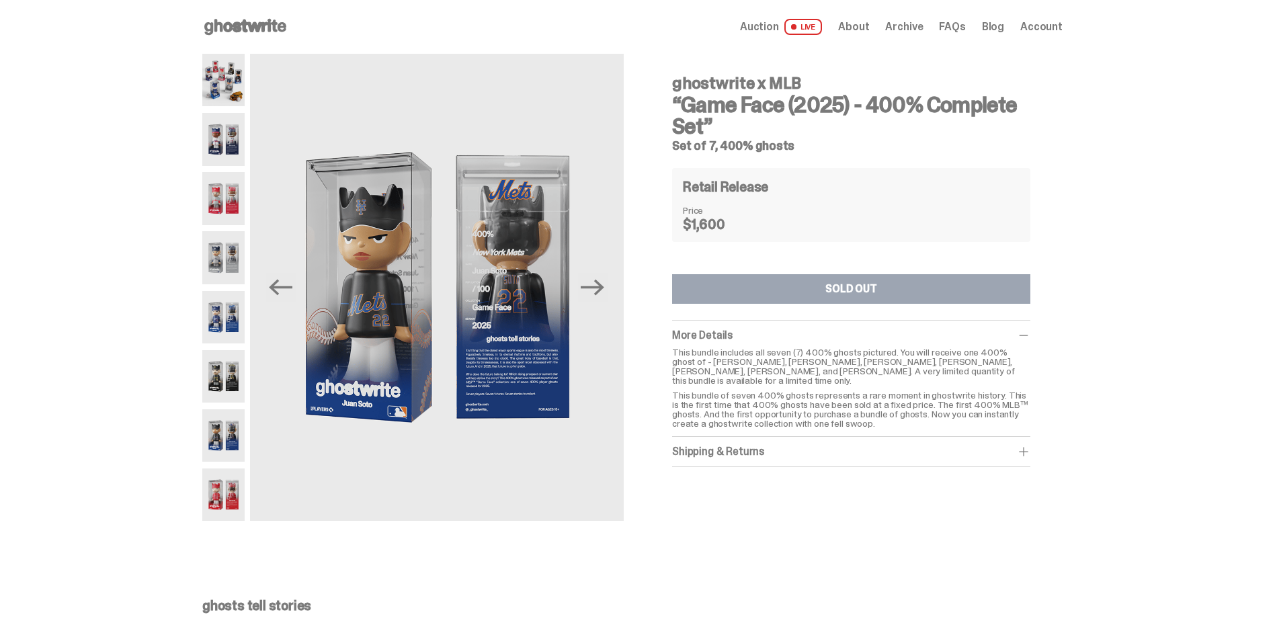
click at [225, 485] on img at bounding box center [223, 494] width 42 height 52
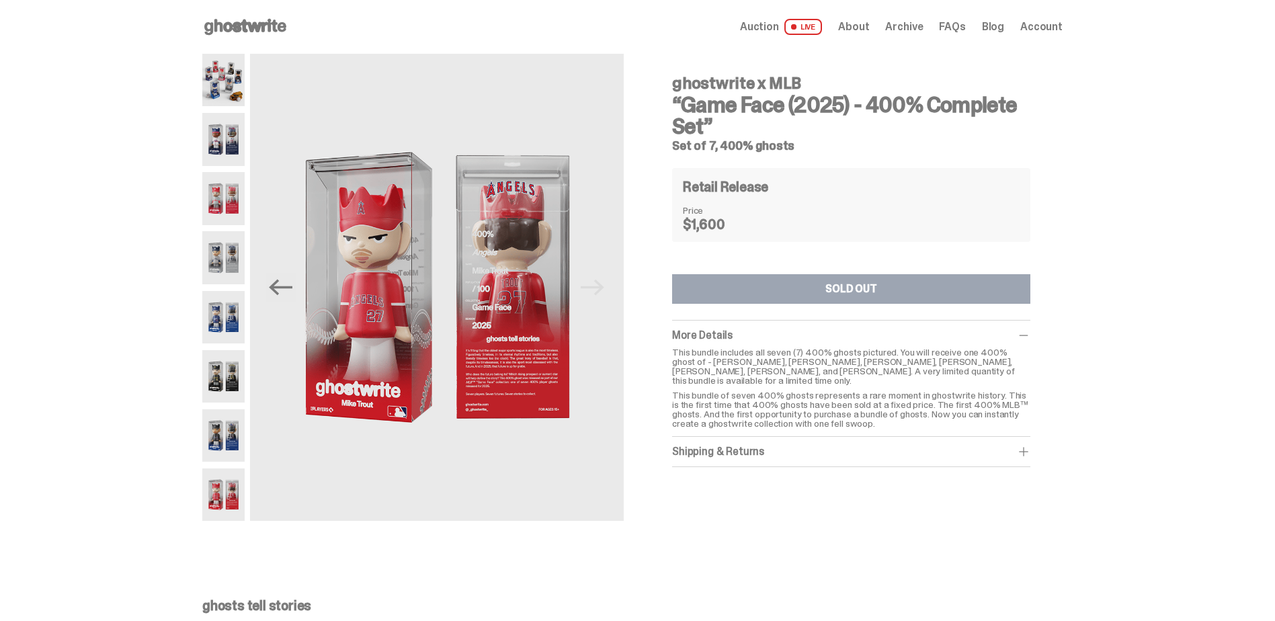
click at [897, 25] on span "Archive" at bounding box center [904, 27] width 38 height 11
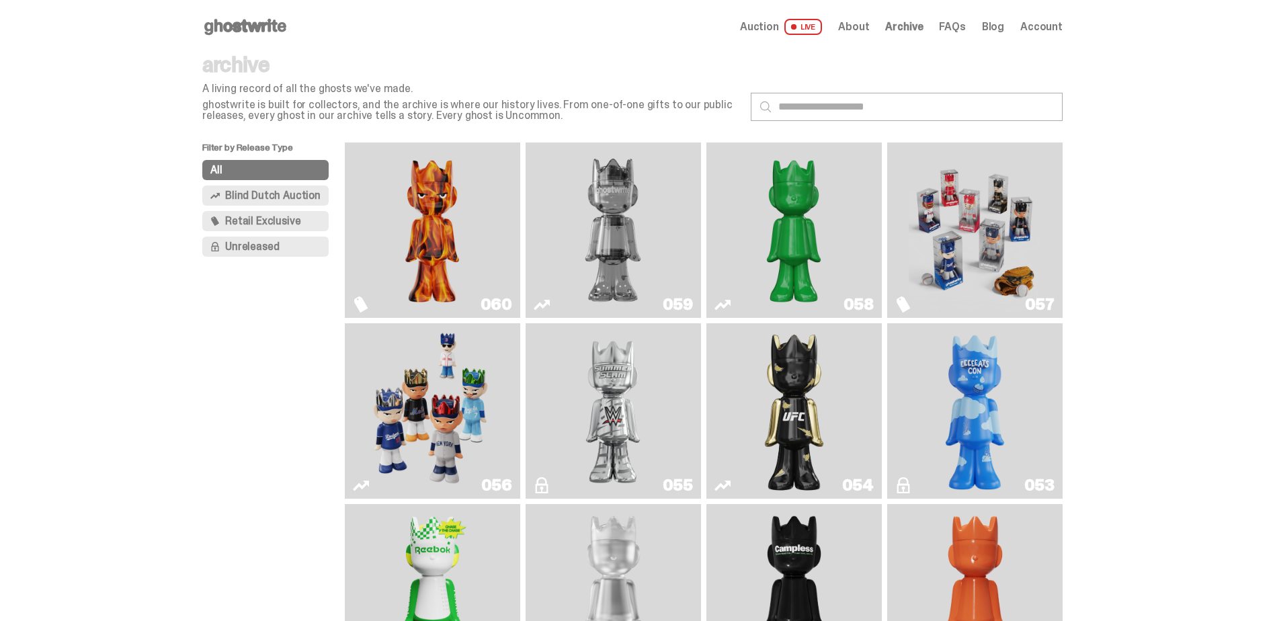
click at [273, 248] on span "Unreleased" at bounding box center [252, 246] width 54 height 11
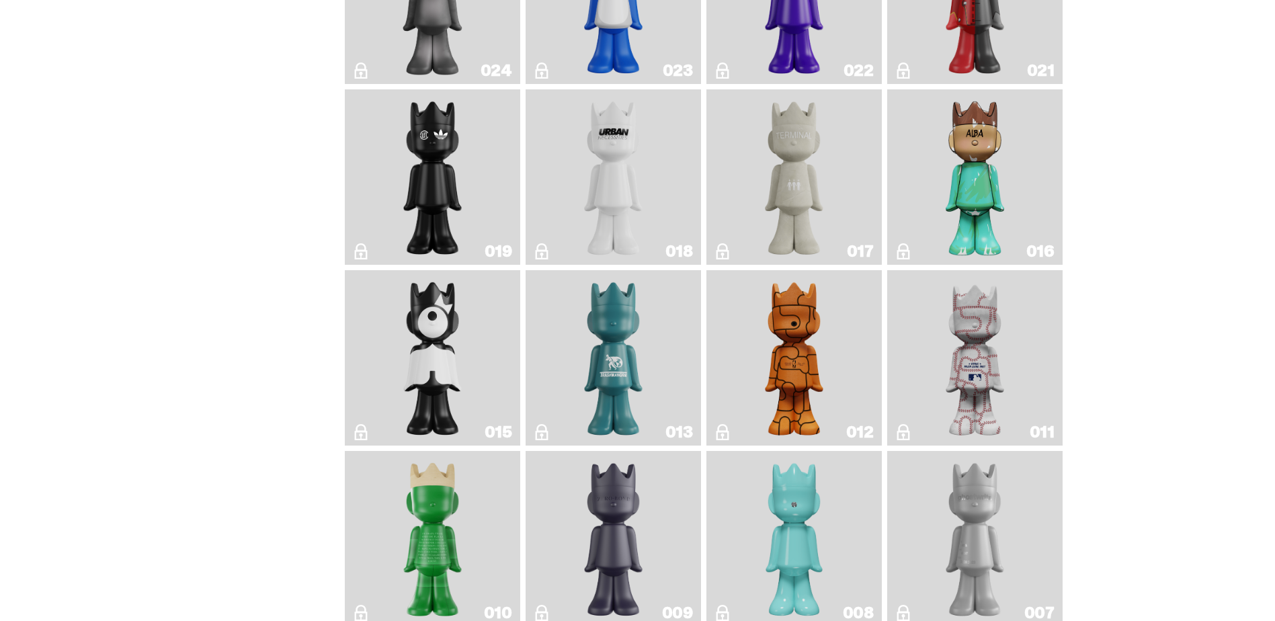
scroll to position [1008, 0]
